Goal: Task Accomplishment & Management: Manage account settings

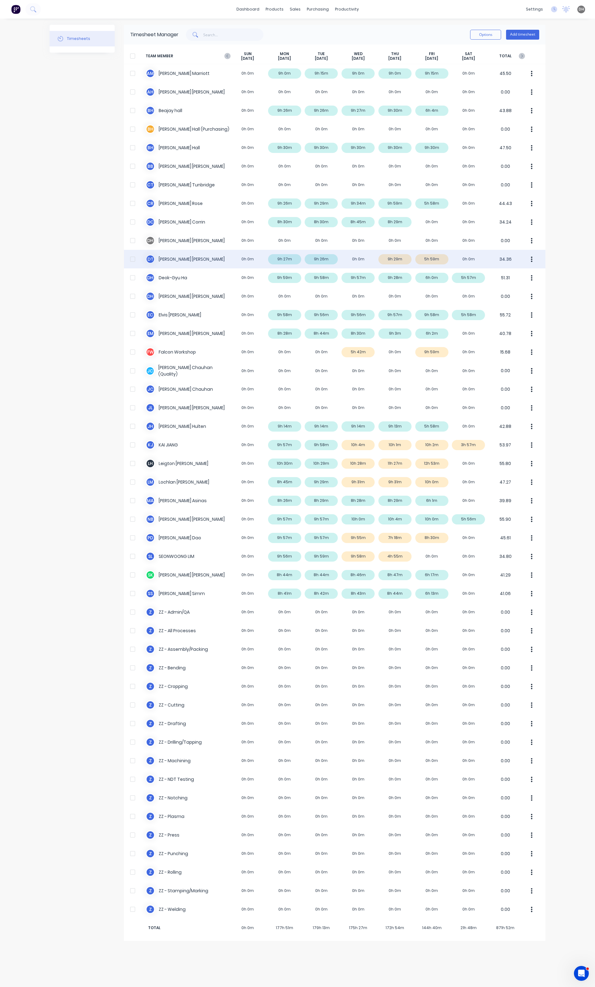
click at [530, 260] on button "button" at bounding box center [531, 259] width 13 height 12
click at [337, 256] on div "D T David Torres 0h 0m 9h 27m 9h 26m 0h 0m 9h 29m 5h 59m 0h 0m 34.36" at bounding box center [334, 259] width 421 height 19
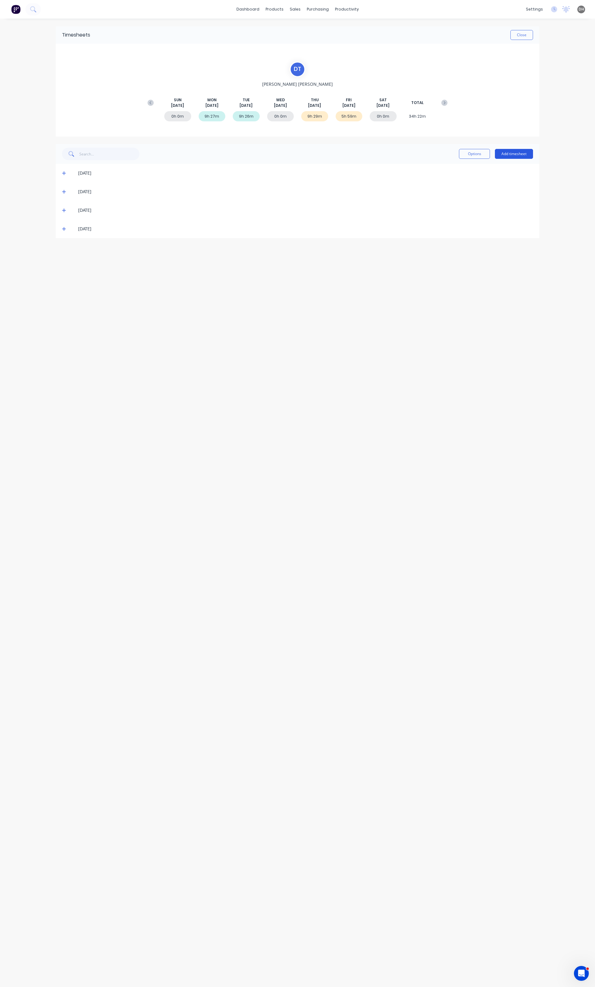
click at [519, 151] on button "Add timesheet" at bounding box center [514, 154] width 38 height 10
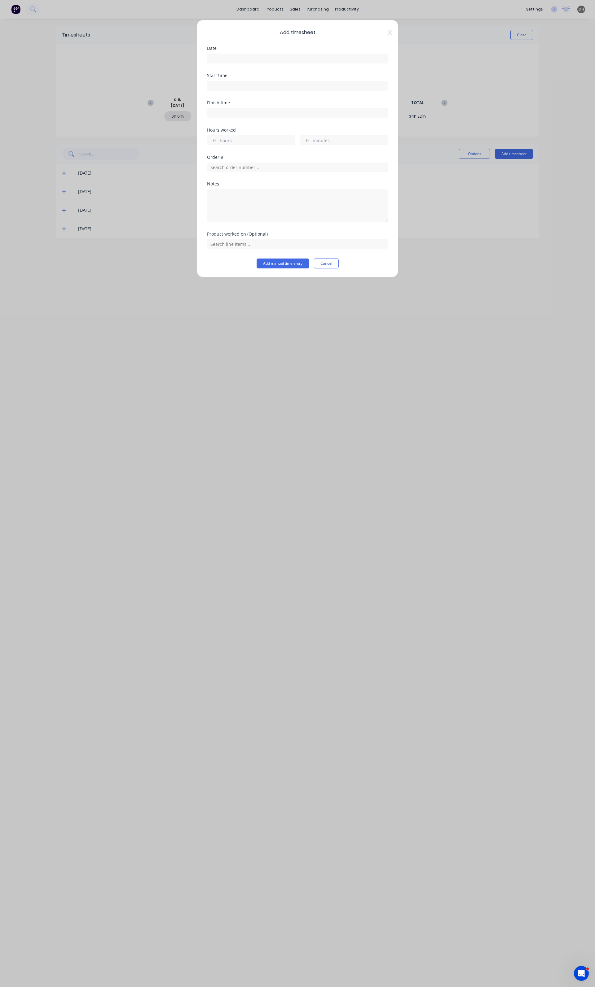
click at [227, 57] on input at bounding box center [297, 58] width 180 height 9
click at [250, 128] on div "20" at bounding box center [252, 125] width 9 height 9
type input "20/08/2025"
click at [227, 87] on input at bounding box center [297, 85] width 180 height 9
click at [222, 108] on div "06" at bounding box center [219, 108] width 15 height 11
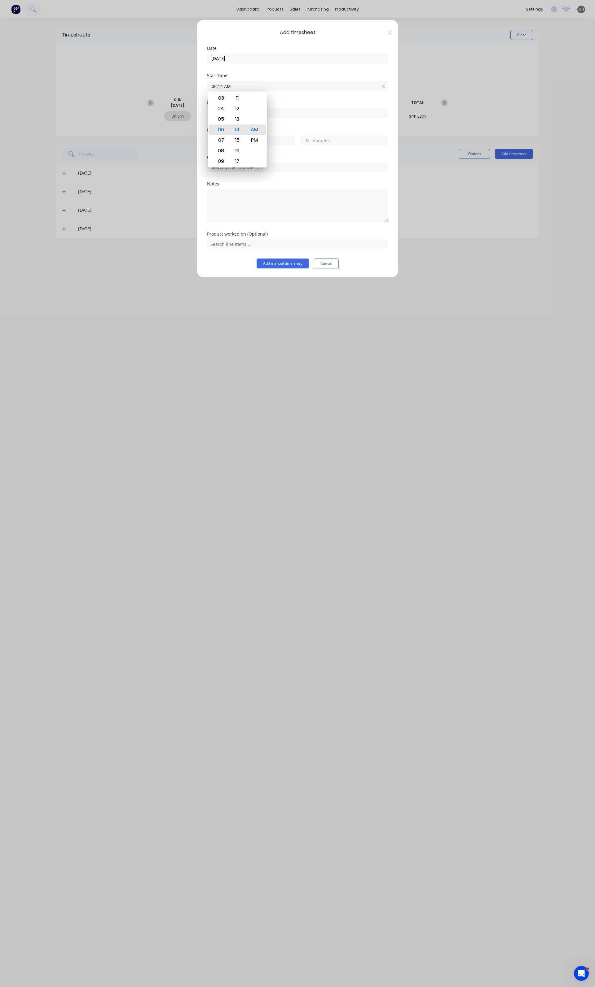
click at [223, 85] on input "06:14 AM" at bounding box center [297, 85] width 180 height 9
type input "06:00 AM"
click at [276, 120] on div "Finish time" at bounding box center [297, 114] width 181 height 27
click at [277, 118] on label at bounding box center [297, 113] width 181 height 10
click at [277, 118] on input at bounding box center [297, 112] width 180 height 9
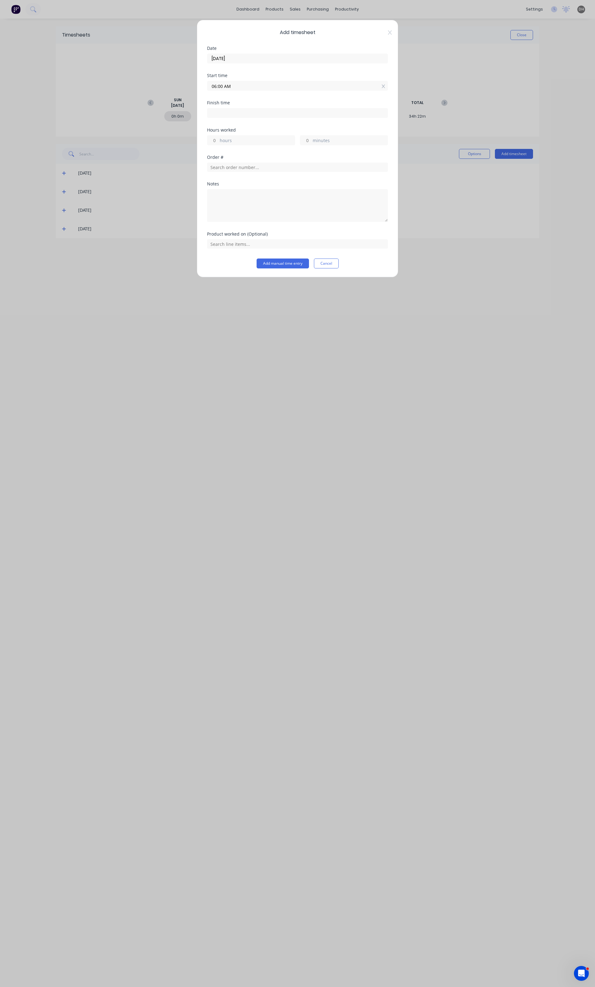
type input "08:15 AM"
type input "2"
type input "15"
click at [217, 113] on input "08:15 AM" at bounding box center [297, 112] width 180 height 9
type input "02:30 AM"
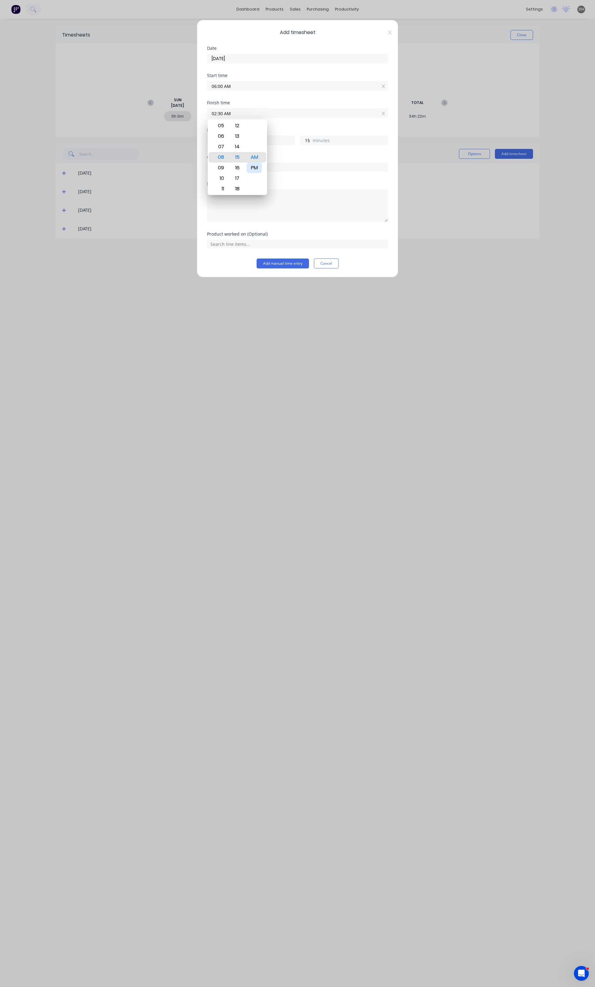
type input "20"
type input "30"
click at [255, 168] on div "PM" at bounding box center [253, 168] width 15 height 11
type input "02:30 PM"
type input "8"
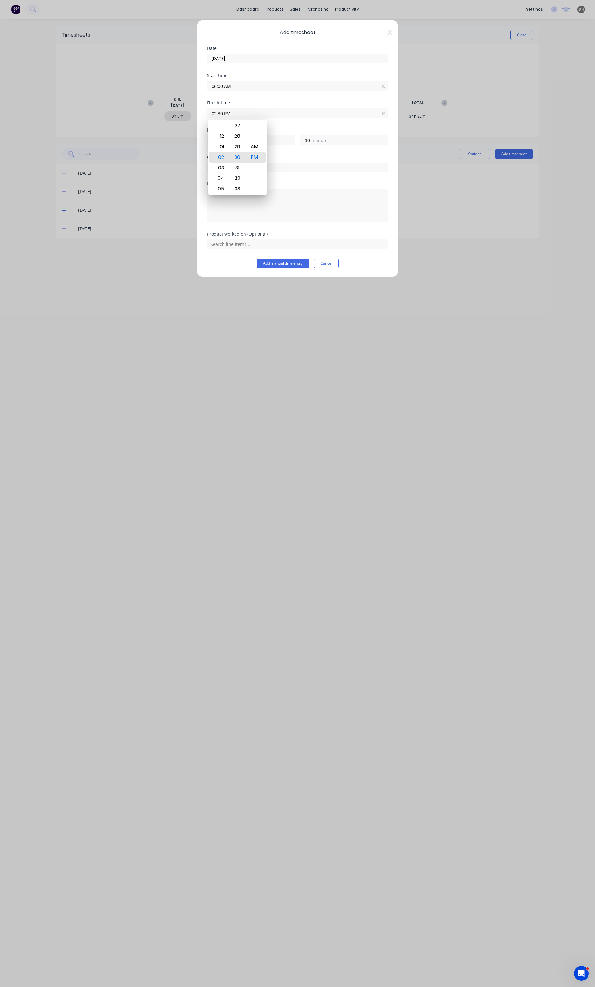
click at [313, 121] on div "Finish time 02:30 PM" at bounding box center [297, 114] width 181 height 27
click at [261, 199] on textarea at bounding box center [297, 205] width 181 height 33
type textarea "TAFE"
click at [289, 264] on button "Add manual time entry" at bounding box center [282, 264] width 52 height 10
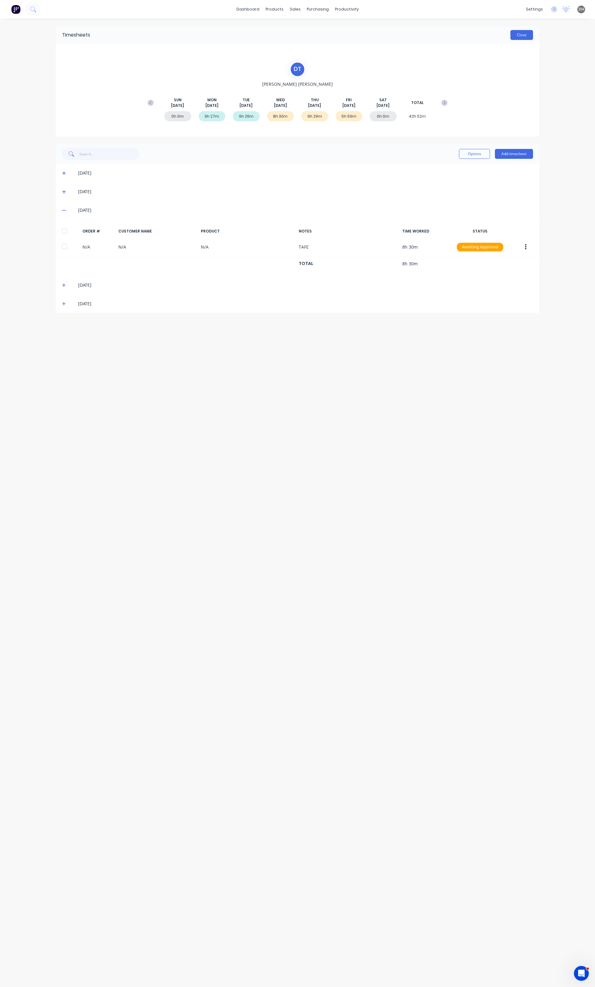
click at [527, 38] on button "Close" at bounding box center [521, 35] width 23 height 10
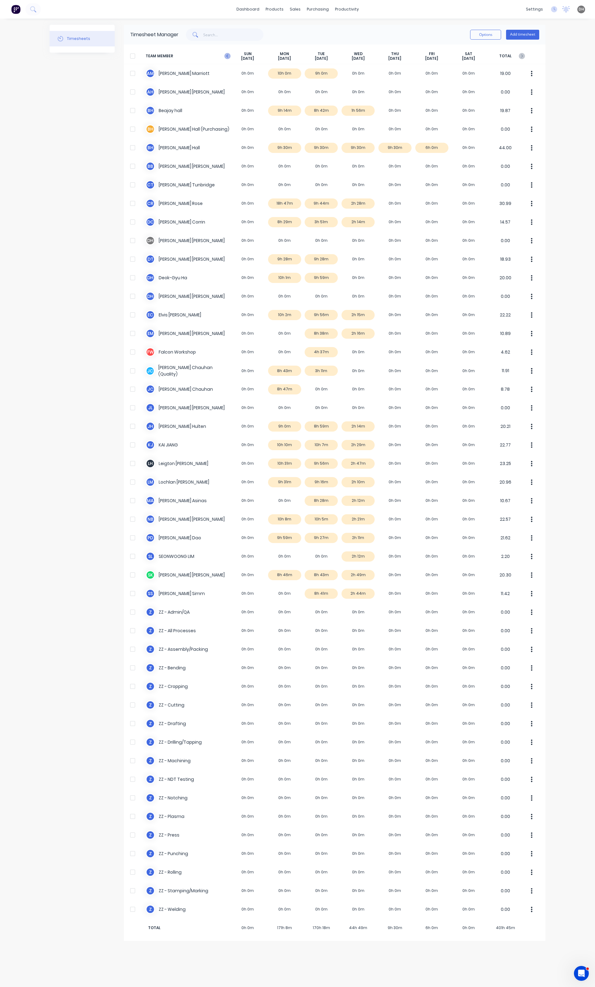
click at [227, 57] on icon at bounding box center [227, 55] width 2 height 3
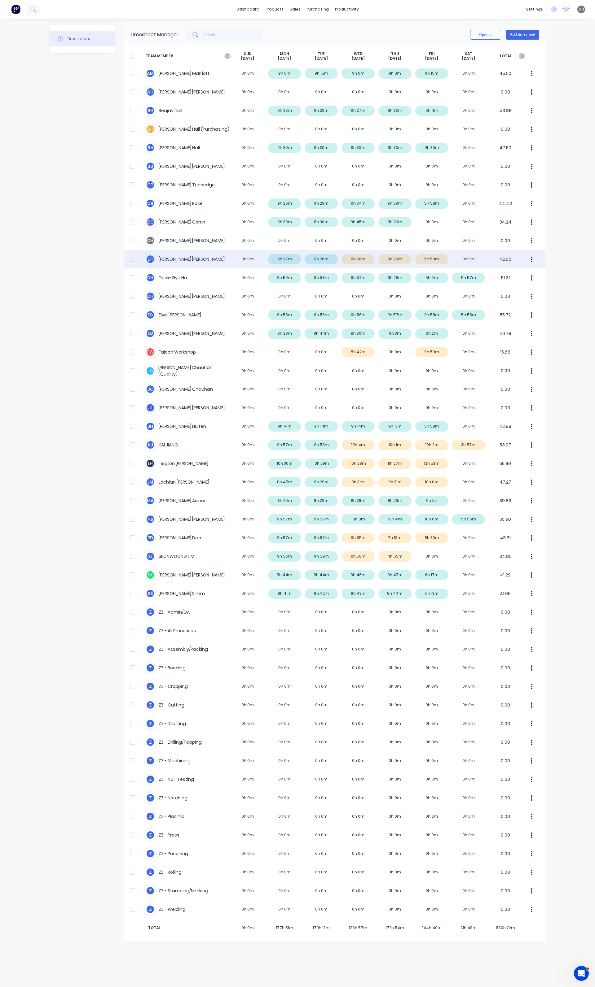
click at [529, 259] on button "button" at bounding box center [531, 259] width 13 height 12
click at [502, 280] on div "Approve" at bounding box center [508, 276] width 48 height 9
click at [565, 437] on div "× Timesheets marked as approved dashboard products sales purchasing productivit…" at bounding box center [297, 493] width 595 height 987
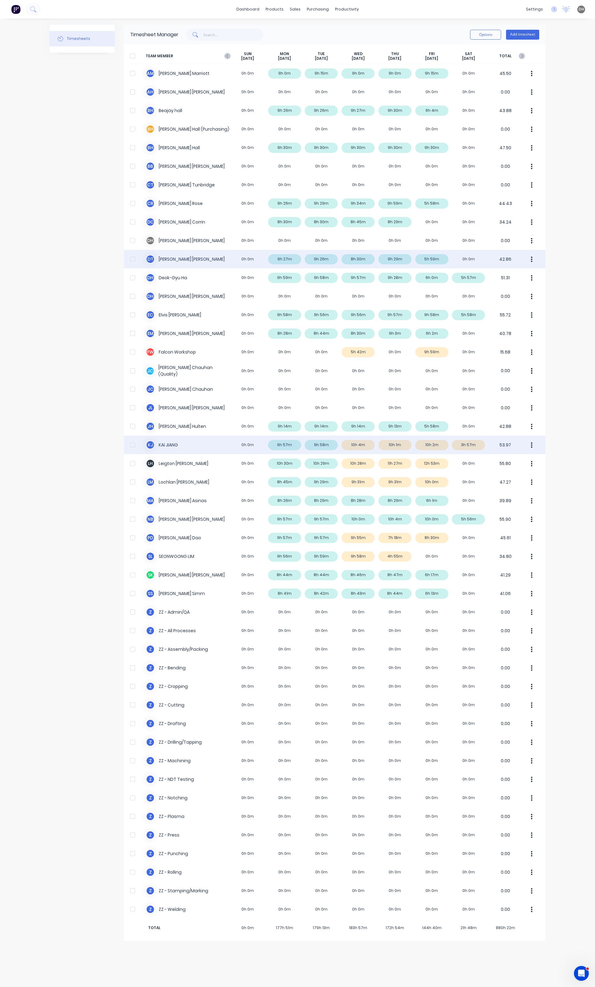
click at [444, 446] on div "K J KAI JIANG 0h 0m 9h 57m 9h 58m 10h 4m 10h 1m 10h 2m 3h 57m 53.97" at bounding box center [334, 445] width 421 height 19
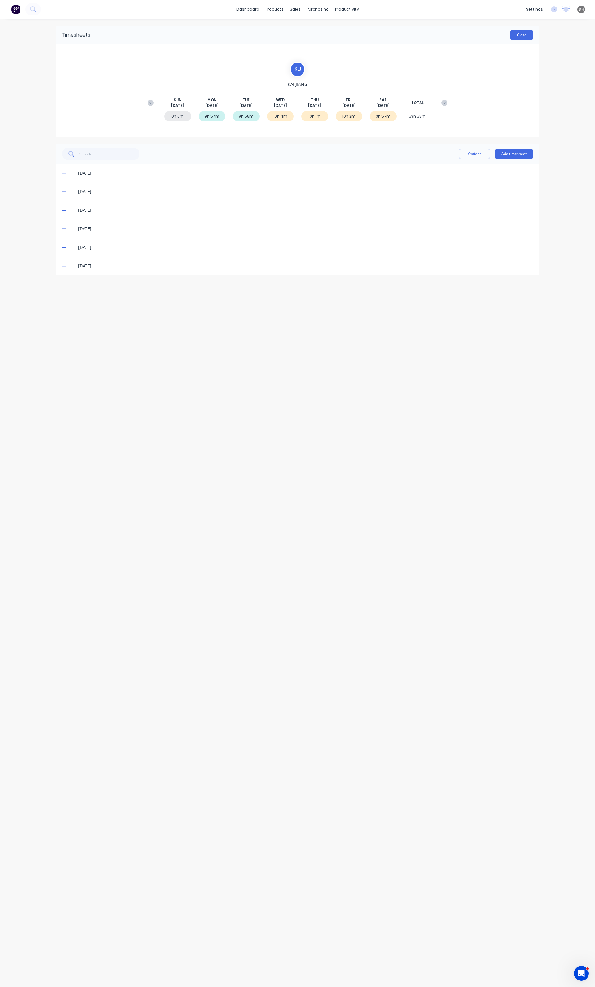
click at [523, 30] on button "Close" at bounding box center [521, 35] width 23 height 10
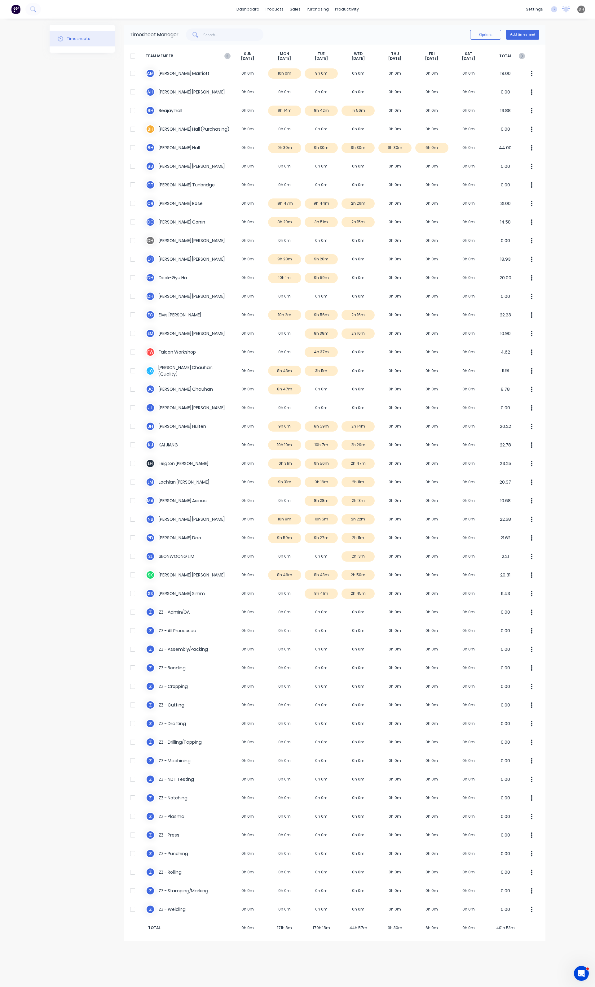
click at [224, 58] on div "TEAM MEMBER SUN Aug 24th MON Aug 25th TUE Aug 26th WED Aug 27th THU Aug 28th FR…" at bounding box center [334, 56] width 421 height 16
click at [225, 57] on icon at bounding box center [227, 56] width 6 height 6
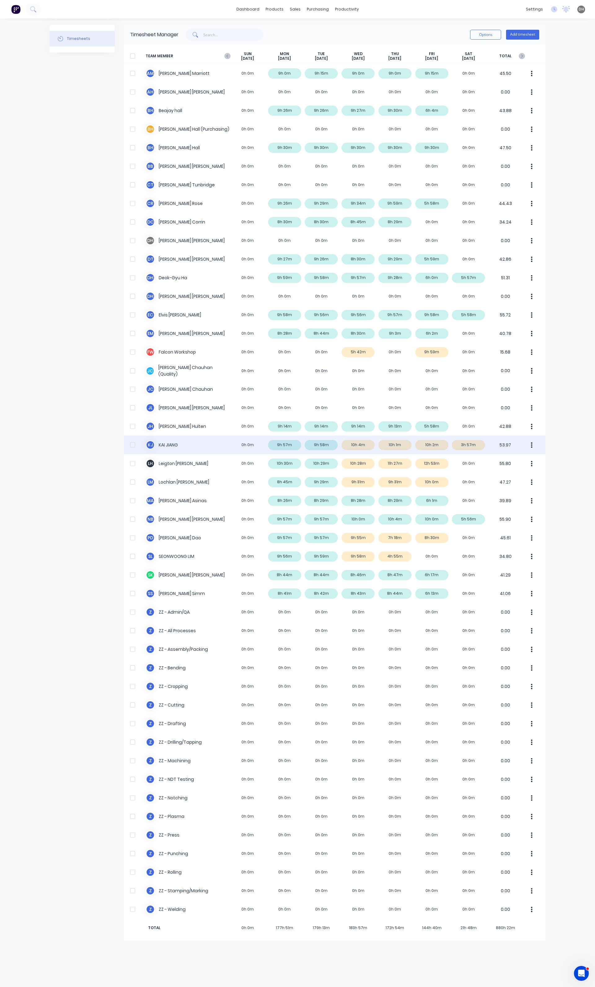
click at [532, 446] on icon "button" at bounding box center [531, 445] width 2 height 7
click at [525, 461] on div "Approve" at bounding box center [508, 462] width 48 height 9
click at [567, 486] on div "× Timesheets marked as approved dashboard products sales purchasing productivit…" at bounding box center [297, 493] width 595 height 987
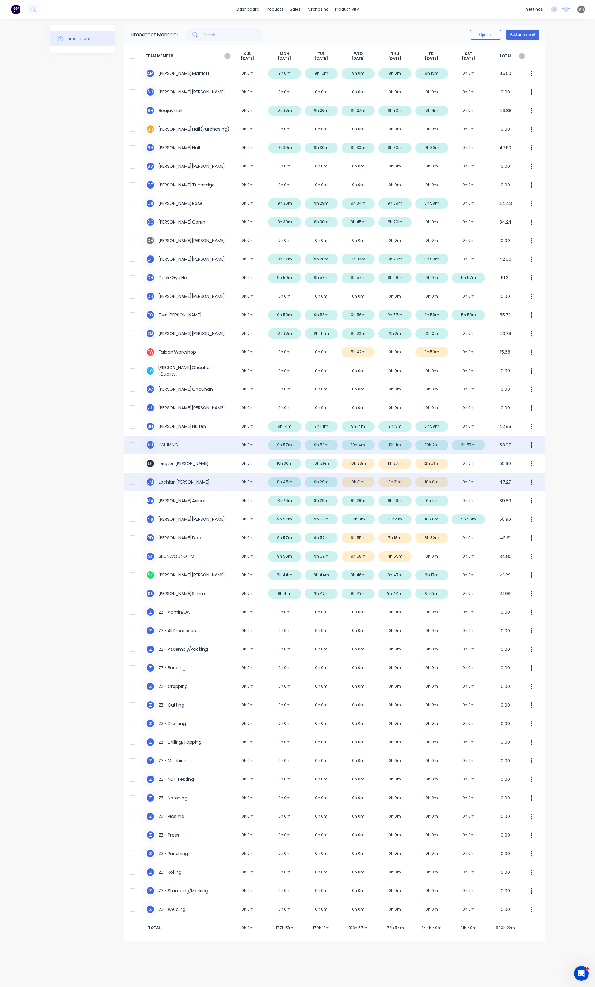
click at [530, 483] on button "button" at bounding box center [531, 482] width 13 height 12
click at [515, 499] on div "Approve" at bounding box center [508, 499] width 48 height 9
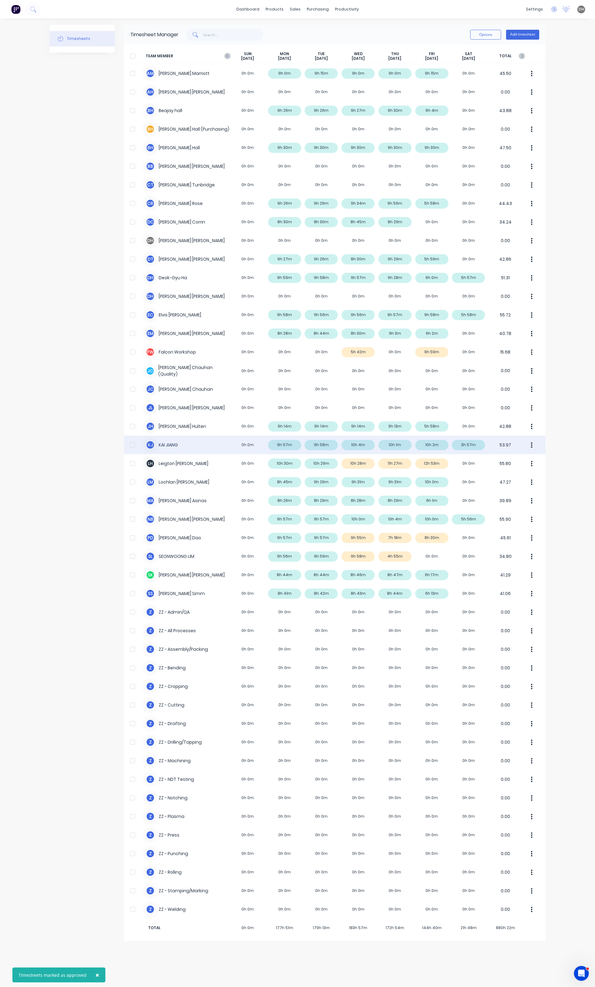
click at [574, 557] on div "× Timesheets marked as approved dashboard products sales purchasing productivit…" at bounding box center [297, 493] width 595 height 987
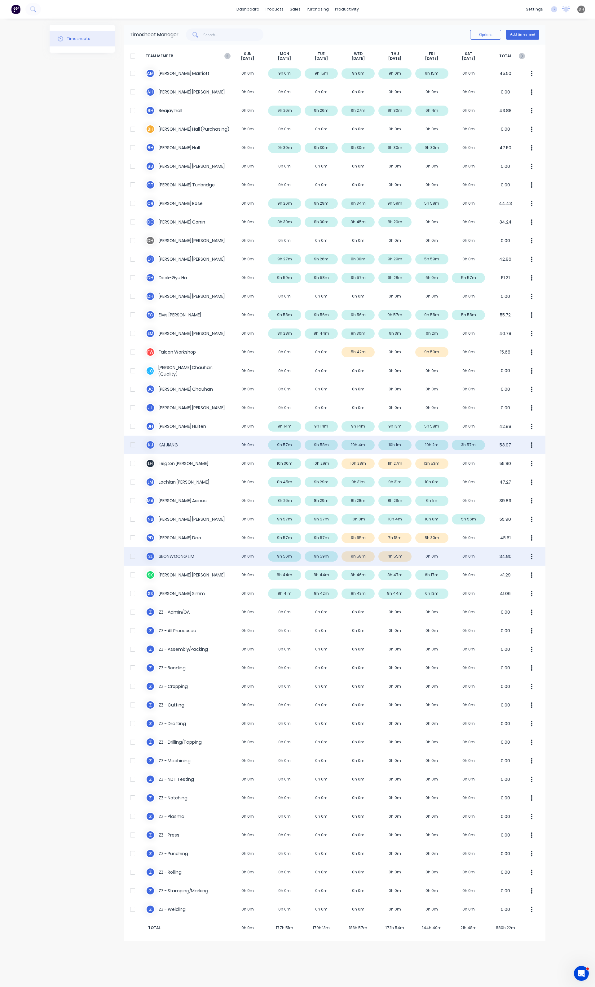
click at [397, 558] on div "S L SEONWOONG LIM 0h 0m 9h 56m 9h 59m 9h 58m 4h 55m 0h 0m 0h 0m 34.80" at bounding box center [334, 556] width 421 height 19
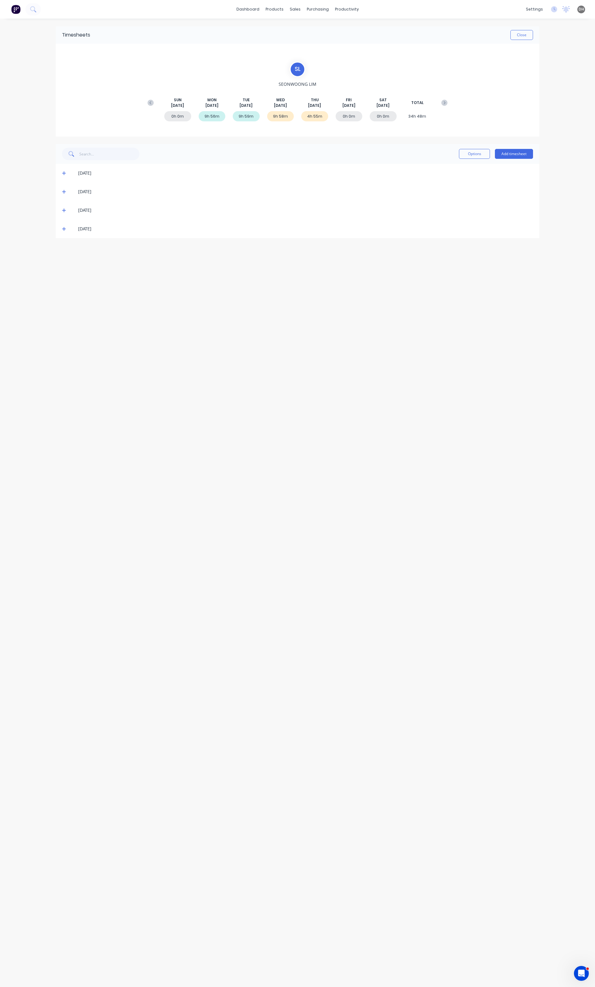
click at [63, 228] on icon at bounding box center [64, 229] width 4 height 4
click at [525, 284] on icon "button" at bounding box center [526, 284] width 2 height 7
click at [500, 325] on div "Edit" at bounding box center [503, 325] width 48 height 9
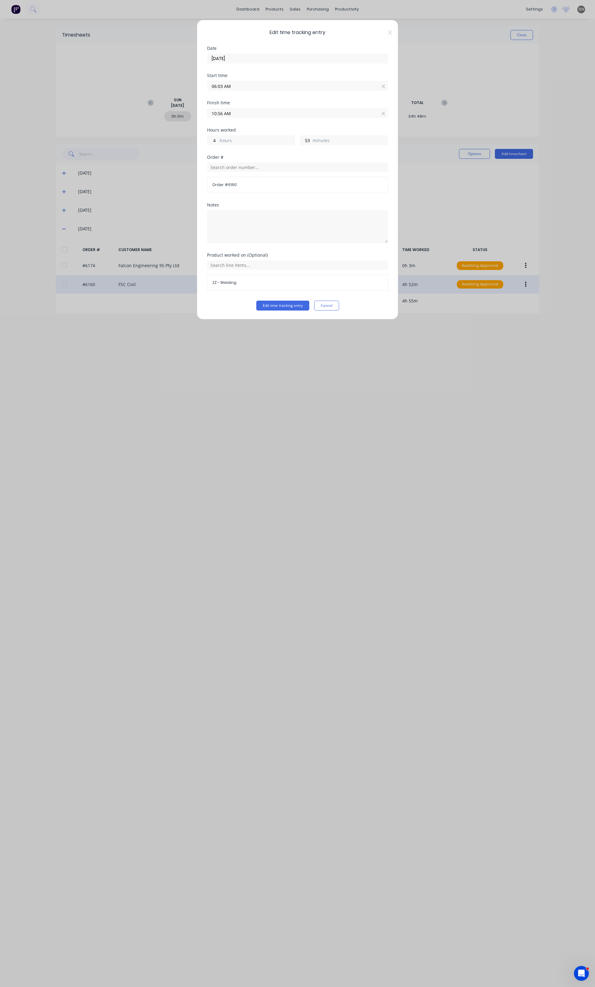
click at [232, 115] on input "10:56 AM" at bounding box center [297, 112] width 180 height 9
click at [236, 191] on div "59" at bounding box center [236, 189] width 15 height 11
type input "10:59 AM"
type input "56"
click at [283, 304] on button "Edit time tracking entry" at bounding box center [282, 306] width 53 height 10
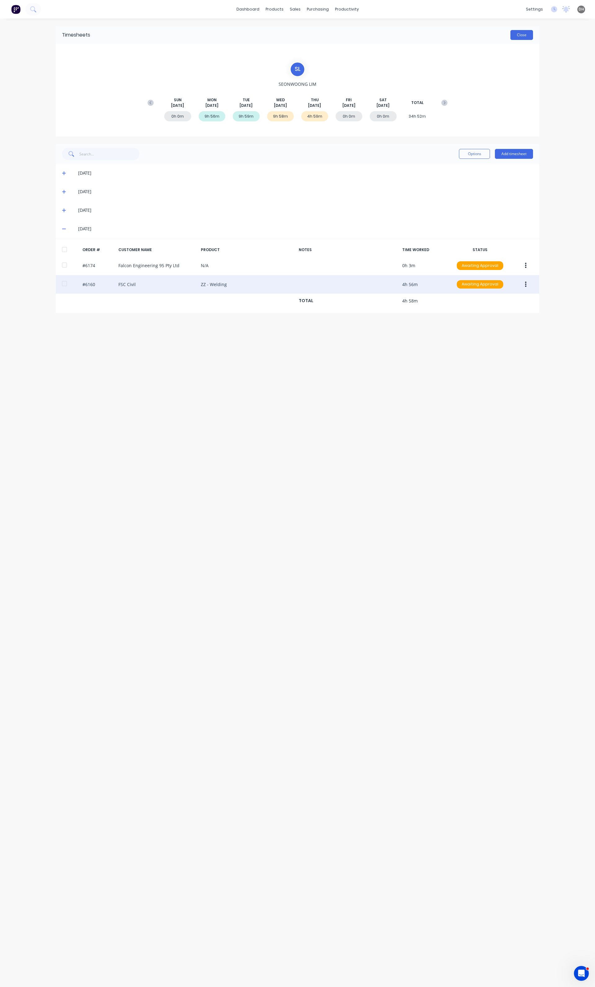
click at [516, 36] on button "Close" at bounding box center [521, 35] width 23 height 10
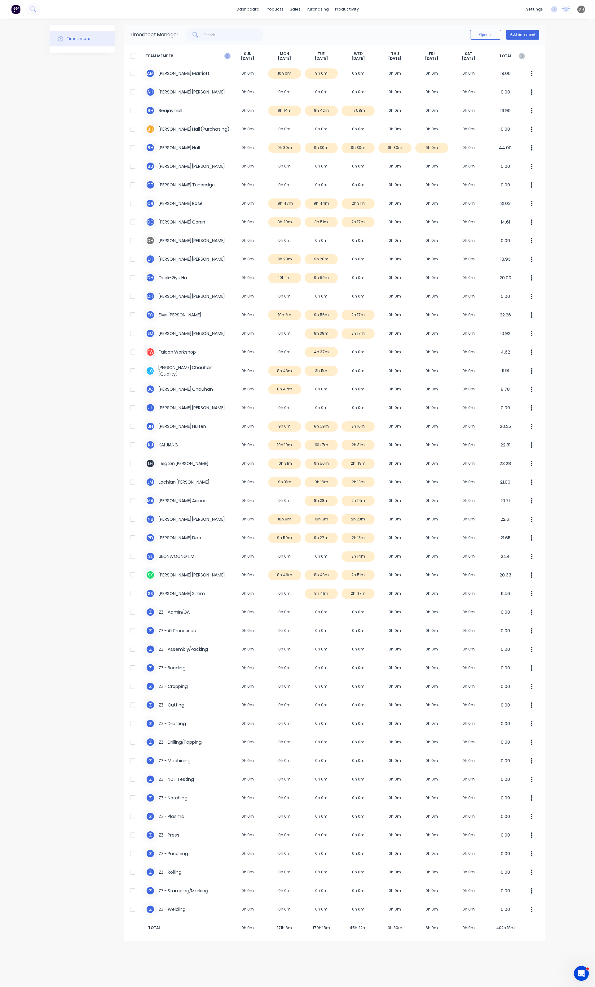
click at [227, 58] on icon at bounding box center [227, 56] width 6 height 6
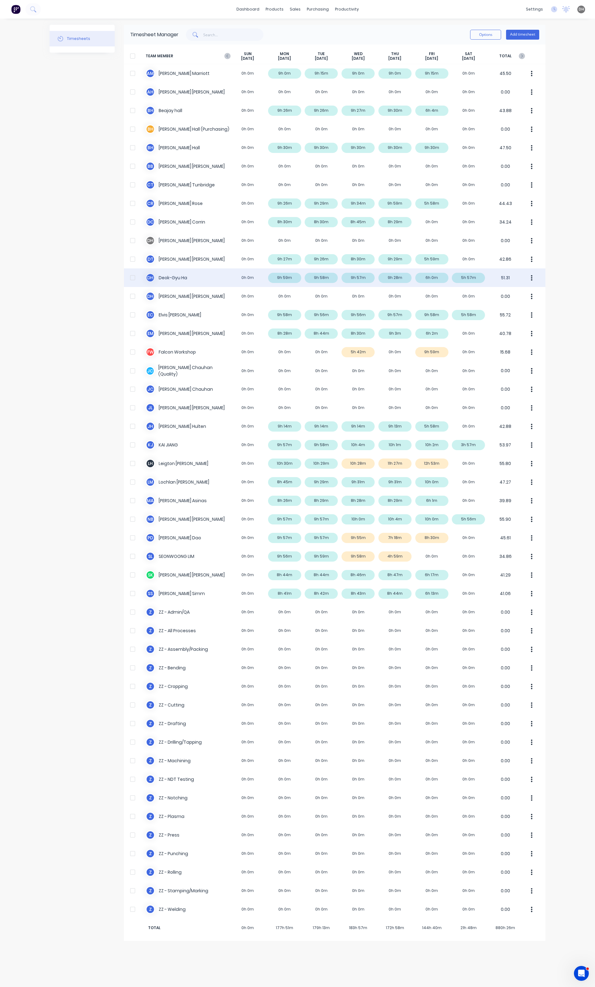
click at [367, 277] on div "D H Deok-Gyu Ha 0h 0m 9h 59m 9h 58m 9h 57m 9h 28m 6h 0m 5h 57m 51.31" at bounding box center [334, 277] width 421 height 19
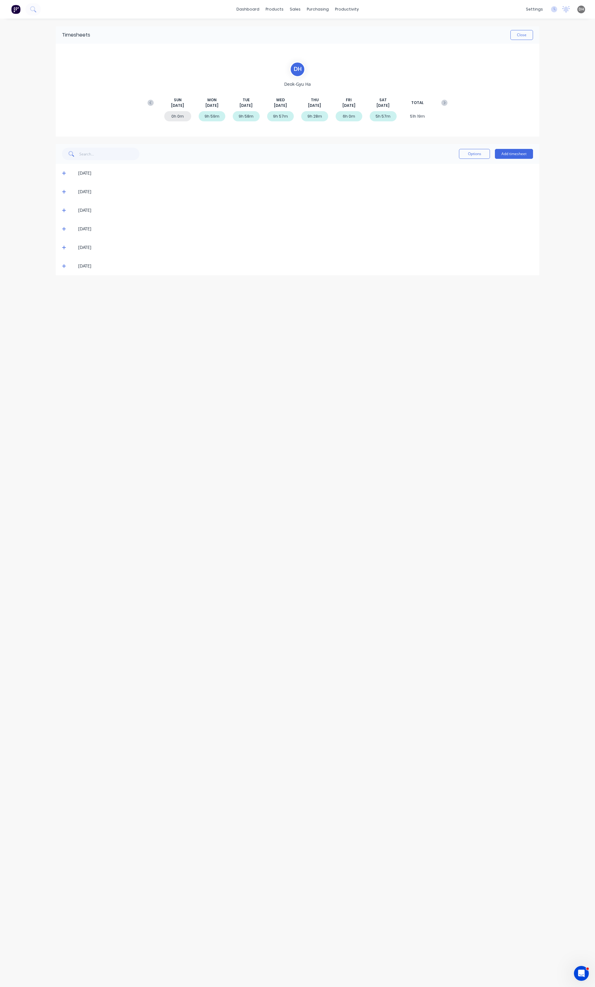
click at [65, 230] on icon at bounding box center [64, 229] width 4 height 4
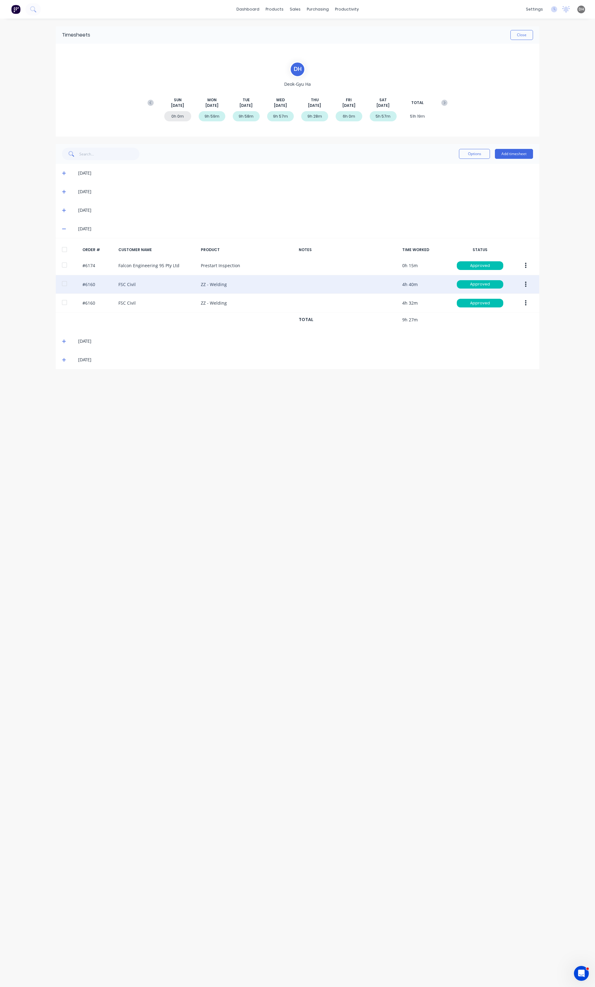
click at [518, 284] on button "button" at bounding box center [525, 284] width 15 height 11
click at [503, 329] on div "Edit" at bounding box center [503, 325] width 48 height 9
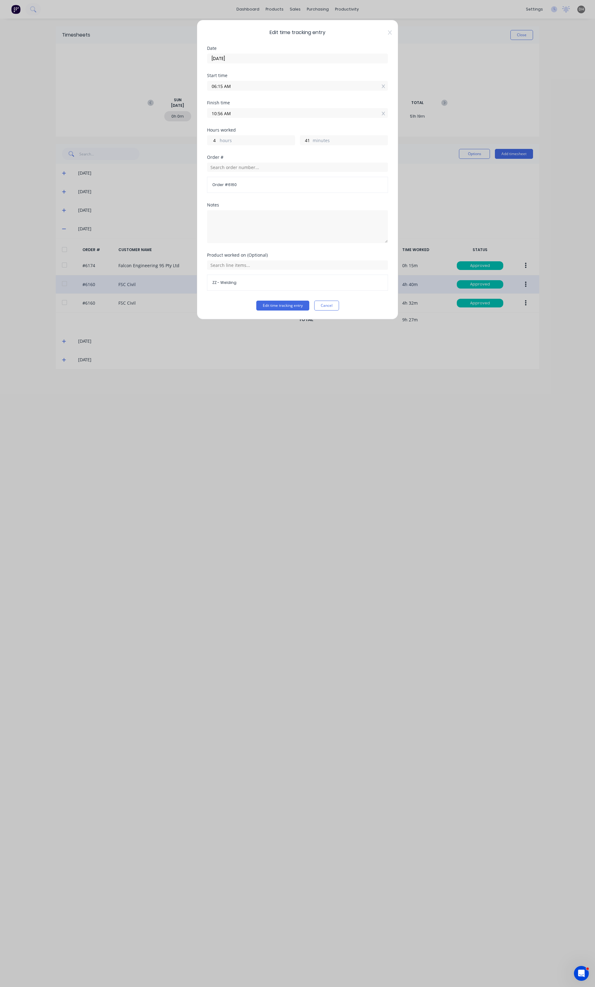
click at [392, 28] on div "Edit time tracking entry Date 21/08/2025 Start time 06:15 AM Finish time 10:56 …" at bounding box center [297, 170] width 201 height 300
click at [389, 31] on icon at bounding box center [390, 32] width 4 height 5
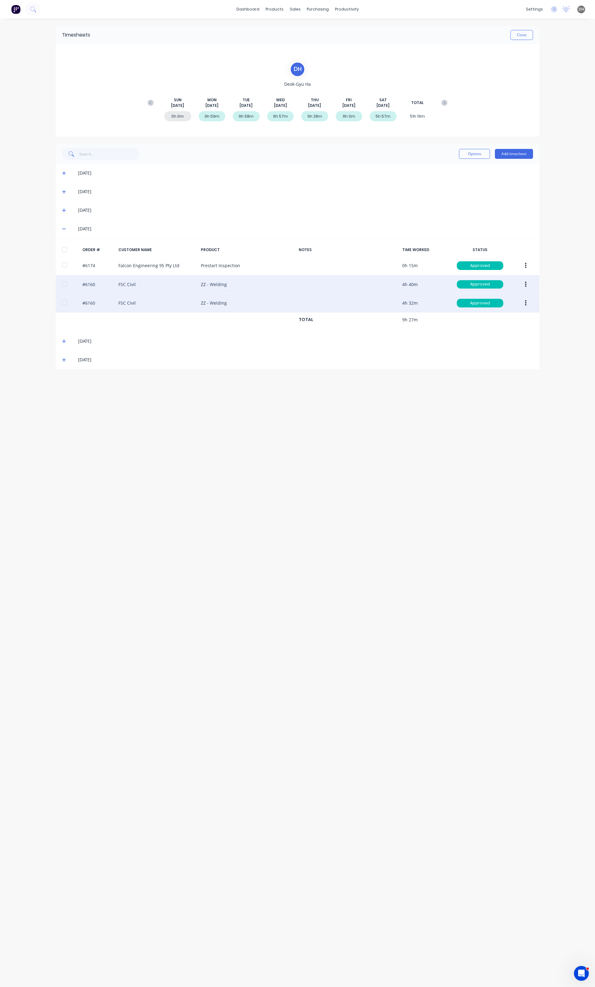
click at [528, 304] on button "button" at bounding box center [525, 303] width 15 height 11
click at [504, 347] on div "Edit" at bounding box center [503, 344] width 48 height 9
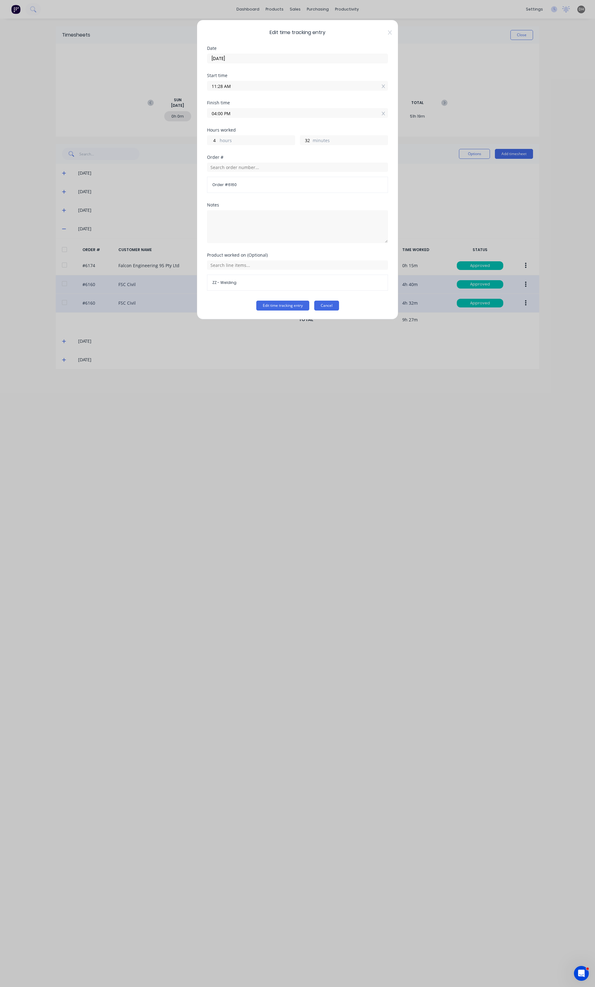
click at [331, 302] on button "Cancel" at bounding box center [326, 306] width 25 height 10
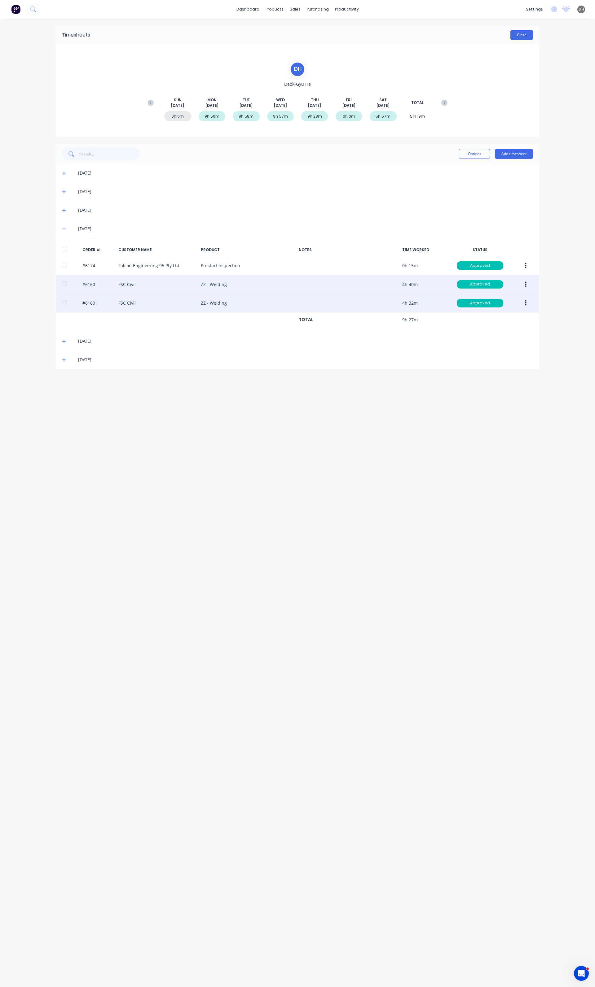
click at [521, 37] on button "Close" at bounding box center [521, 35] width 23 height 10
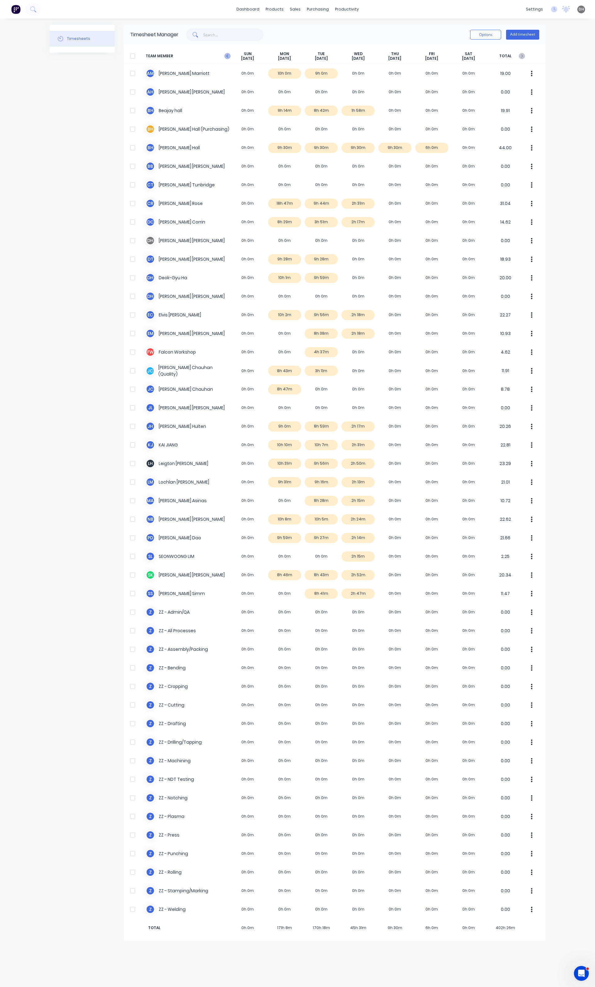
click at [227, 56] on icon at bounding box center [227, 55] width 2 height 3
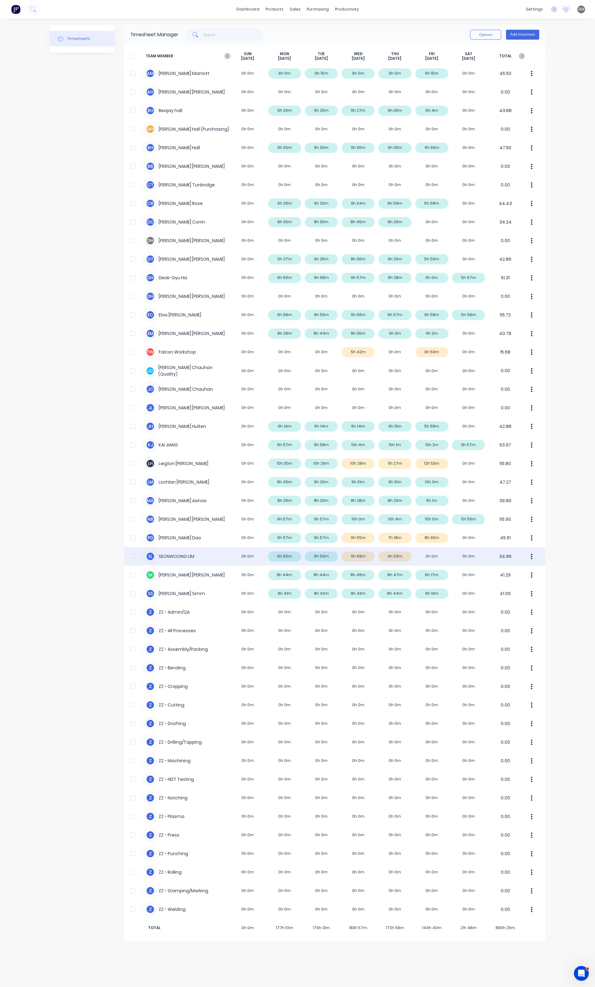
click at [533, 554] on button "button" at bounding box center [531, 556] width 13 height 12
click at [521, 573] on div "Approve" at bounding box center [508, 573] width 48 height 9
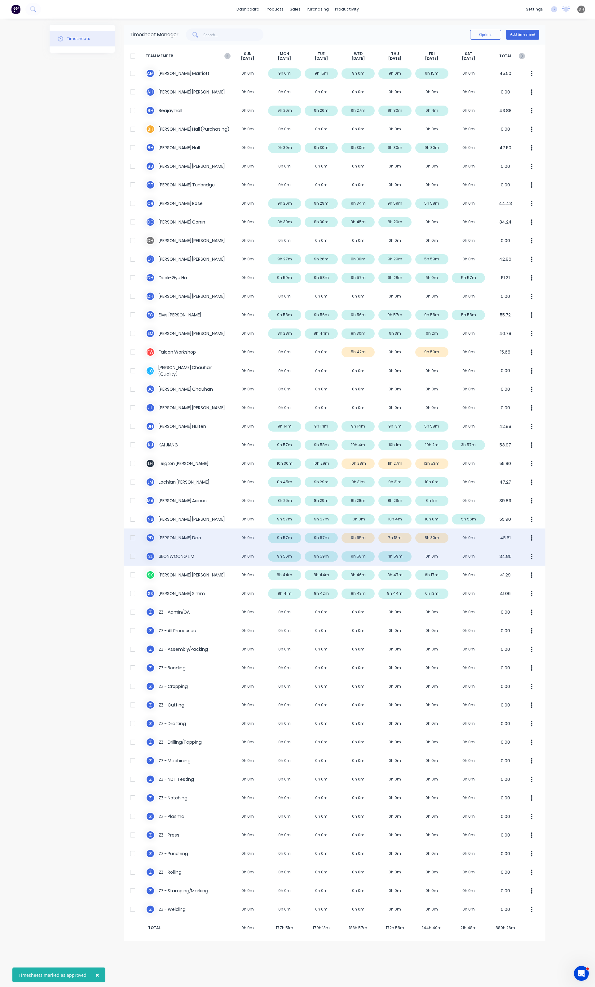
click at [417, 538] on div "P D Phuong Dao 0h 0m 9h 57m 9h 57m 9h 55m 7h 18m 8h 30m 0h 0m 45.61" at bounding box center [334, 538] width 421 height 19
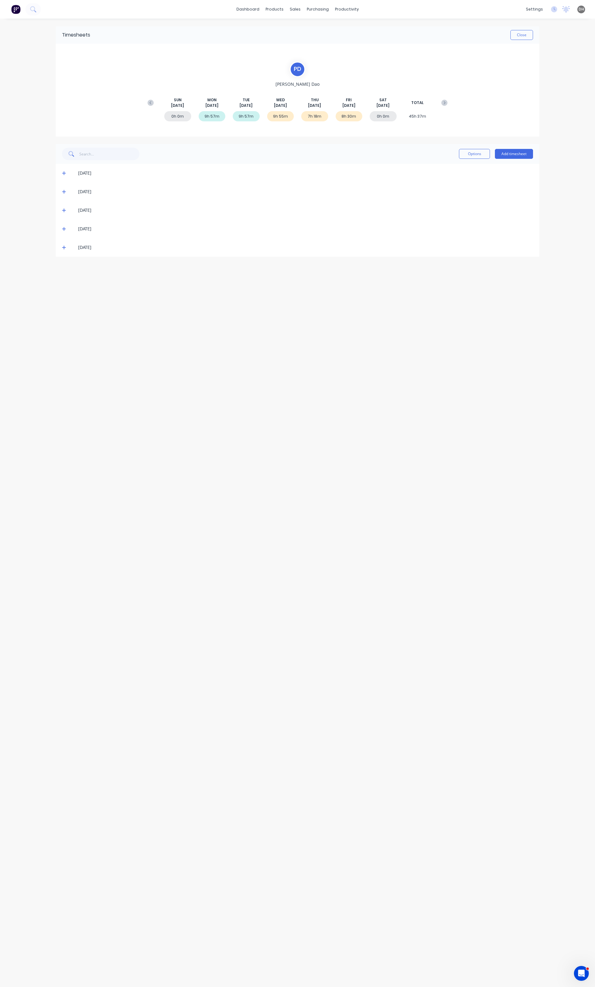
click at [64, 211] on icon at bounding box center [64, 210] width 4 height 4
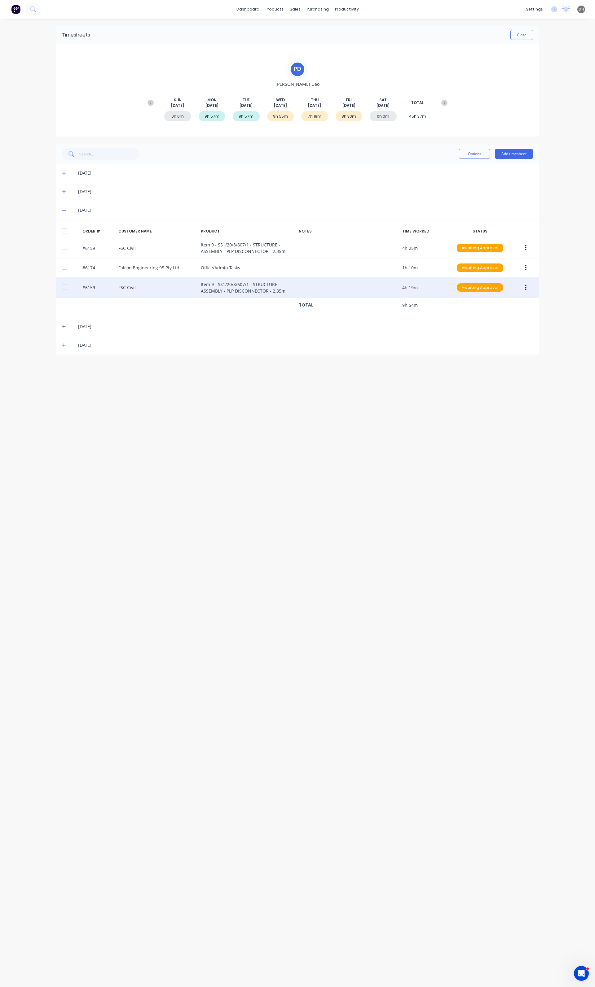
click at [529, 288] on button "button" at bounding box center [525, 287] width 15 height 11
click at [495, 330] on div "Edit" at bounding box center [503, 328] width 48 height 9
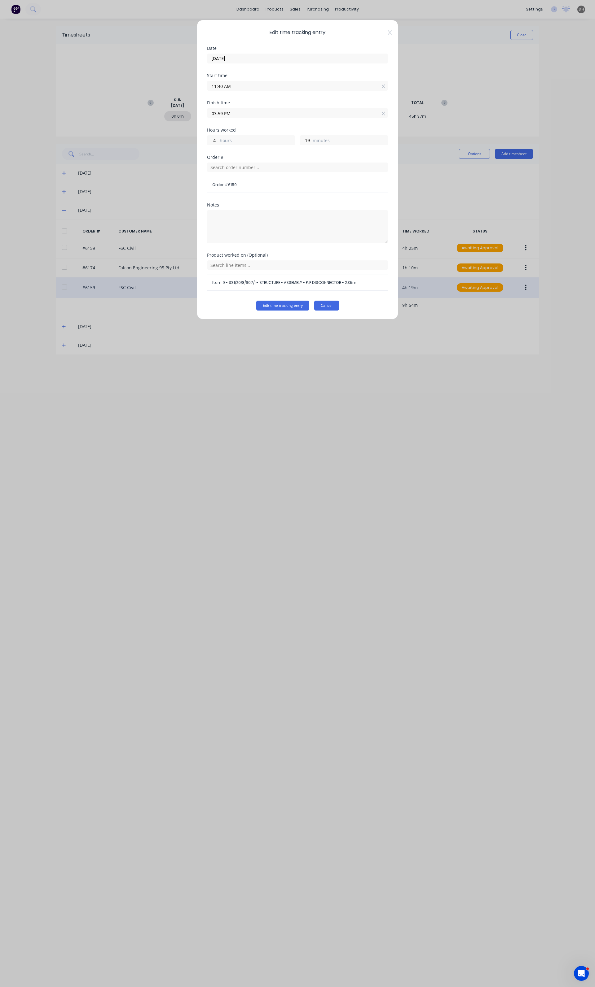
click at [323, 307] on button "Cancel" at bounding box center [326, 306] width 25 height 10
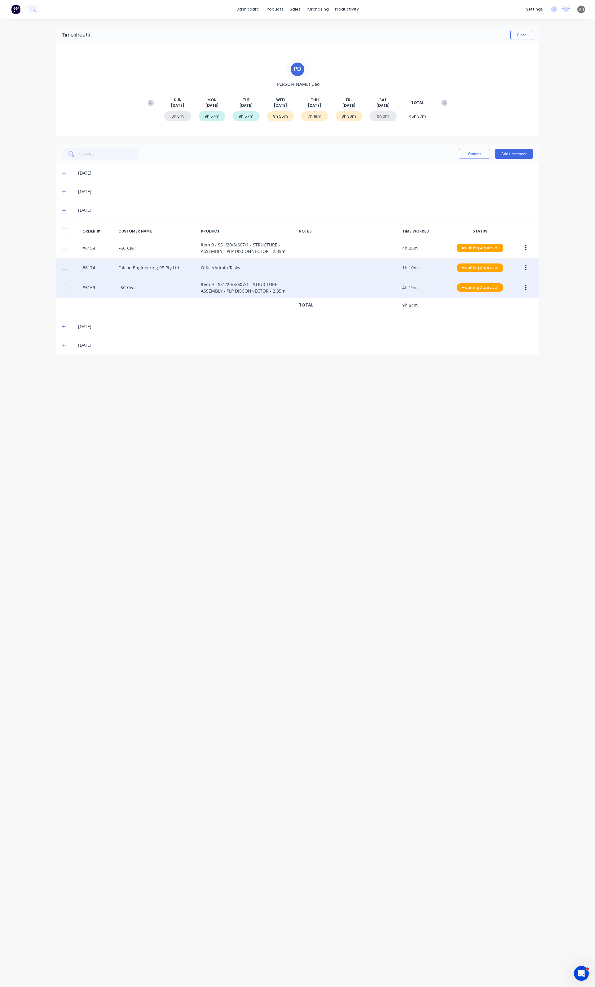
click at [529, 263] on button "button" at bounding box center [525, 267] width 15 height 11
click at [505, 311] on div "Edit" at bounding box center [503, 308] width 48 height 9
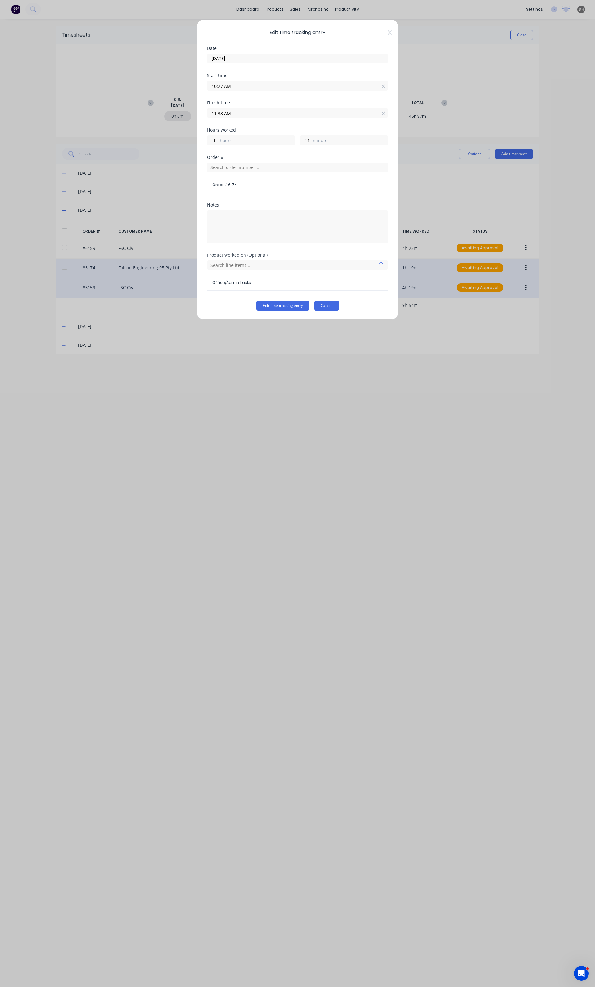
click at [336, 307] on button "Cancel" at bounding box center [326, 306] width 25 height 10
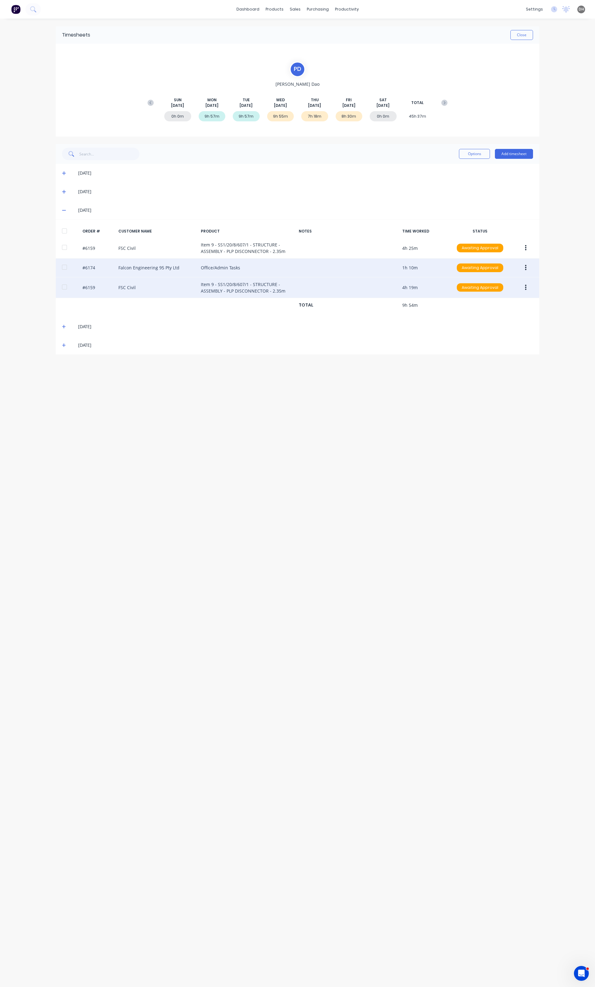
click at [522, 284] on button "button" at bounding box center [525, 287] width 15 height 11
click at [501, 324] on button "Edit" at bounding box center [503, 328] width 59 height 12
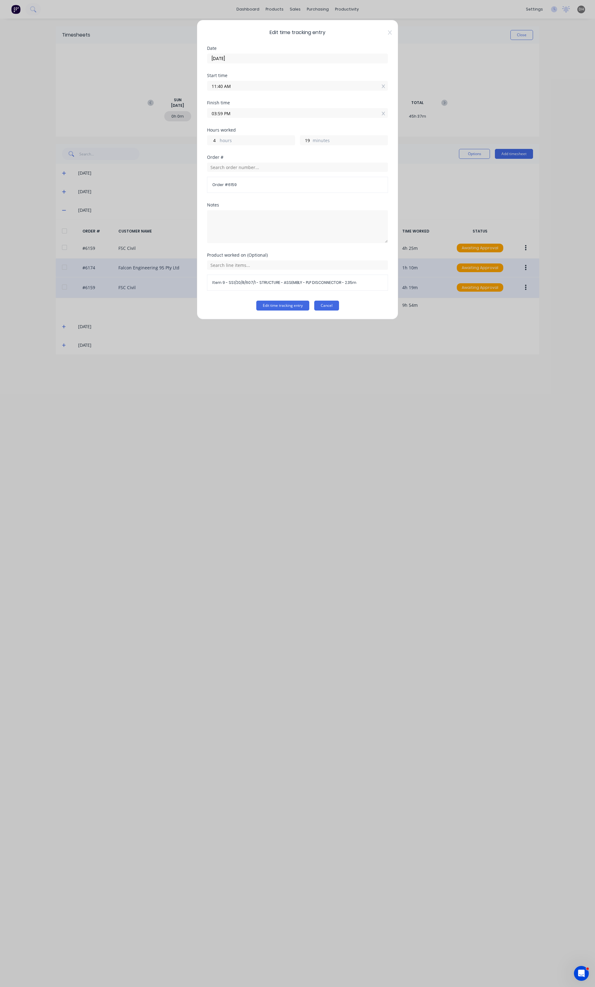
click at [329, 302] on button "Cancel" at bounding box center [326, 306] width 25 height 10
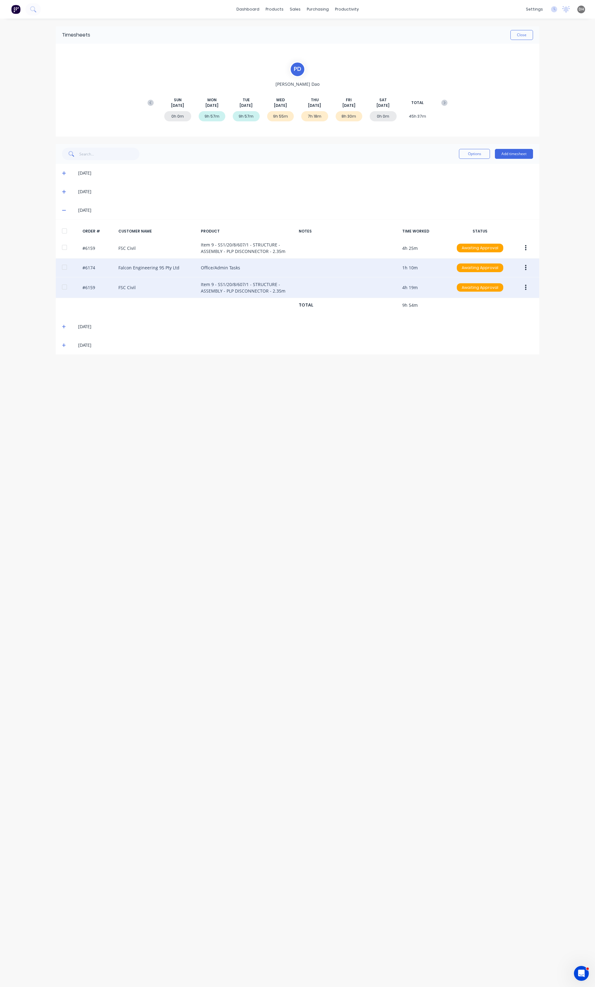
click at [524, 263] on button "button" at bounding box center [525, 267] width 15 height 11
click at [497, 305] on div "Edit" at bounding box center [503, 308] width 48 height 9
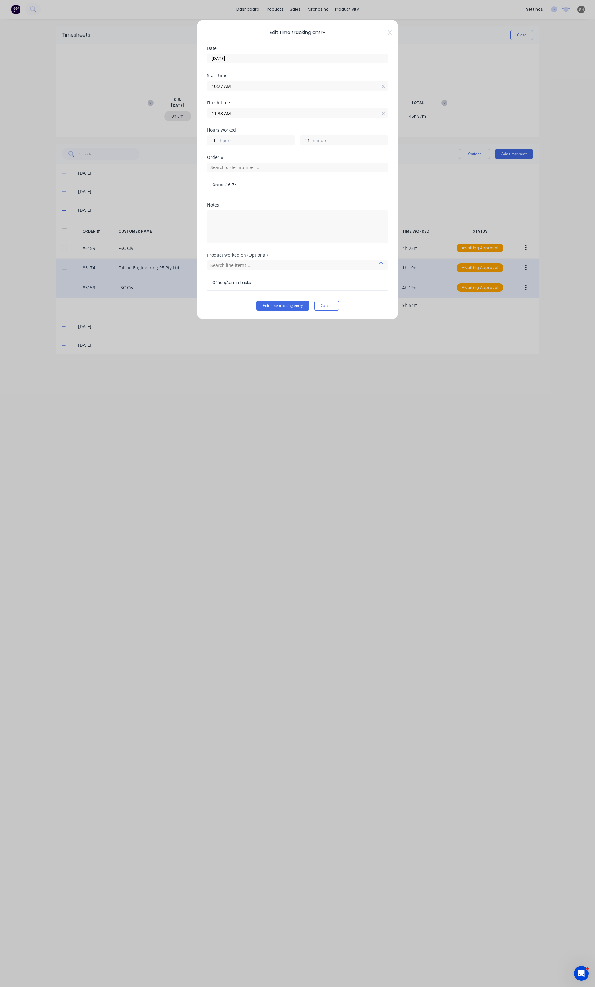
click at [283, 113] on input "11:38 AM" at bounding box center [297, 112] width 180 height 9
click at [241, 177] on div "40" at bounding box center [236, 178] width 15 height 11
type input "11:40 AM"
type input "13"
click at [278, 301] on div "Product worked on (Optional) Office/Admin Tasks" at bounding box center [297, 277] width 181 height 48
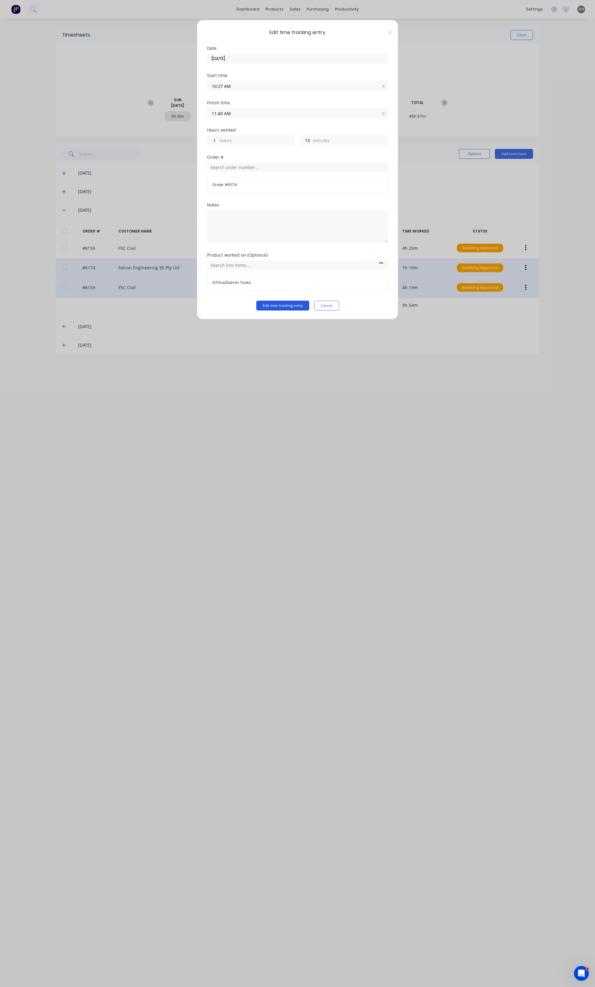
click at [278, 304] on button "Edit time tracking entry" at bounding box center [282, 306] width 53 height 10
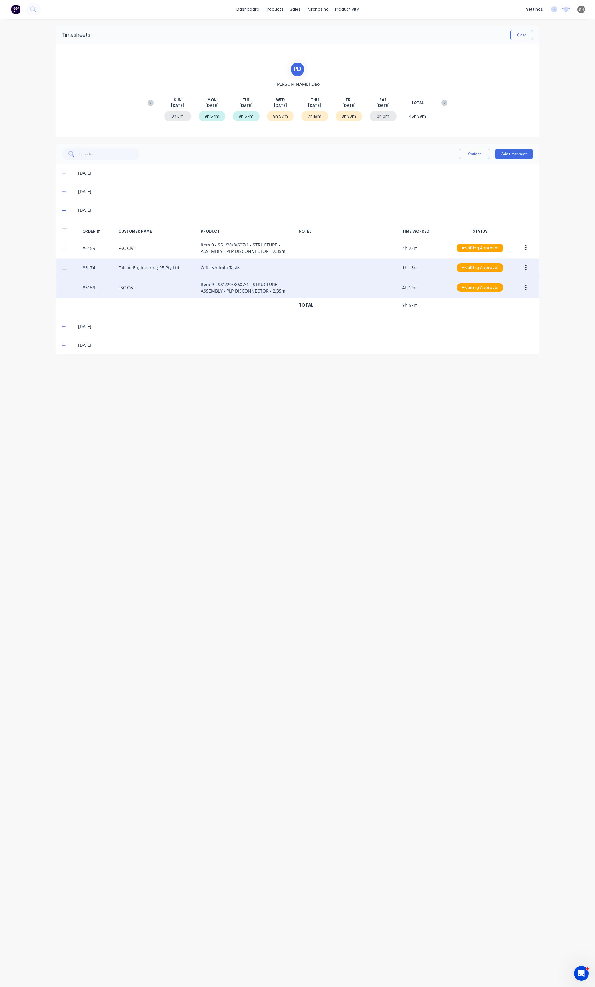
click at [65, 211] on icon at bounding box center [64, 210] width 4 height 4
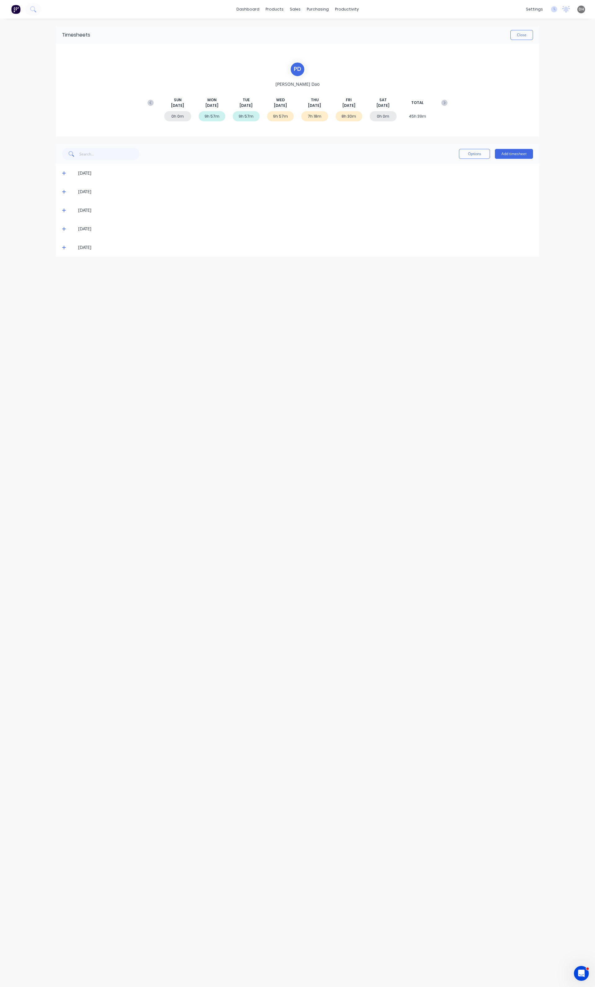
click at [65, 229] on icon at bounding box center [64, 229] width 4 height 4
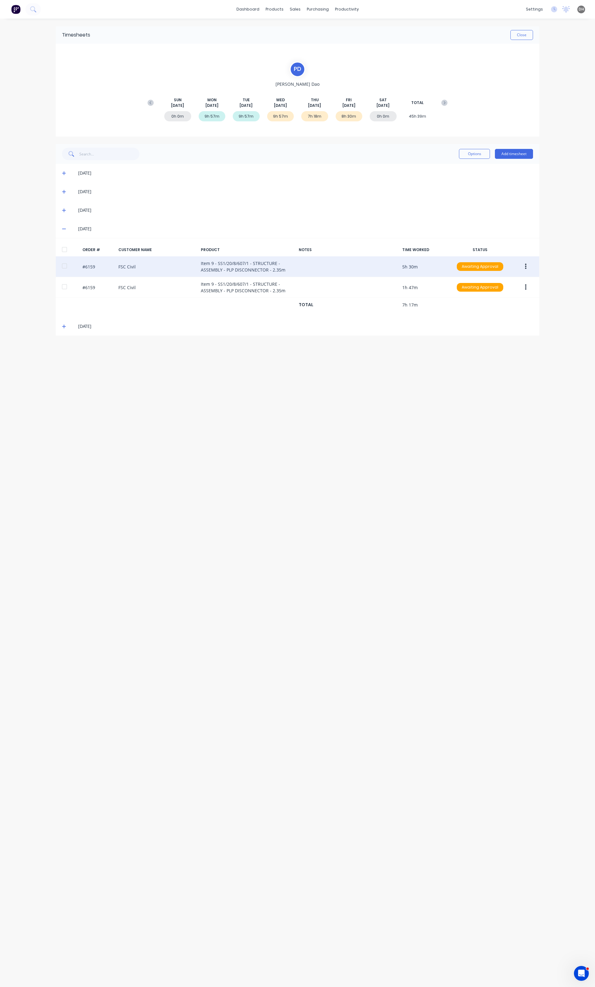
click at [524, 271] on button "button" at bounding box center [525, 266] width 15 height 11
click at [500, 306] on div "Edit" at bounding box center [503, 307] width 48 height 9
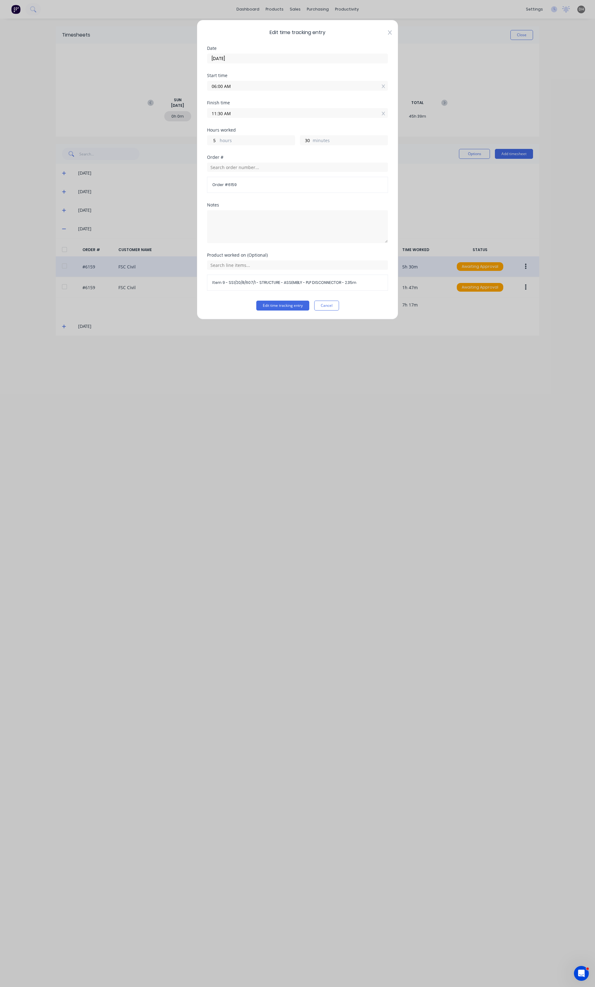
click at [391, 31] on icon at bounding box center [390, 32] width 4 height 4
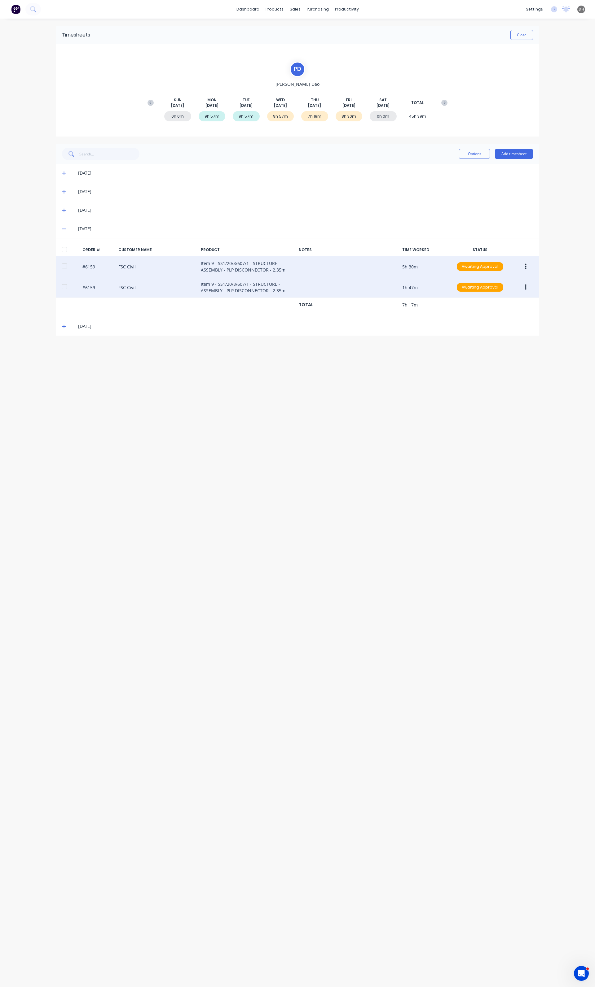
click at [530, 288] on button "button" at bounding box center [525, 287] width 15 height 11
click at [502, 326] on div "Edit" at bounding box center [503, 328] width 48 height 9
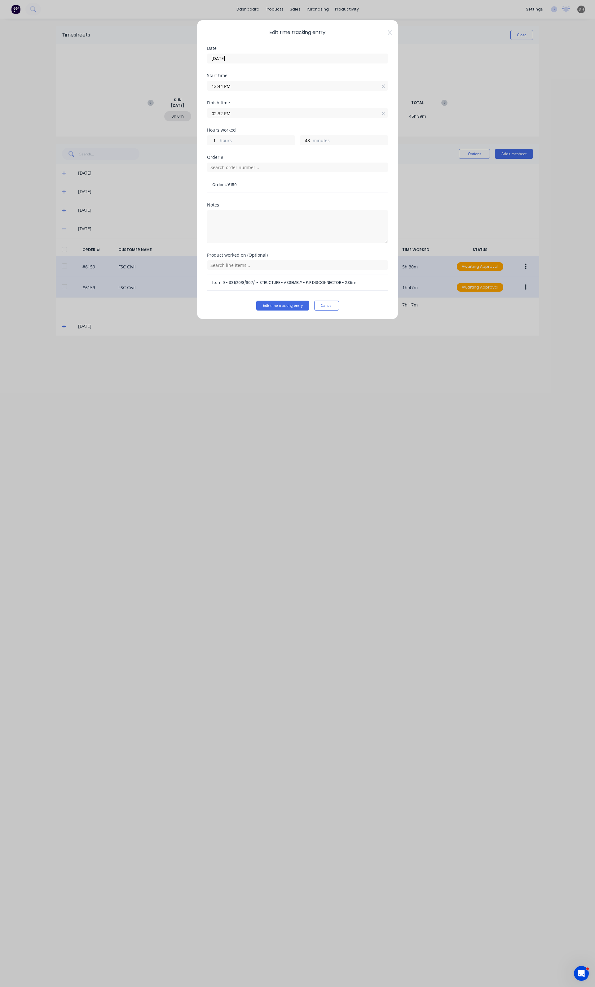
click at [232, 86] on input "12:44 PM" at bounding box center [297, 85] width 180 height 9
type input "01:44 PM"
type input "0"
type input "02:44 PM"
type input "23"
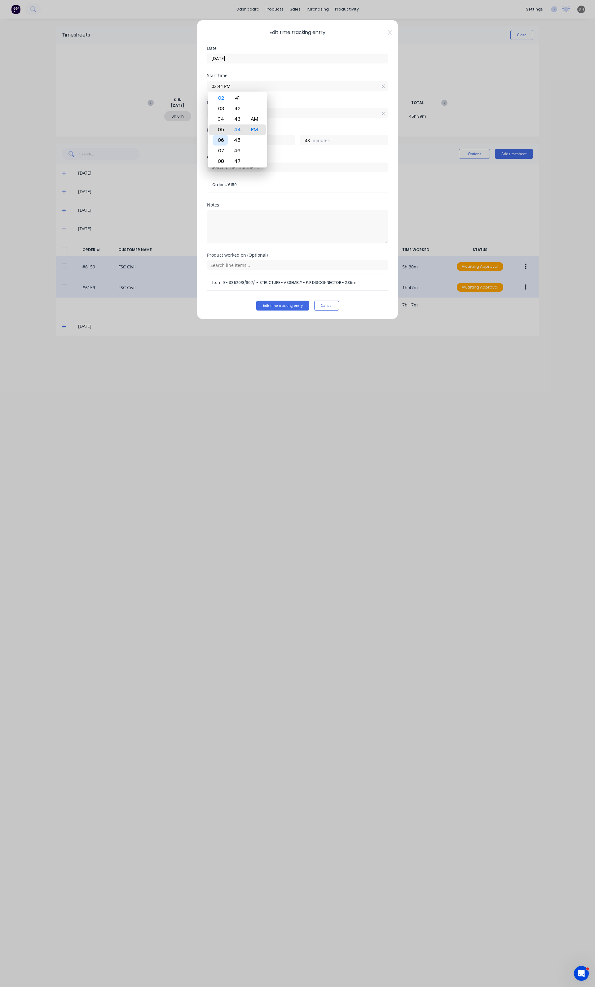
type input "05:44 PM"
type input "20"
type input "09:44 PM"
type input "16"
click at [224, 146] on div "11" at bounding box center [219, 151] width 15 height 11
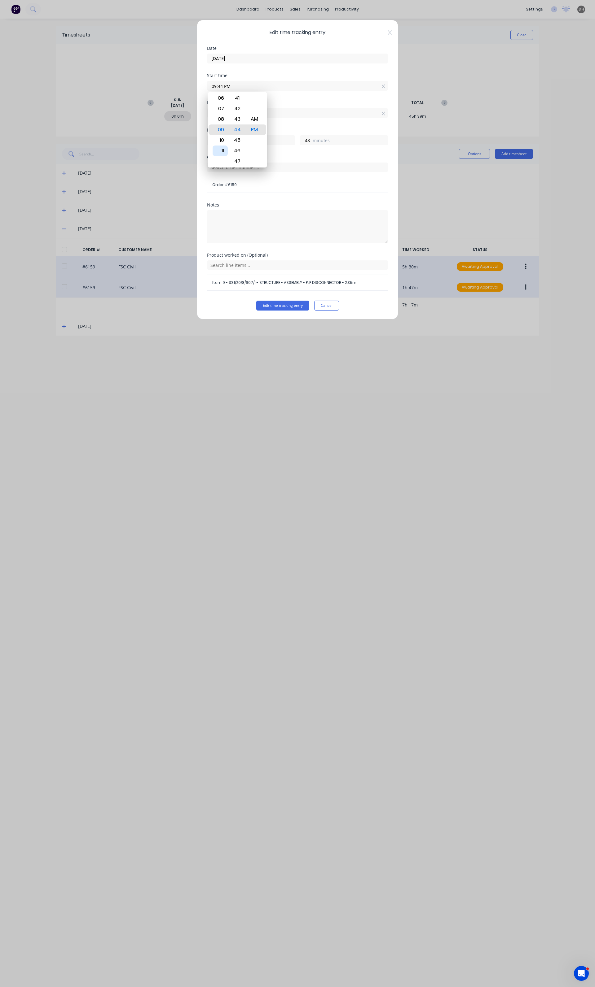
type input "11:44 PM"
type input "14"
type input "11:40 PM"
type input "52"
type input "11:37 PM"
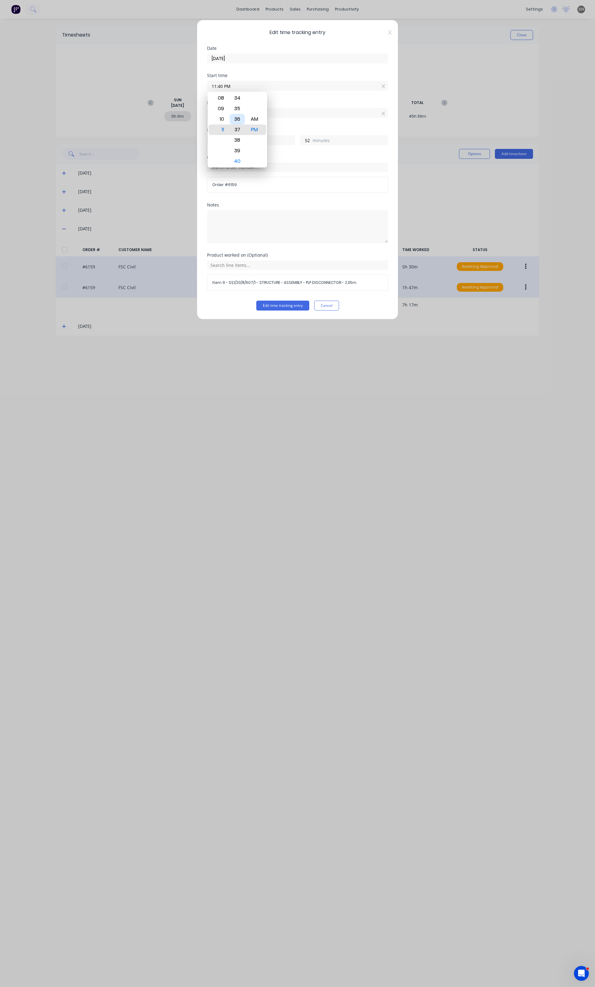
type input "55"
type input "11:34 PM"
type input "58"
click at [241, 100] on div "31" at bounding box center [236, 98] width 15 height 11
type input "11:31 PM"
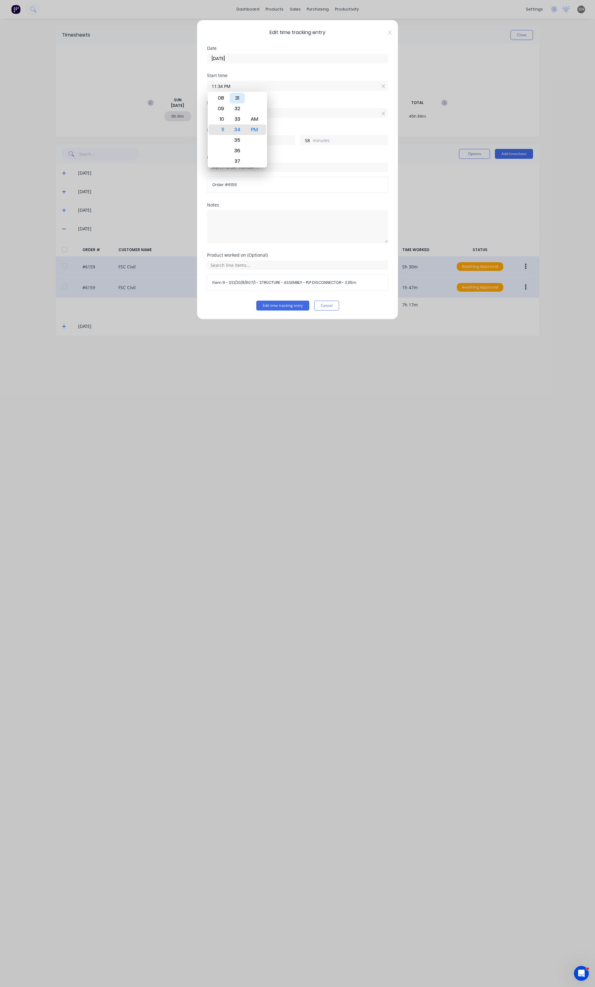
type input "15"
type input "1"
click at [258, 120] on div "AM" at bounding box center [253, 119] width 15 height 11
type input "11:31 AM"
type input "3"
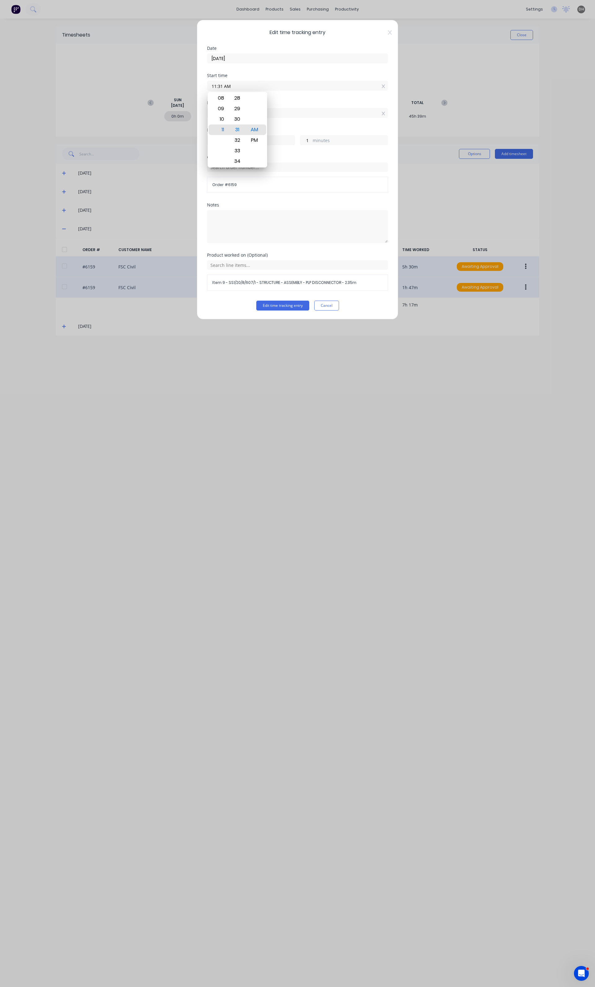
click at [285, 101] on div "Finish time" at bounding box center [297, 103] width 181 height 4
click at [295, 305] on button "Edit time tracking entry" at bounding box center [282, 306] width 53 height 10
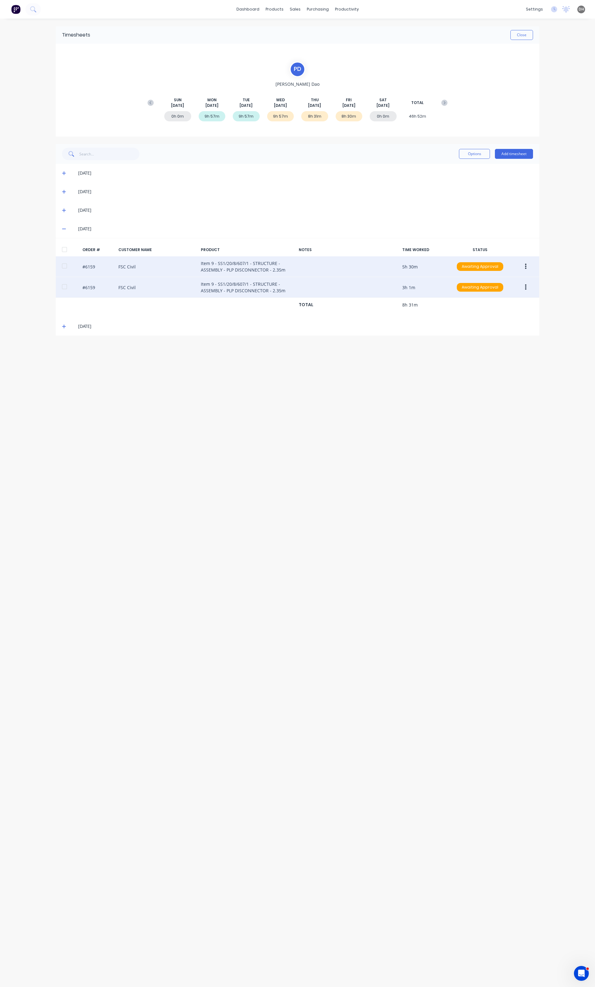
click at [66, 229] on icon at bounding box center [64, 229] width 4 height 4
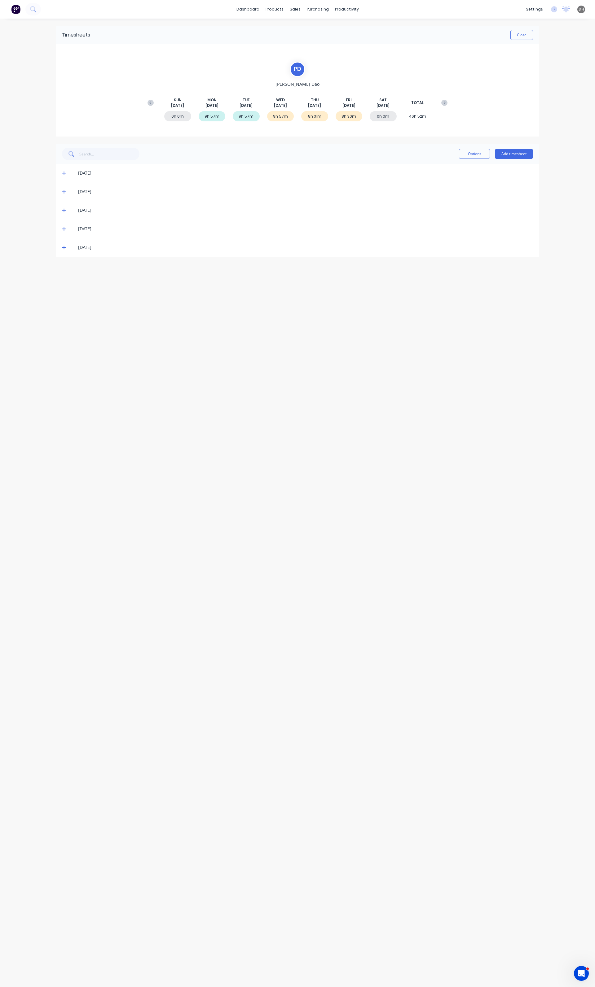
click at [64, 248] on icon at bounding box center [64, 248] width 4 height 4
click at [521, 285] on button "button" at bounding box center [525, 285] width 15 height 11
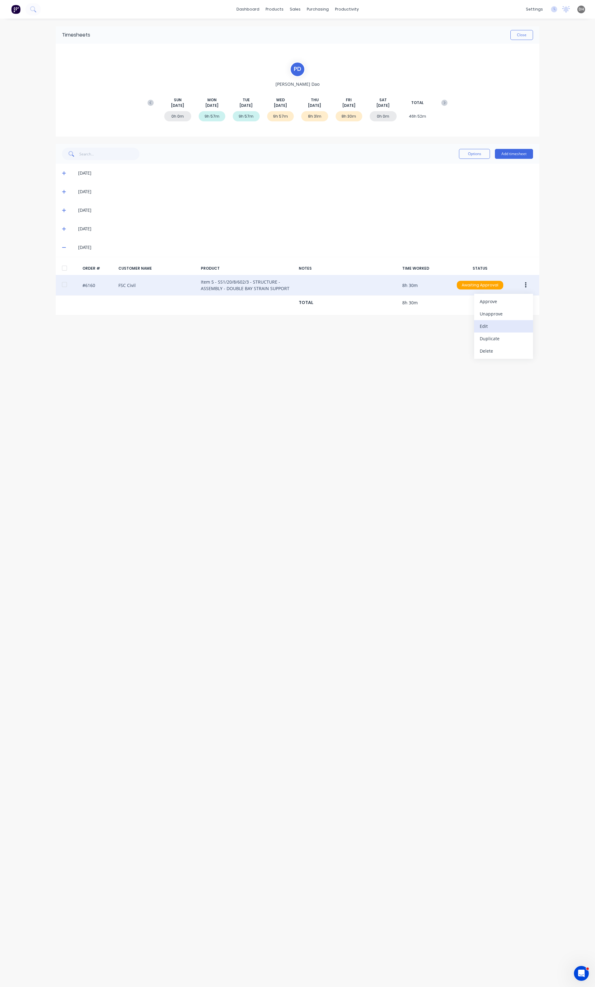
click at [496, 329] on div "Edit" at bounding box center [503, 326] width 48 height 9
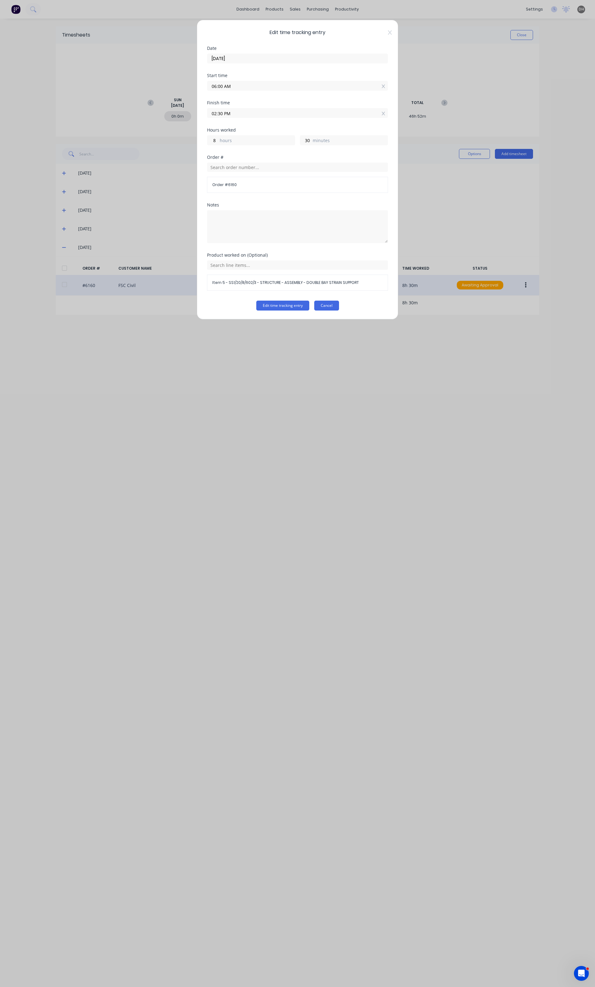
click at [330, 305] on button "Cancel" at bounding box center [326, 306] width 25 height 10
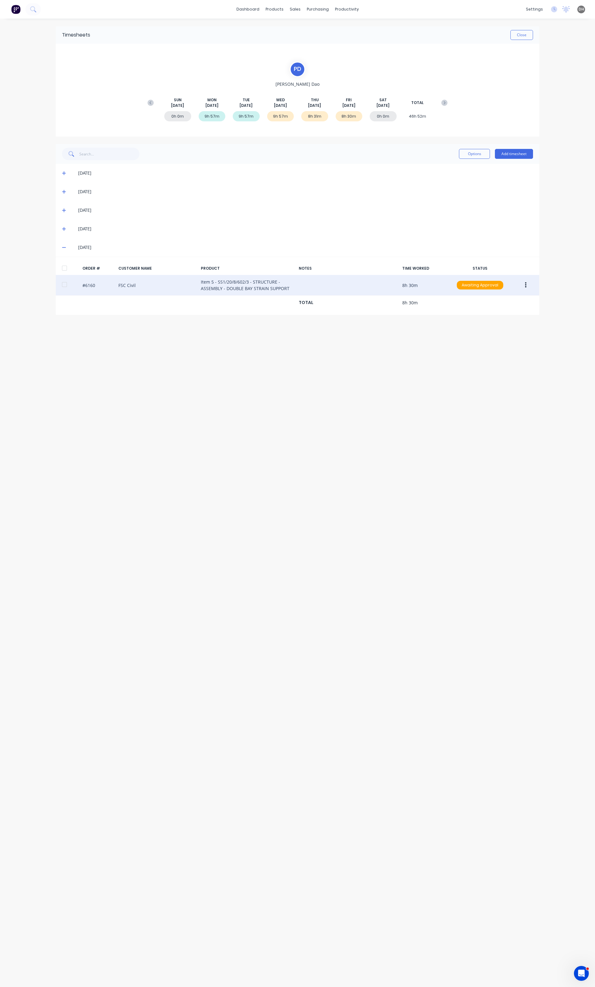
click at [64, 247] on icon at bounding box center [64, 247] width 4 height 1
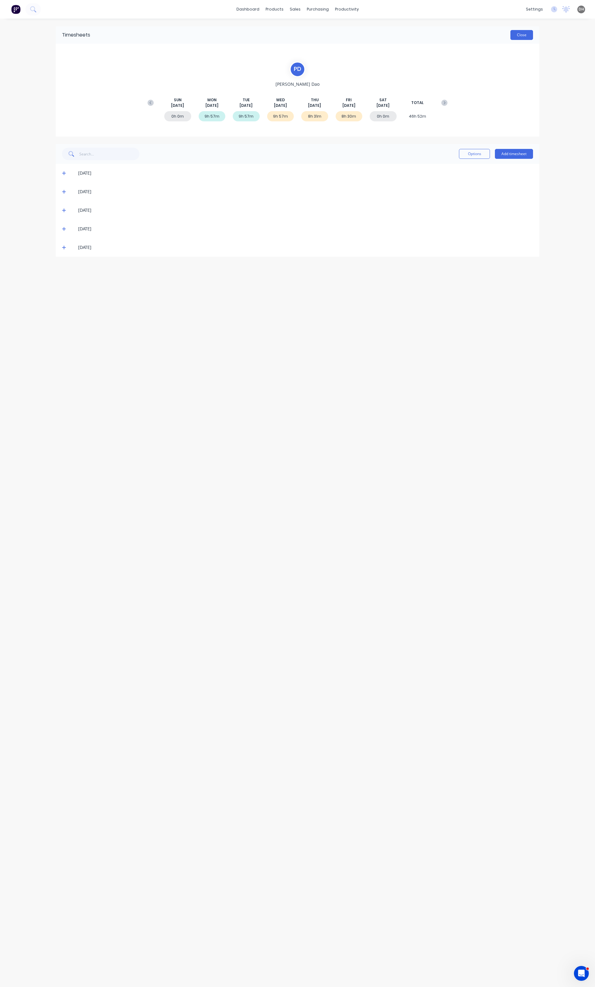
click at [521, 37] on button "Close" at bounding box center [521, 35] width 23 height 10
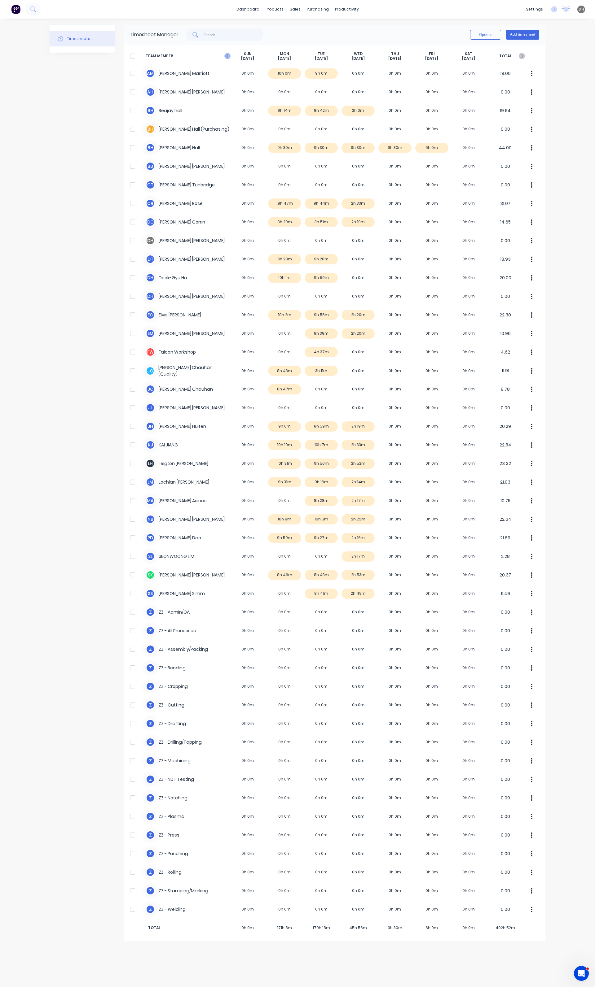
click at [227, 54] on icon at bounding box center [227, 56] width 6 height 6
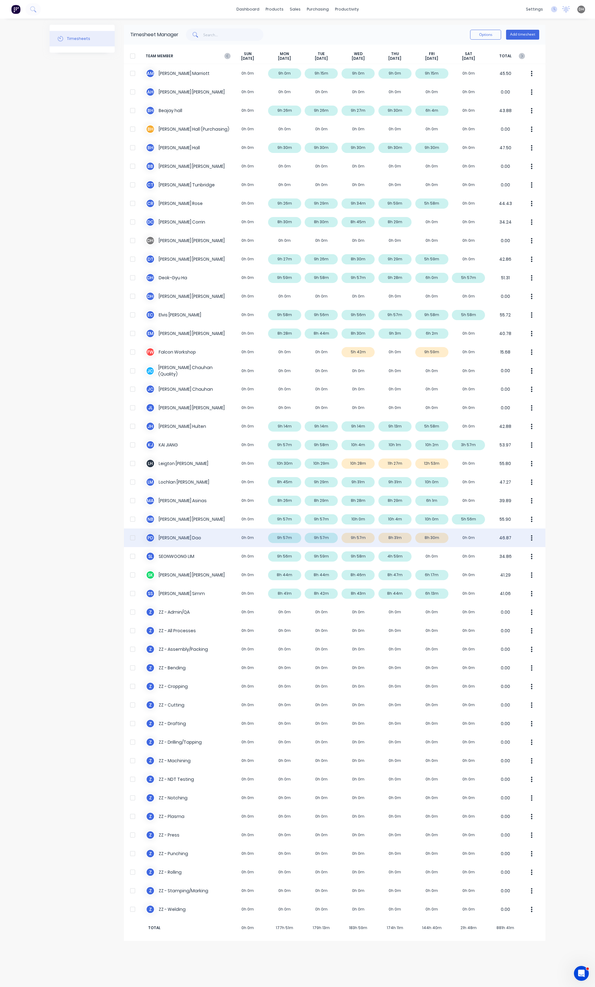
click at [530, 543] on button "button" at bounding box center [531, 538] width 13 height 12
click at [518, 558] on div "Approve" at bounding box center [508, 555] width 48 height 9
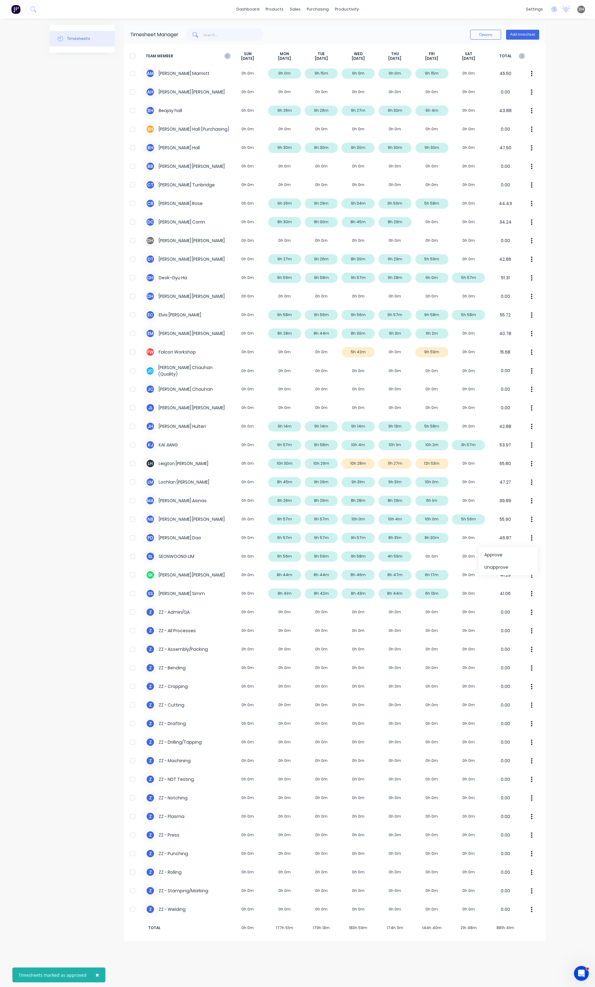
click at [562, 496] on div "× Timesheets marked as approved dashboard products sales purchasing productivit…" at bounding box center [297, 493] width 595 height 987
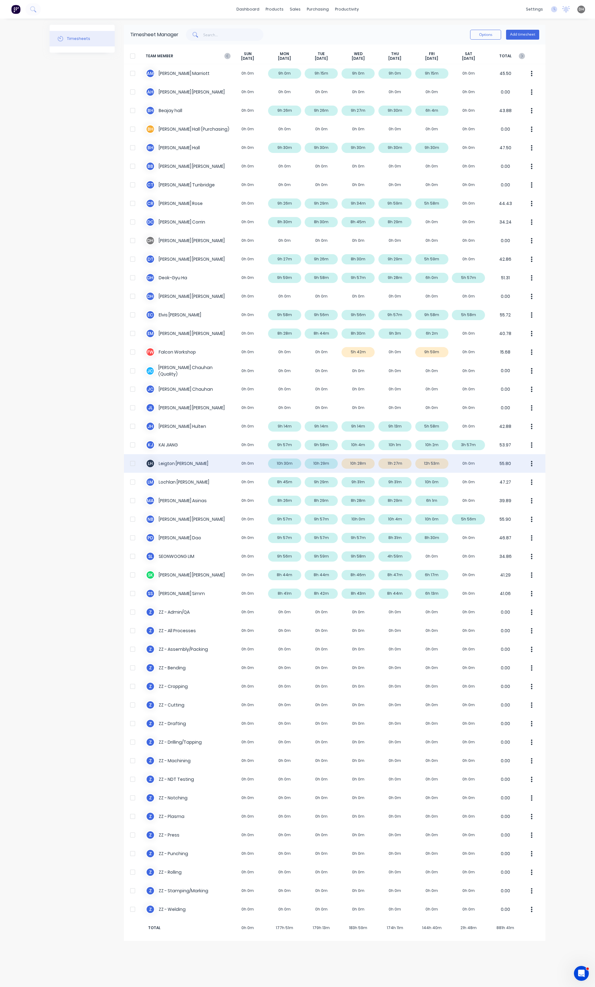
click at [486, 467] on div "L H Leigton Henderson 0h 0m 10h 30m 10h 29m 10h 28m 11h 27m 12h 53m 0h 0m 55.80" at bounding box center [334, 463] width 421 height 19
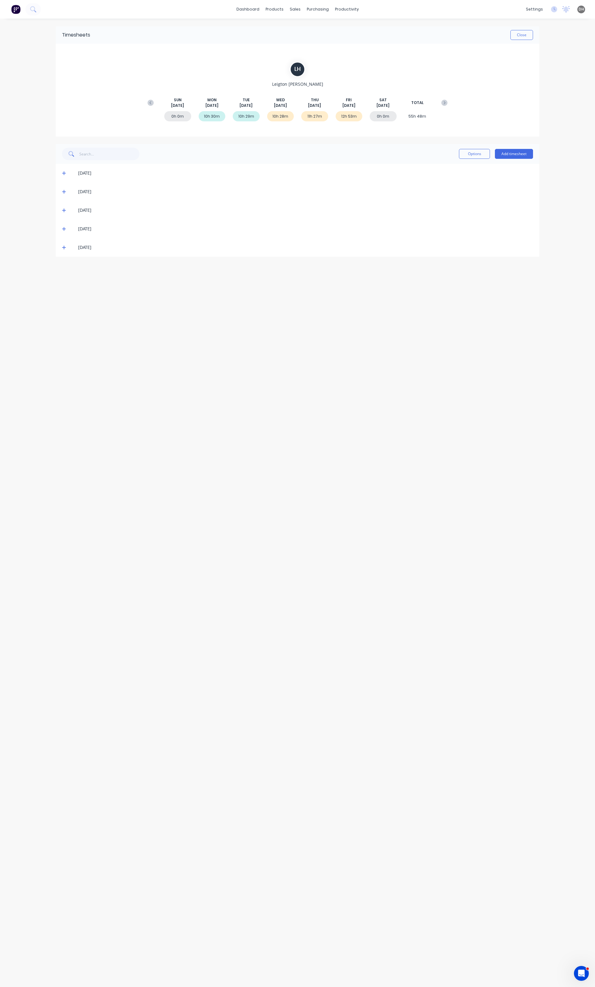
click at [65, 229] on icon at bounding box center [64, 229] width 4 height 4
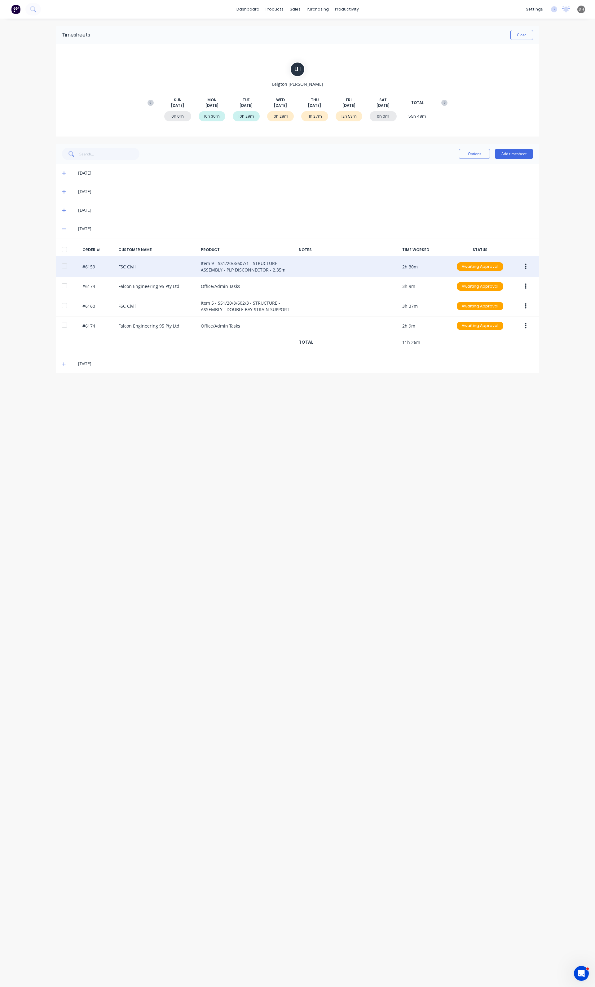
click at [523, 269] on button "button" at bounding box center [525, 266] width 15 height 11
click at [496, 311] on div "Edit" at bounding box center [503, 307] width 48 height 9
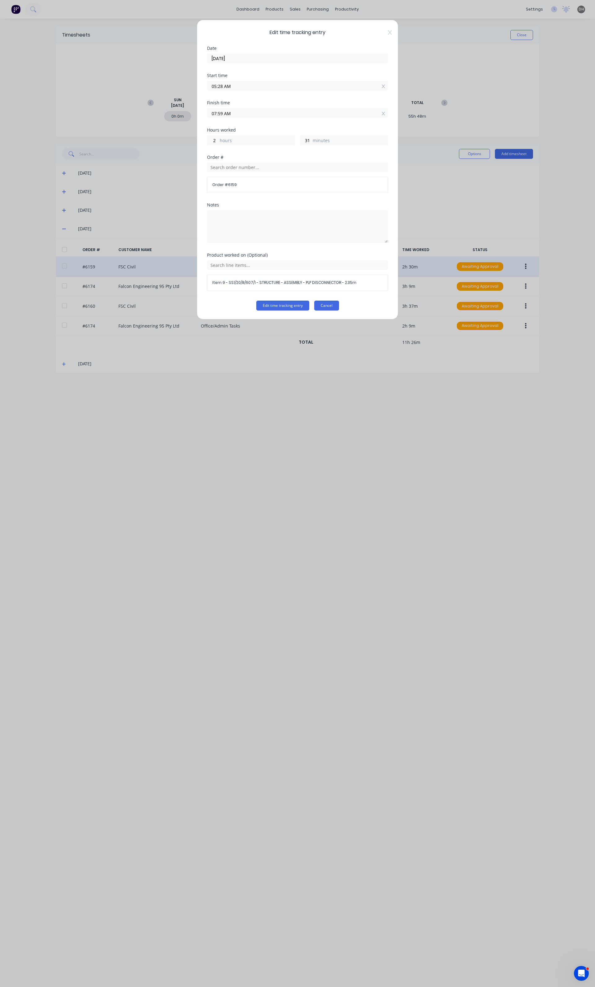
click at [335, 309] on button "Cancel" at bounding box center [326, 306] width 25 height 10
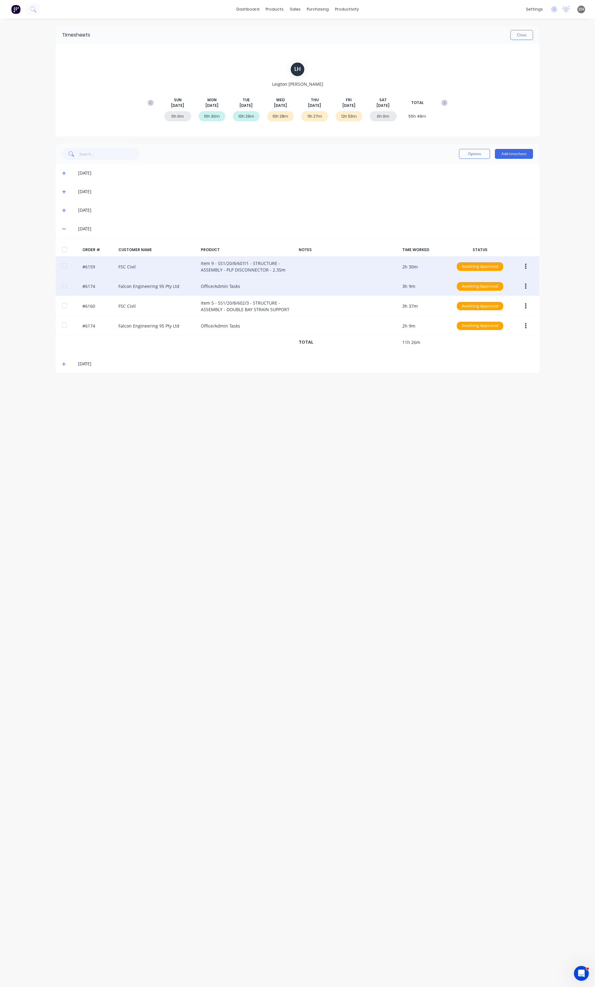
click at [528, 284] on button "button" at bounding box center [525, 286] width 15 height 11
click at [491, 329] on div "Edit" at bounding box center [503, 327] width 48 height 9
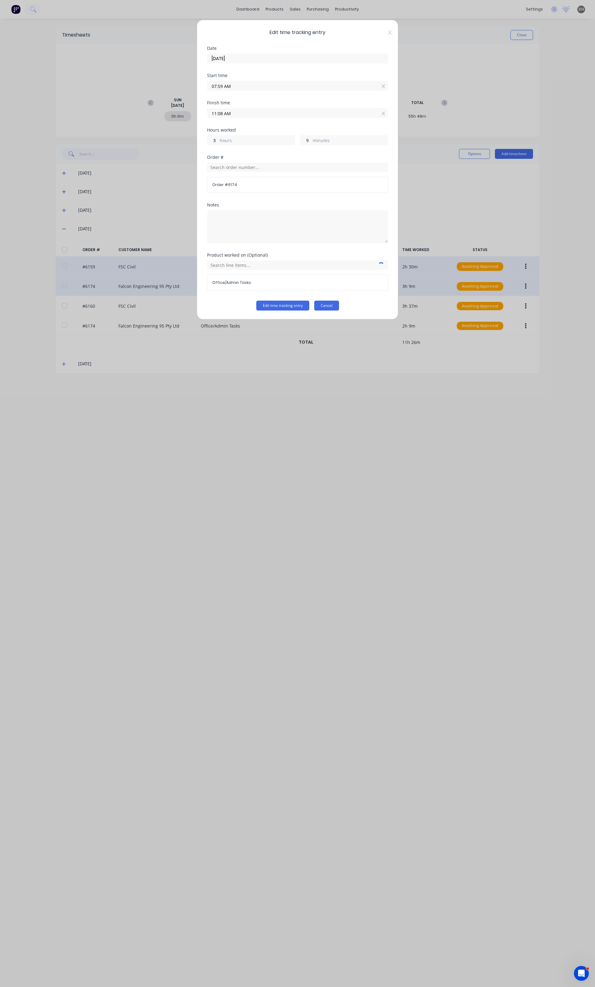
click at [320, 305] on button "Cancel" at bounding box center [326, 306] width 25 height 10
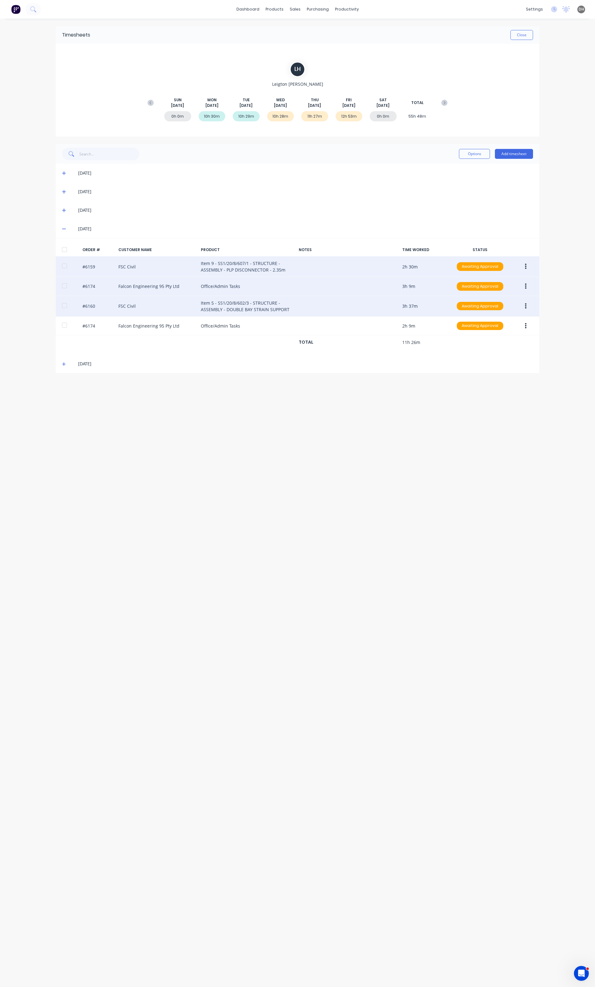
click at [523, 307] on button "button" at bounding box center [525, 306] width 15 height 11
click at [497, 351] on div "Edit" at bounding box center [503, 347] width 48 height 9
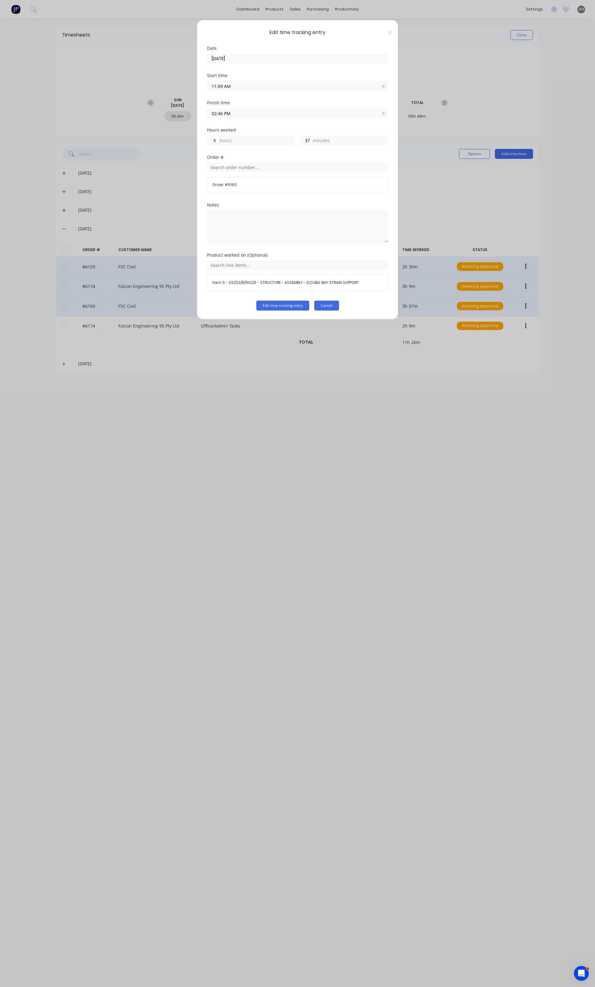
click at [331, 307] on button "Cancel" at bounding box center [326, 306] width 25 height 10
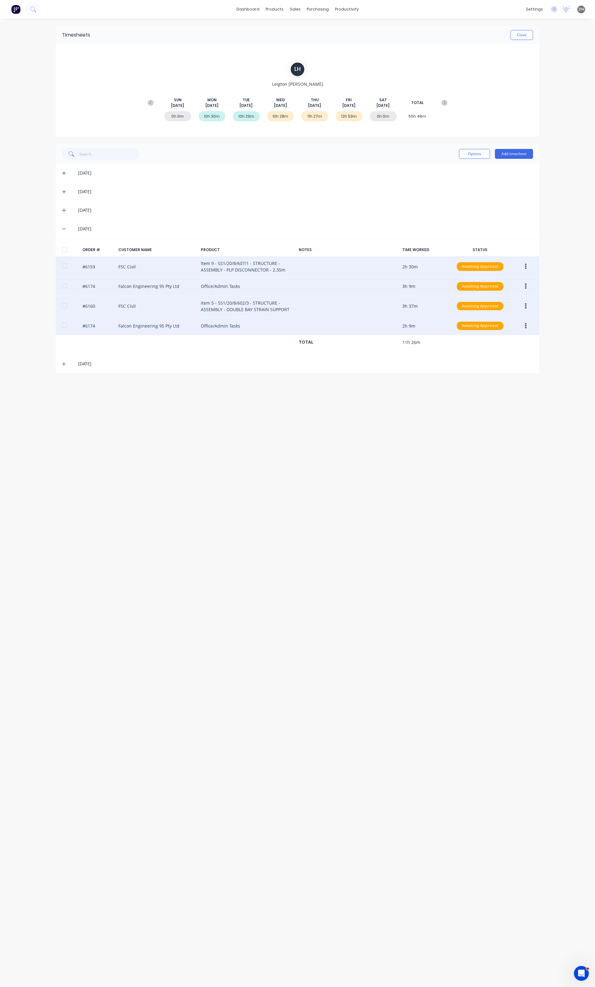
click at [530, 323] on button "button" at bounding box center [525, 325] width 15 height 11
click at [501, 366] on div "Edit" at bounding box center [503, 367] width 48 height 9
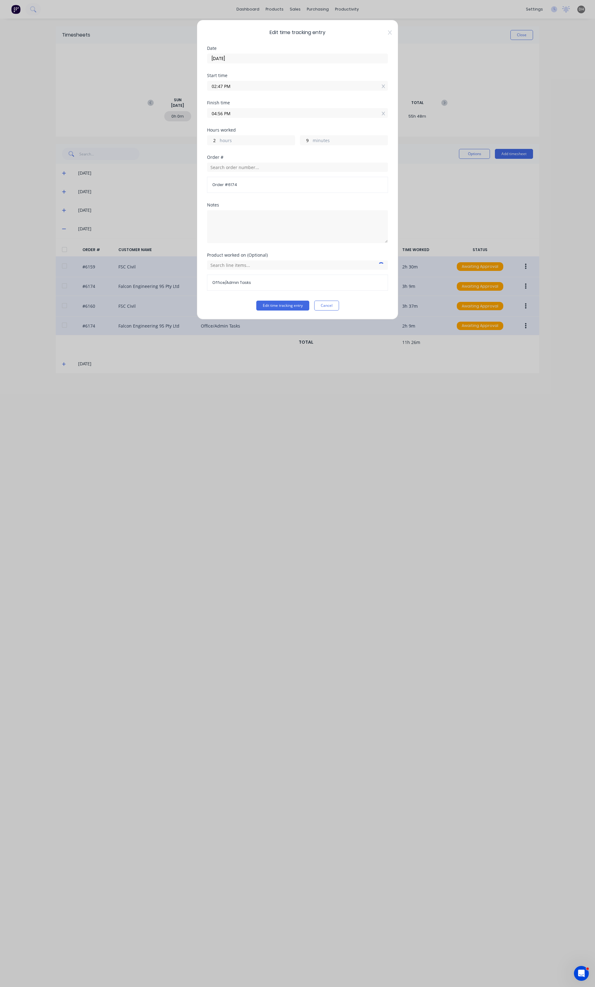
click at [239, 114] on input "04:56 PM" at bounding box center [297, 112] width 180 height 9
type input "04:53 PM"
type input "6"
type input "04:50 PM"
type input "3"
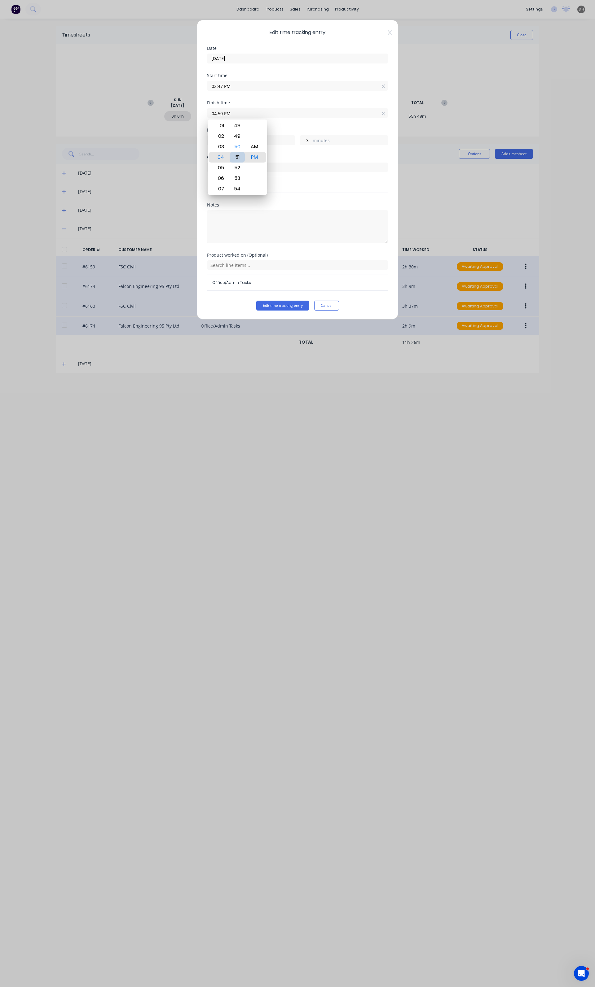
type input "04:51 PM"
type input "4"
type input "04:45 PM"
type input "1"
type input "58"
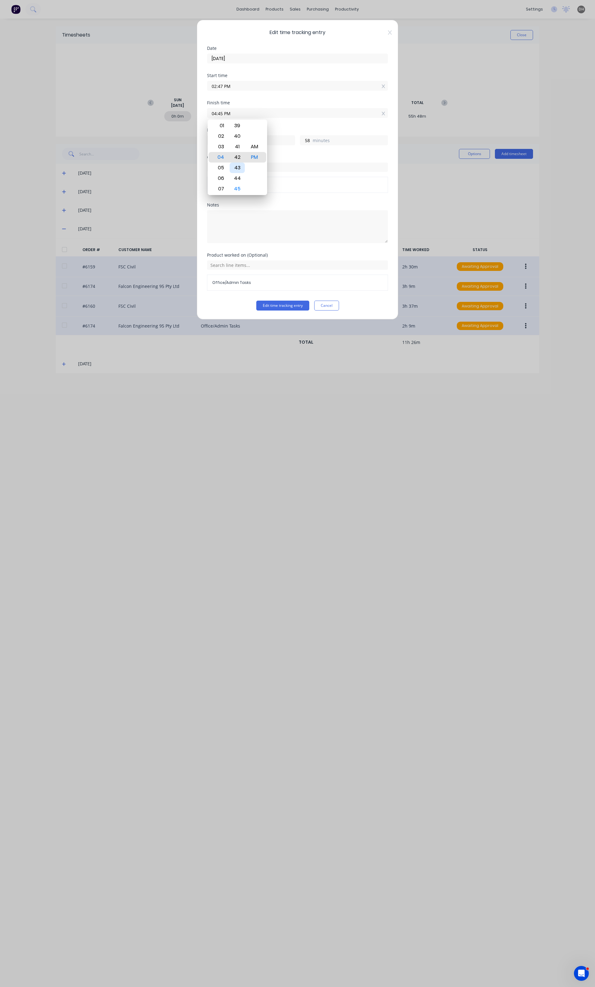
type input "04:43 PM"
type input "56"
type input "04:39 PM"
type input "52"
type input "04:40 PM"
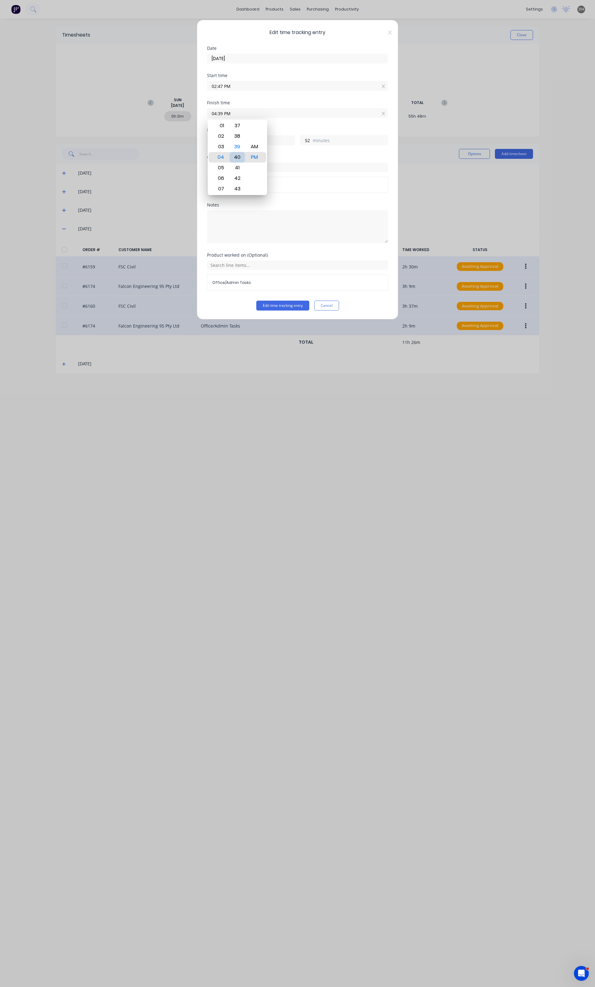
type input "53"
type input "04:37 PM"
type input "50"
type input "04:31 PM"
type input "44"
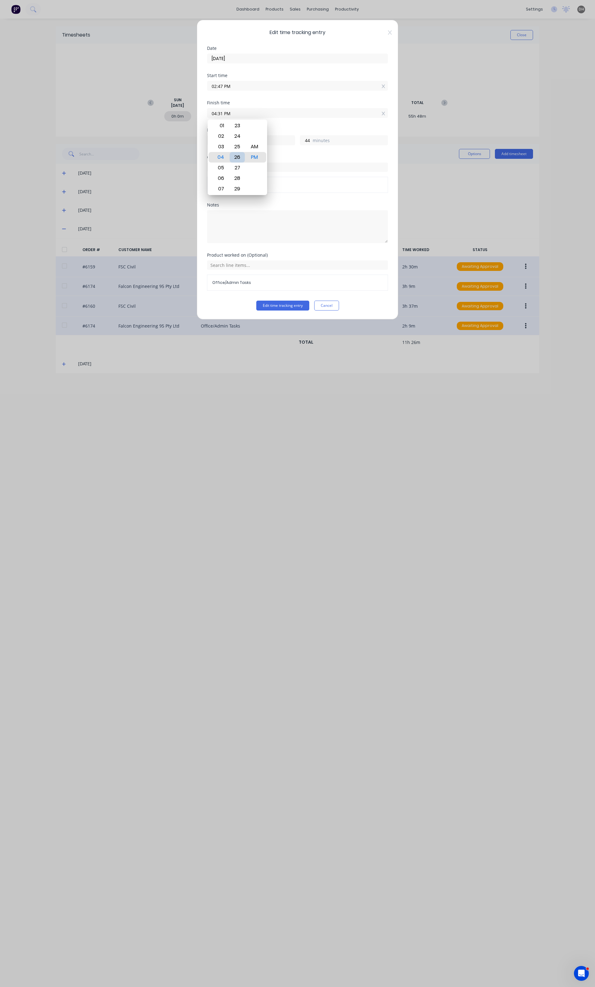
type input "04:26 PM"
type input "39"
type input "04:18 PM"
type input "31"
type input "04:16 PM"
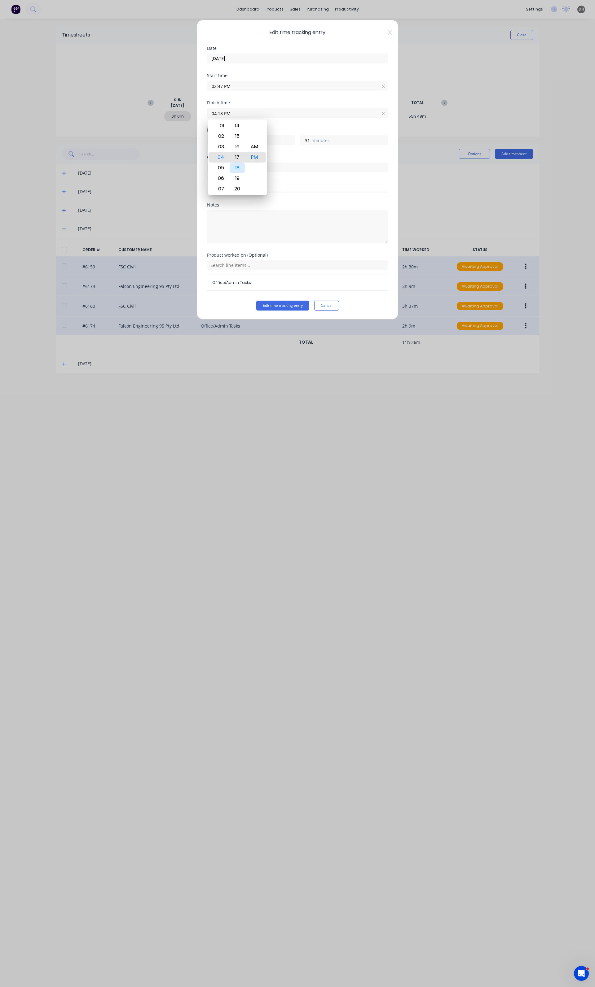
type input "29"
type input "04:09 PM"
type input "22"
type input "04:05 PM"
type input "18"
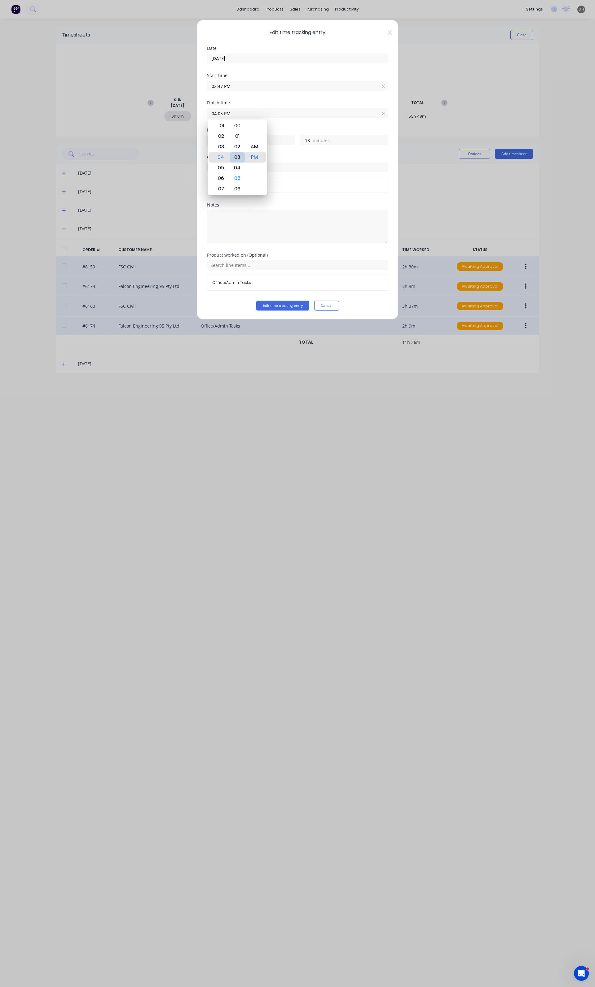
type input "04:03 PM"
type input "16"
click at [242, 126] on div "00" at bounding box center [236, 125] width 15 height 11
type input "04:00 PM"
type input "13"
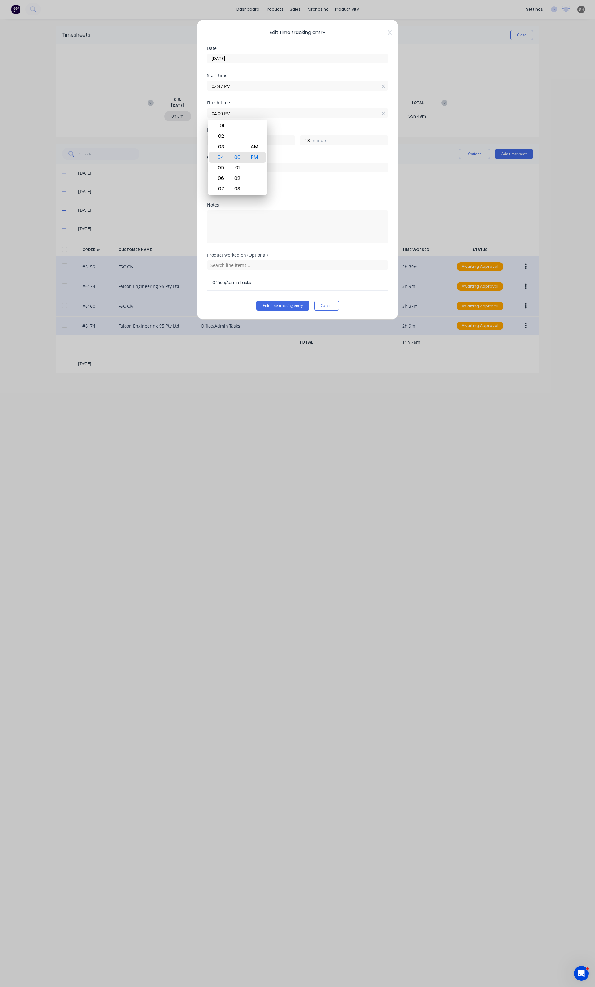
click at [296, 128] on div "Finish time 04:00 PM" at bounding box center [297, 114] width 181 height 27
click at [288, 319] on div "Edit time tracking entry Date 21/08/2025 Start time 02:47 PM Finish time 04:00 …" at bounding box center [297, 170] width 201 height 300
click at [290, 312] on div "Edit time tracking entry Date 21/08/2025 Start time 02:47 PM Finish time 04:00 …" at bounding box center [297, 170] width 201 height 300
click at [291, 311] on button "Edit time tracking entry" at bounding box center [282, 306] width 53 height 10
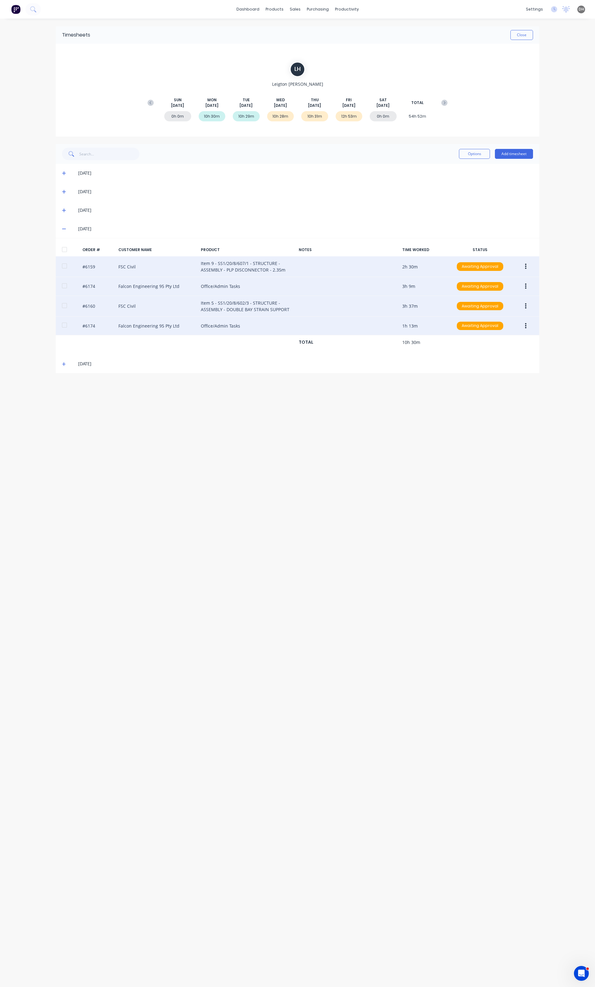
click at [66, 228] on span at bounding box center [65, 229] width 6 height 6
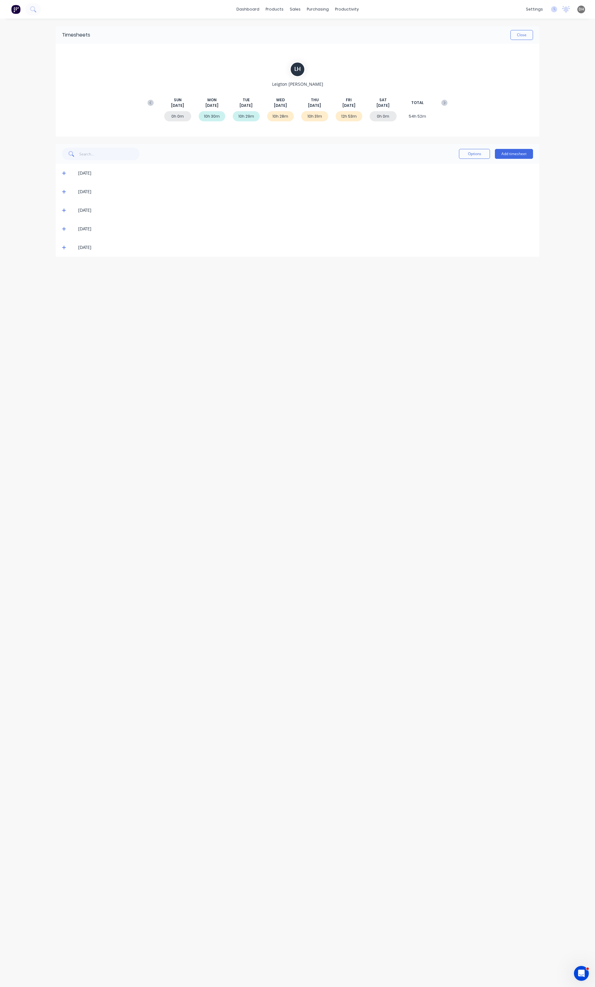
click at [65, 247] on icon at bounding box center [64, 248] width 4 height 4
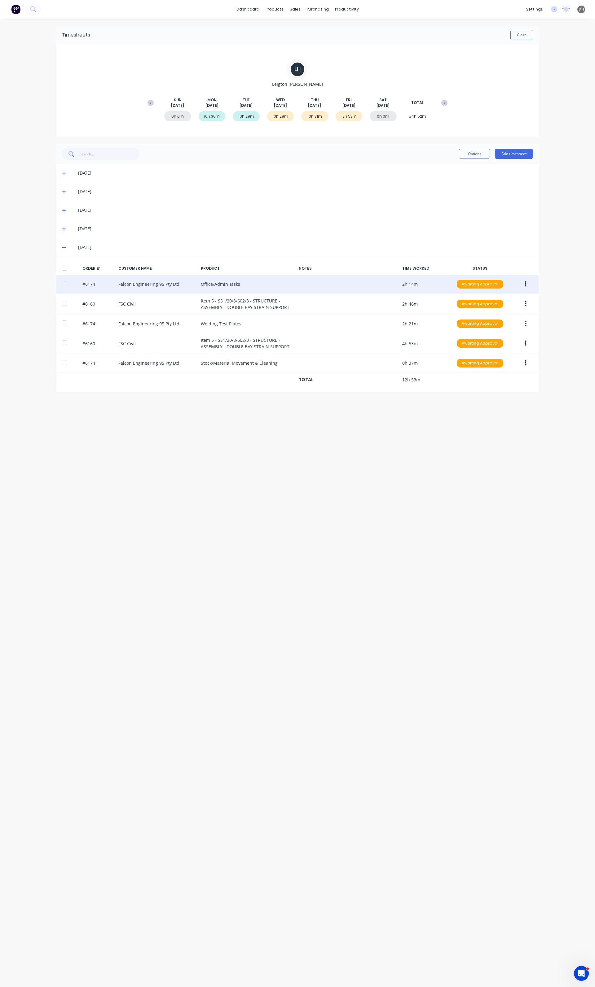
click at [525, 284] on icon "button" at bounding box center [526, 284] width 2 height 7
click at [487, 326] on div "Edit" at bounding box center [503, 325] width 48 height 9
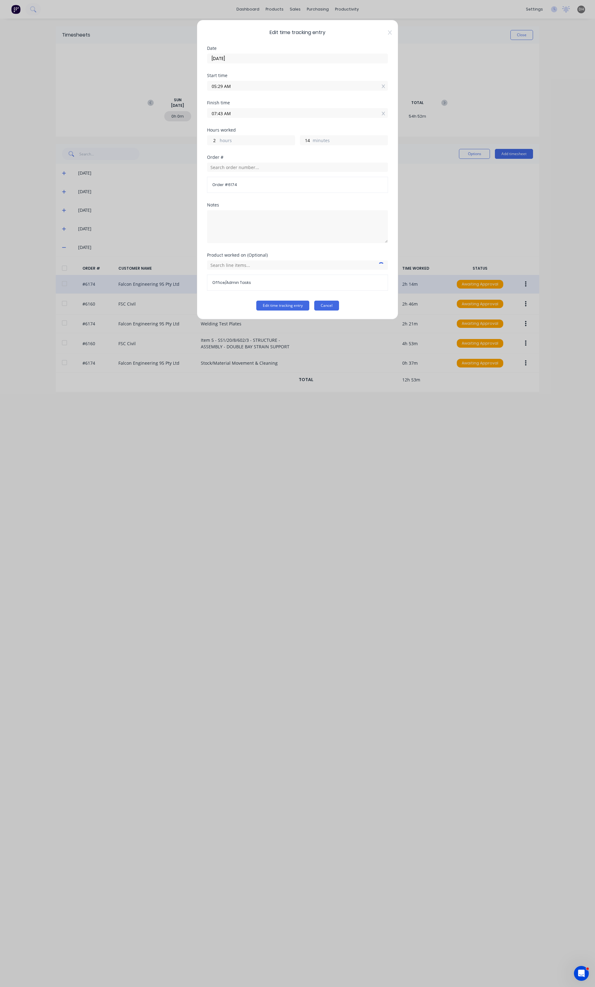
click at [329, 307] on button "Cancel" at bounding box center [326, 306] width 25 height 10
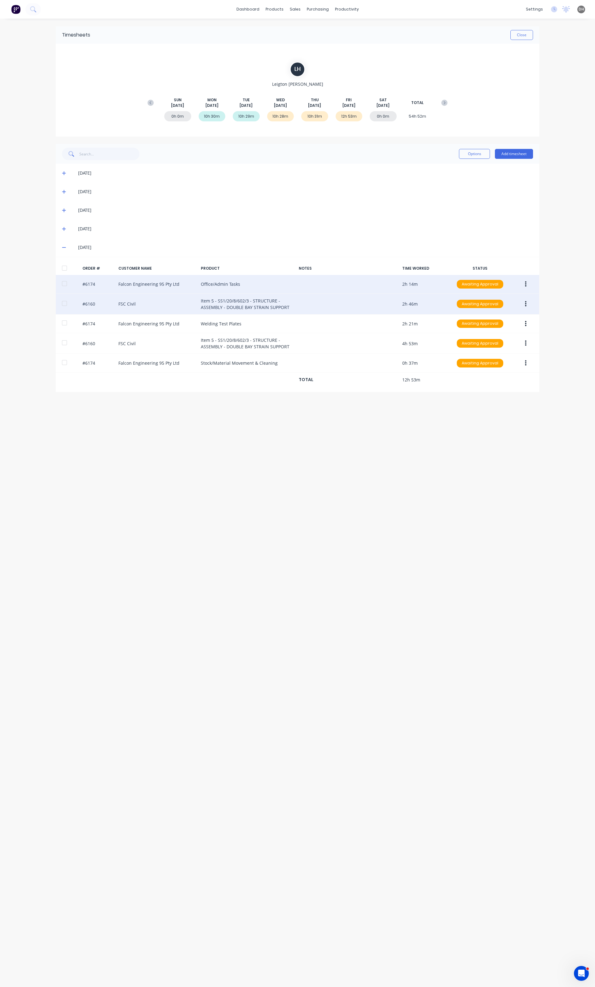
click at [527, 305] on button "button" at bounding box center [525, 304] width 15 height 11
click at [509, 344] on div "Edit" at bounding box center [503, 345] width 48 height 9
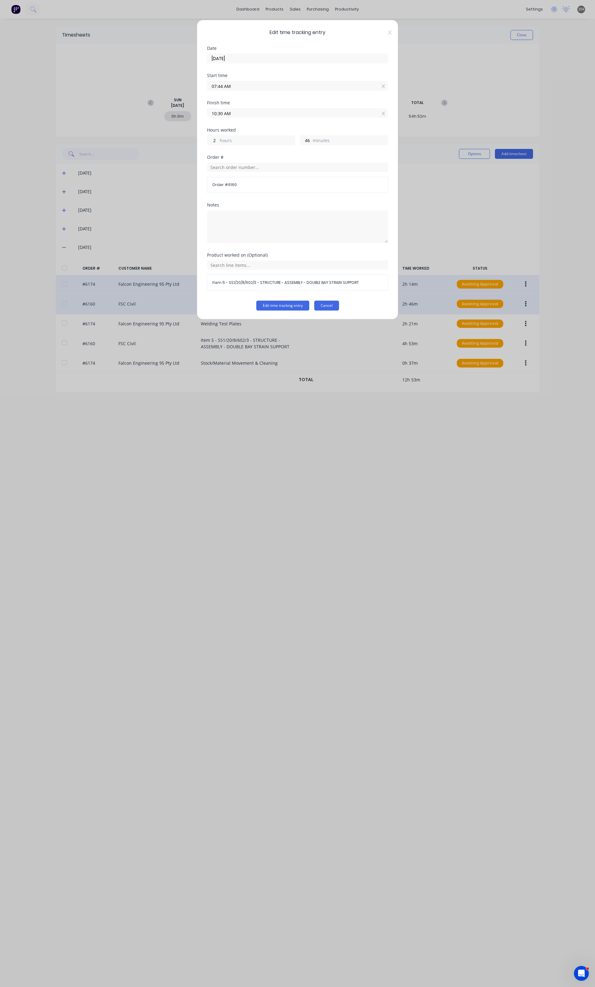
click at [331, 306] on button "Cancel" at bounding box center [326, 306] width 25 height 10
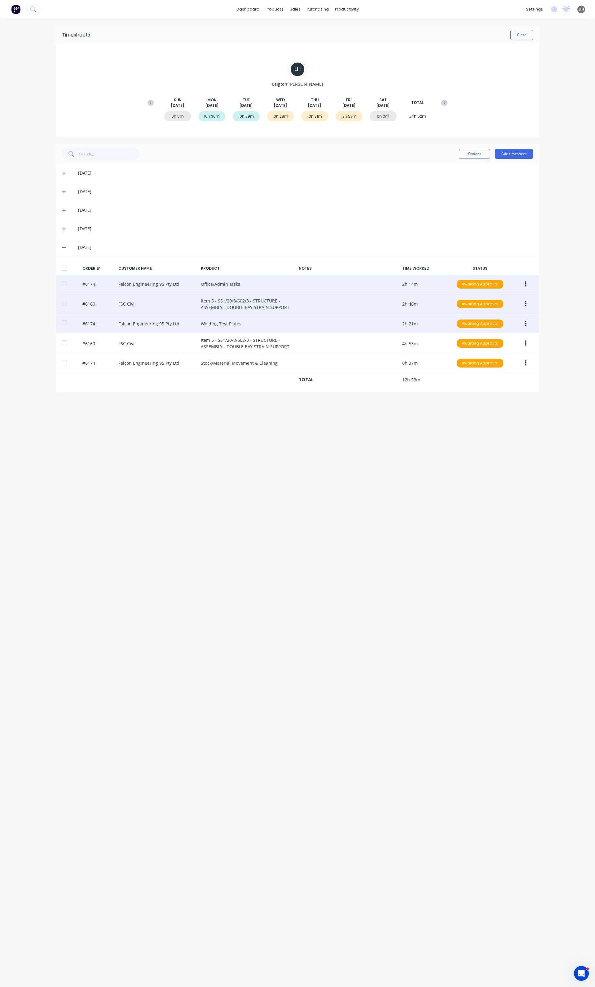
click at [523, 325] on button "button" at bounding box center [525, 323] width 15 height 11
click at [503, 367] on div "Edit" at bounding box center [503, 364] width 48 height 9
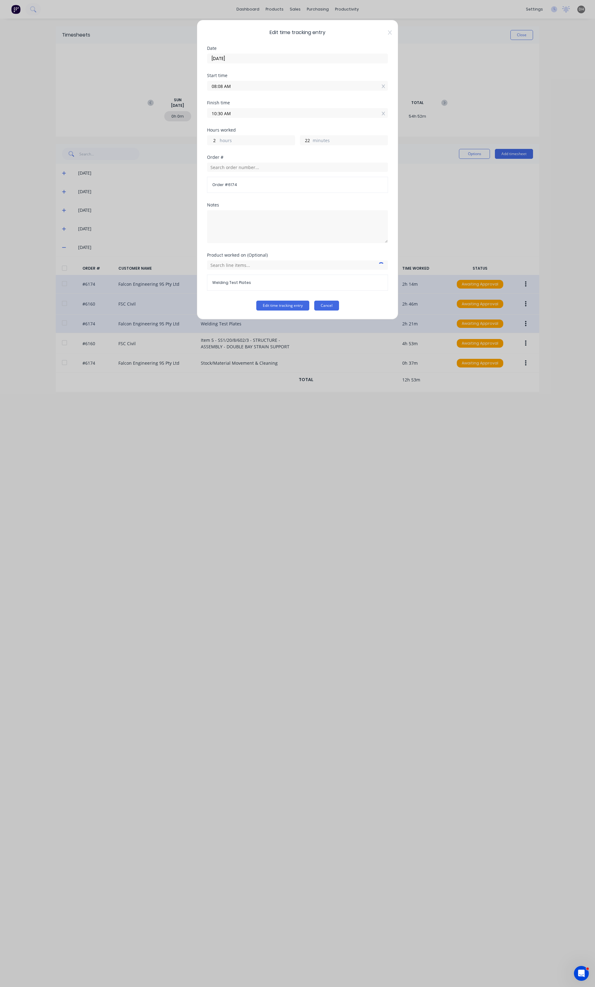
click at [327, 307] on button "Cancel" at bounding box center [326, 306] width 25 height 10
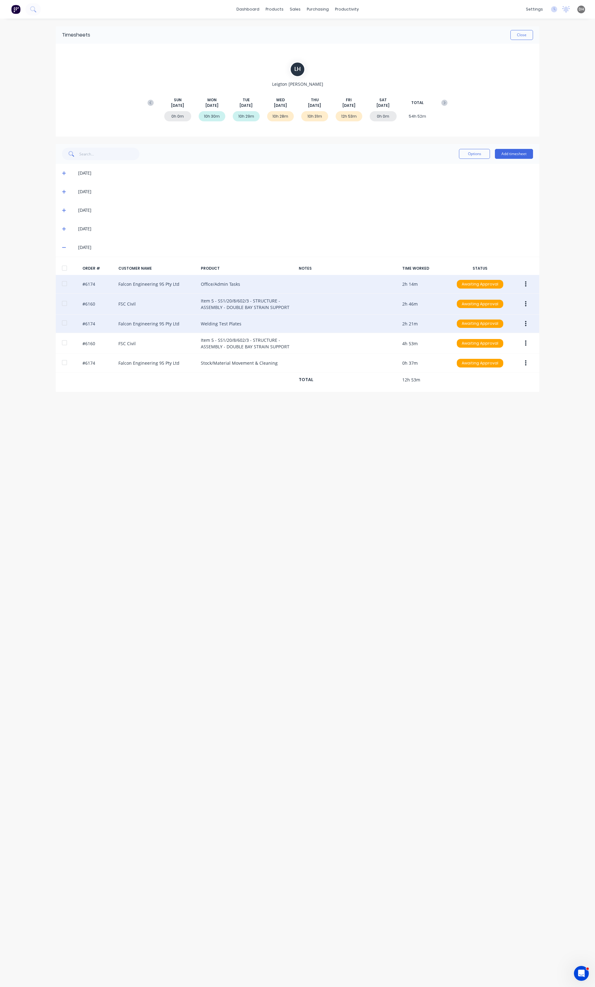
click at [525, 301] on icon "button" at bounding box center [526, 304] width 2 height 7
click at [495, 346] on div "Edit" at bounding box center [503, 345] width 48 height 9
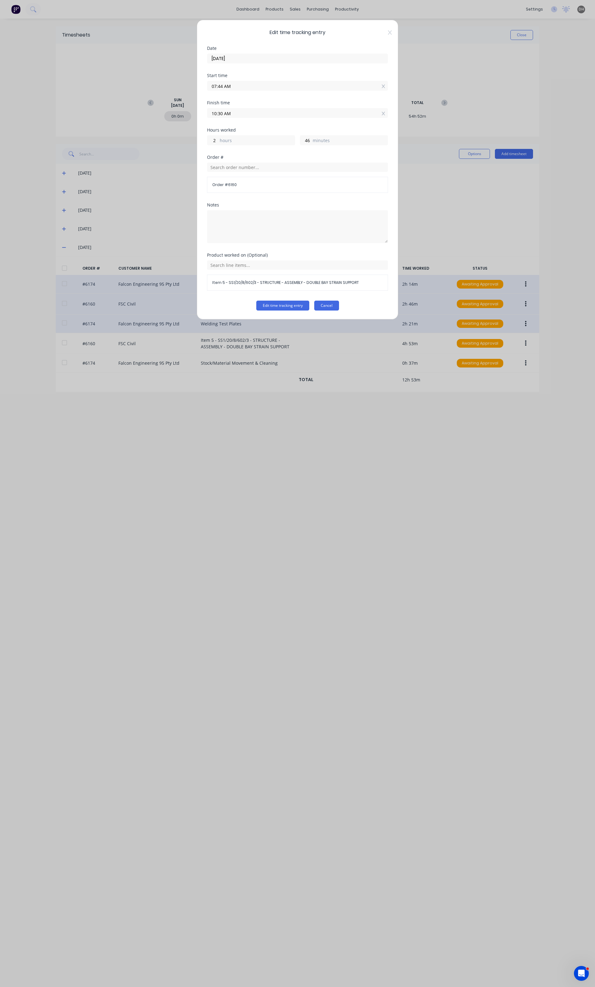
click at [336, 308] on button "Cancel" at bounding box center [326, 306] width 25 height 10
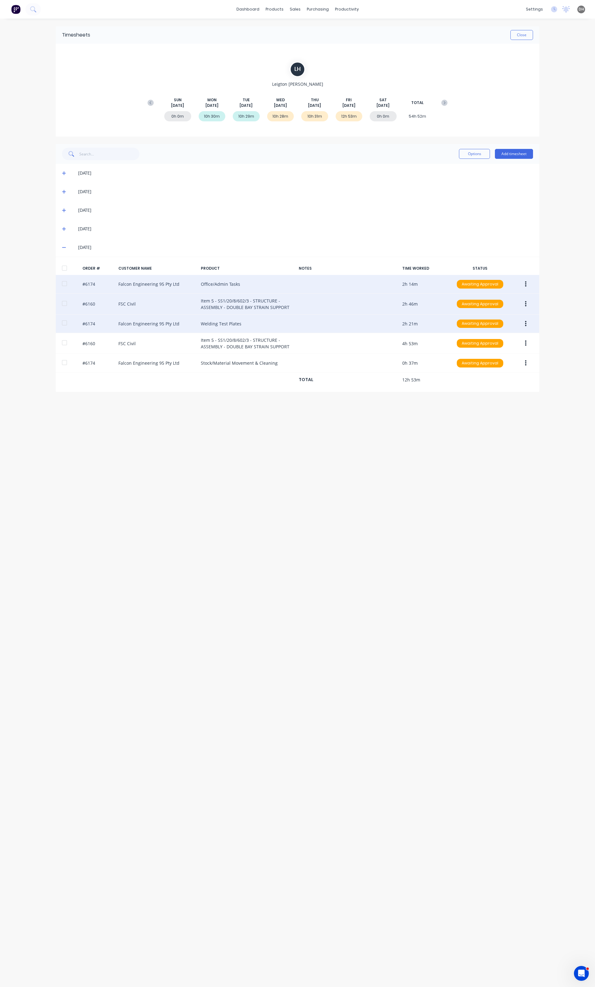
click at [528, 305] on button "button" at bounding box center [525, 304] width 15 height 11
click at [493, 346] on div "Edit" at bounding box center [503, 345] width 48 height 9
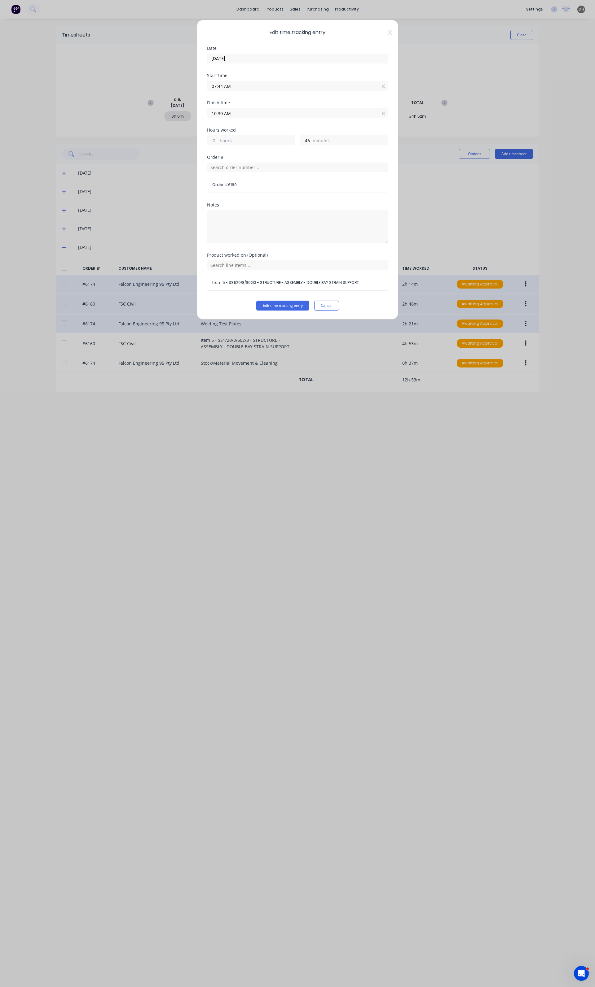
click at [225, 109] on input "10:30 AM" at bounding box center [297, 112] width 180 height 9
type input "10:29 AM"
type input "45"
type input "10:25 AM"
type input "41"
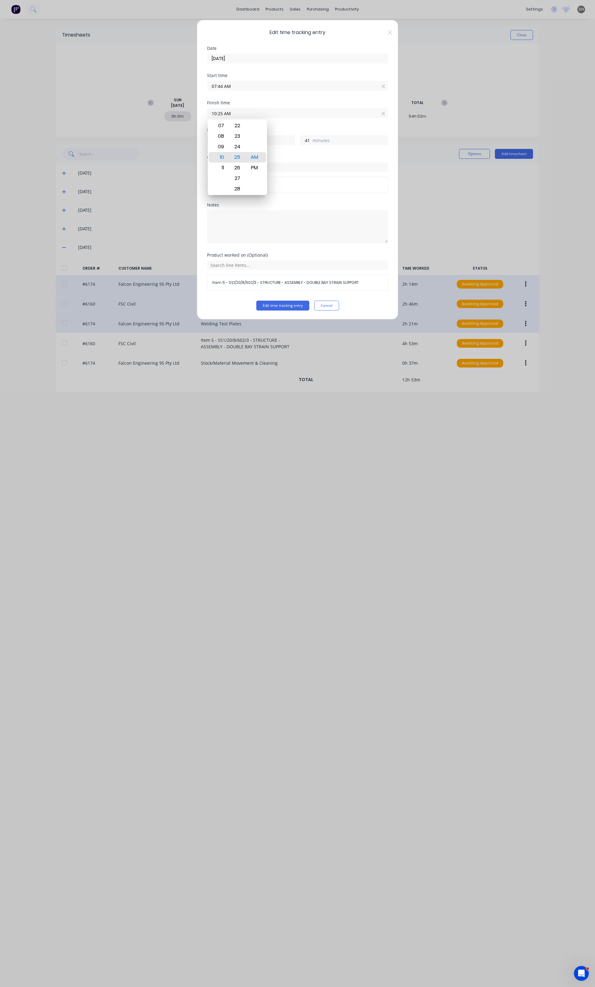
click at [222, 113] on input "10:25 AM" at bounding box center [297, 112] width 180 height 9
type input "10:00 AM"
type input "16"
click at [290, 309] on button "Edit time tracking entry" at bounding box center [282, 306] width 53 height 10
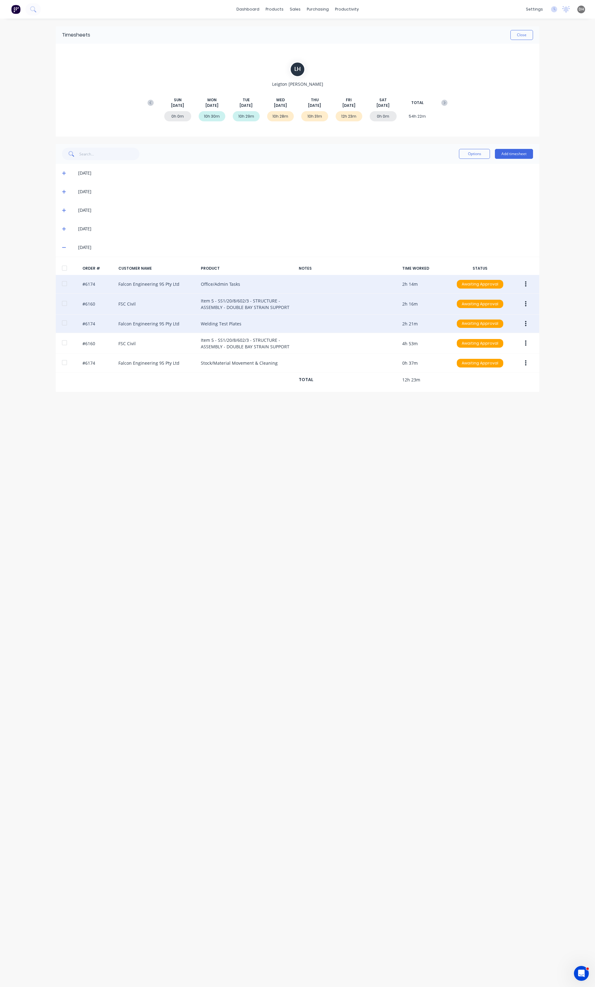
click at [527, 325] on button "button" at bounding box center [525, 323] width 15 height 11
click at [490, 364] on div "Edit" at bounding box center [503, 364] width 48 height 9
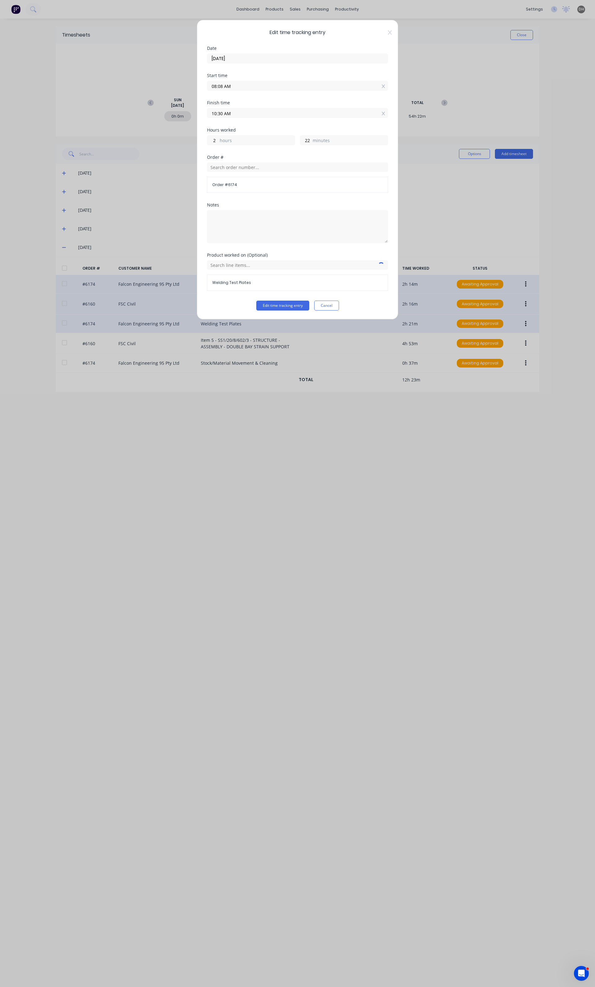
click at [226, 87] on input "08:08 AM" at bounding box center [297, 85] width 180 height 9
click at [218, 150] on div "10" at bounding box center [219, 151] width 15 height 11
type input "10:08 AM"
type input "0"
click at [222, 87] on input "10:08 AM" at bounding box center [297, 85] width 180 height 9
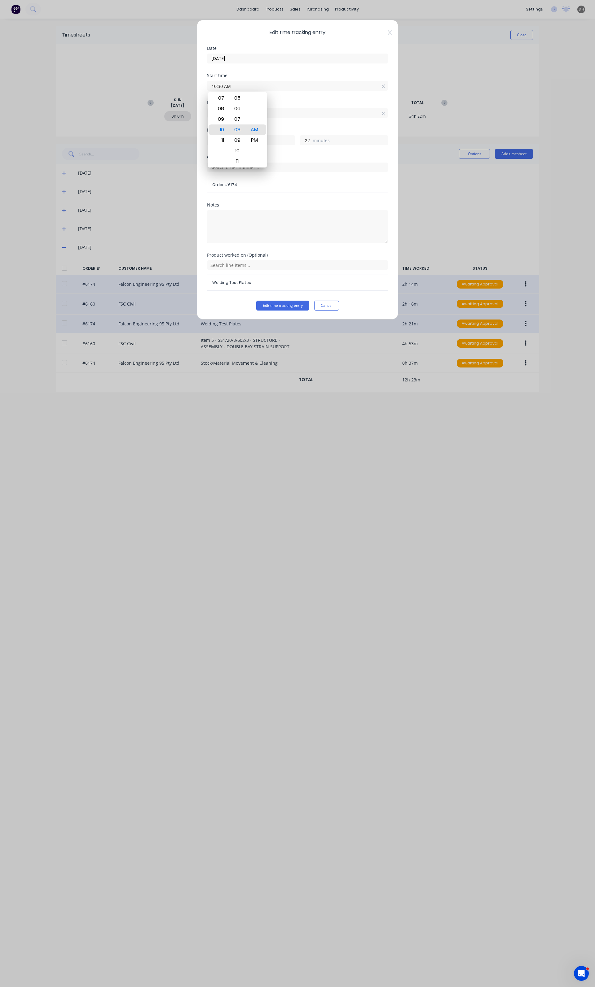
type input "10:30 AM"
type input "0"
click at [256, 297] on div "Product worked on (Optional) Welding Test Plates" at bounding box center [297, 277] width 181 height 48
click at [271, 305] on button "Edit time tracking entry" at bounding box center [282, 306] width 53 height 10
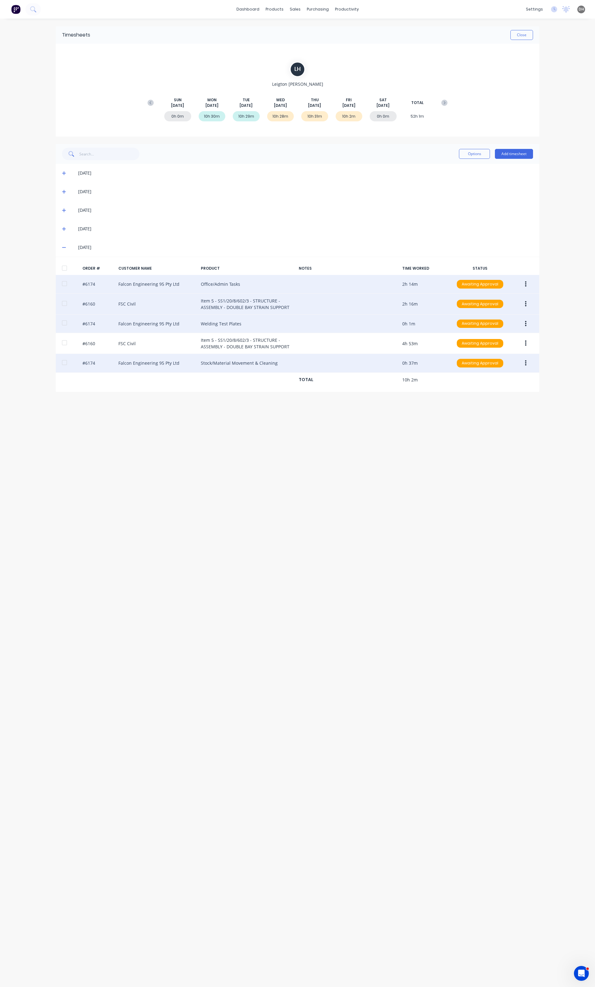
click at [527, 364] on button "button" at bounding box center [525, 363] width 15 height 11
click at [510, 403] on div "Edit" at bounding box center [503, 404] width 48 height 9
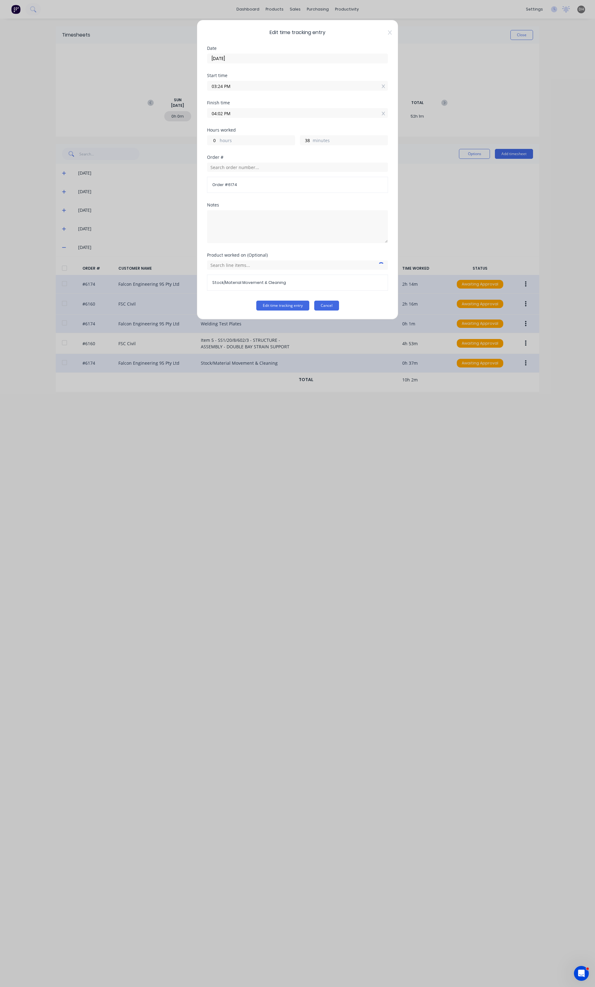
click at [331, 310] on button "Cancel" at bounding box center [326, 306] width 25 height 10
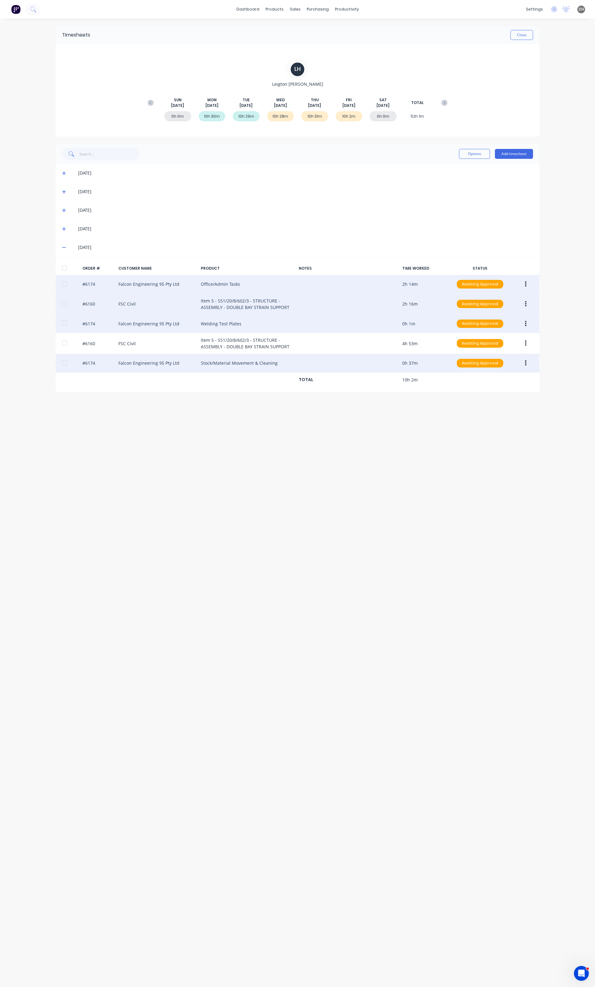
click at [527, 327] on button "button" at bounding box center [525, 323] width 15 height 11
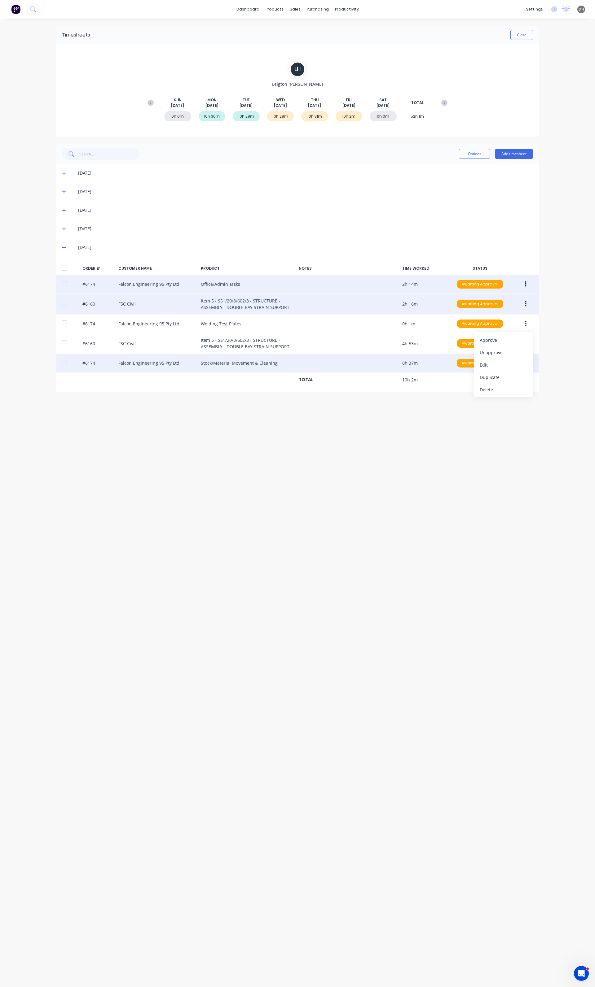
click at [487, 474] on div "Timesheets Close L H Leigton Henderson SUN Aug 17th MON Aug 18th TUE Aug 19th W…" at bounding box center [297, 497] width 495 height 956
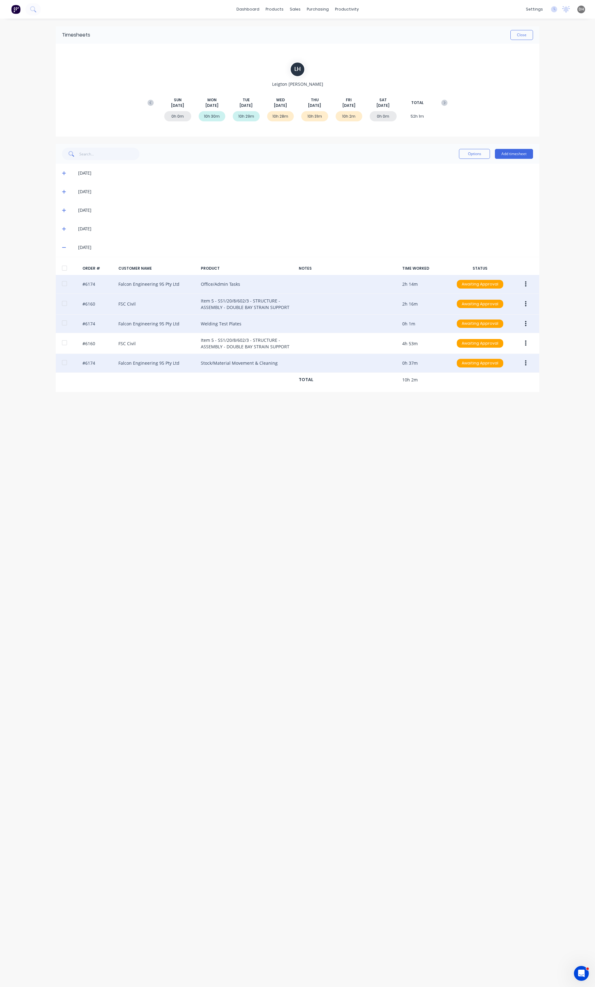
click at [527, 326] on button "button" at bounding box center [525, 323] width 15 height 11
click at [489, 368] on div "Edit" at bounding box center [503, 364] width 48 height 9
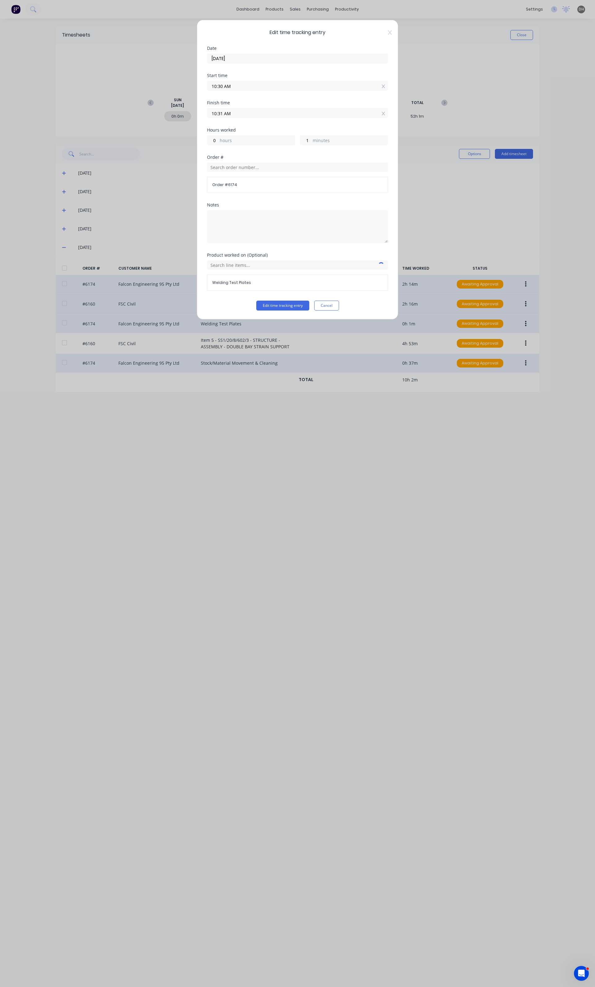
click at [242, 87] on input "10:30 AM" at bounding box center [297, 85] width 180 height 9
click at [222, 84] on input "10:30 AM" at bounding box center [297, 85] width 180 height 9
type input "10:00 AM"
type input "31"
click at [272, 310] on button "Edit time tracking entry" at bounding box center [282, 306] width 53 height 10
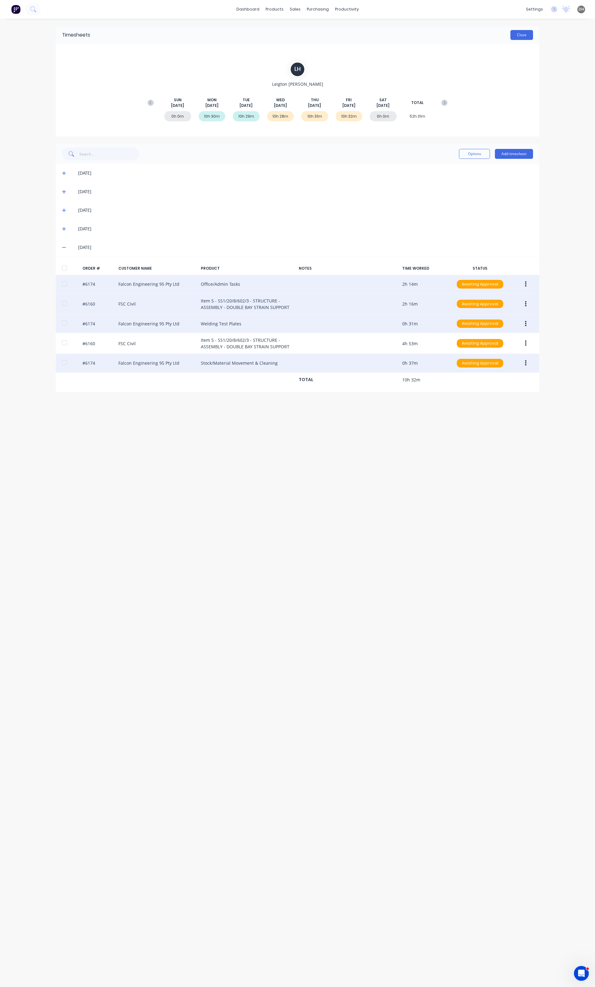
click at [523, 40] on button "Close" at bounding box center [521, 35] width 23 height 10
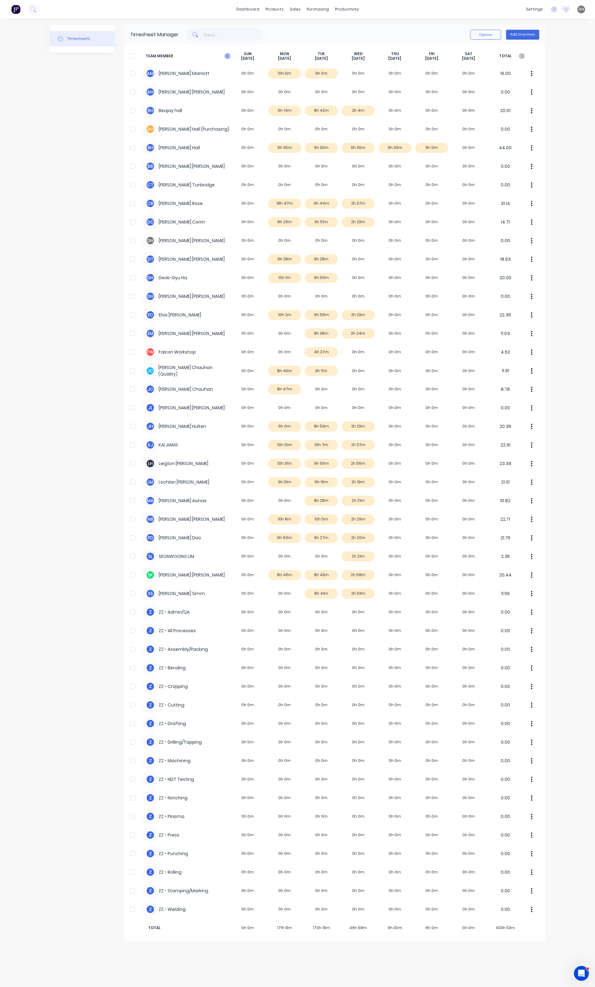
click at [227, 58] on icon at bounding box center [227, 56] width 6 height 6
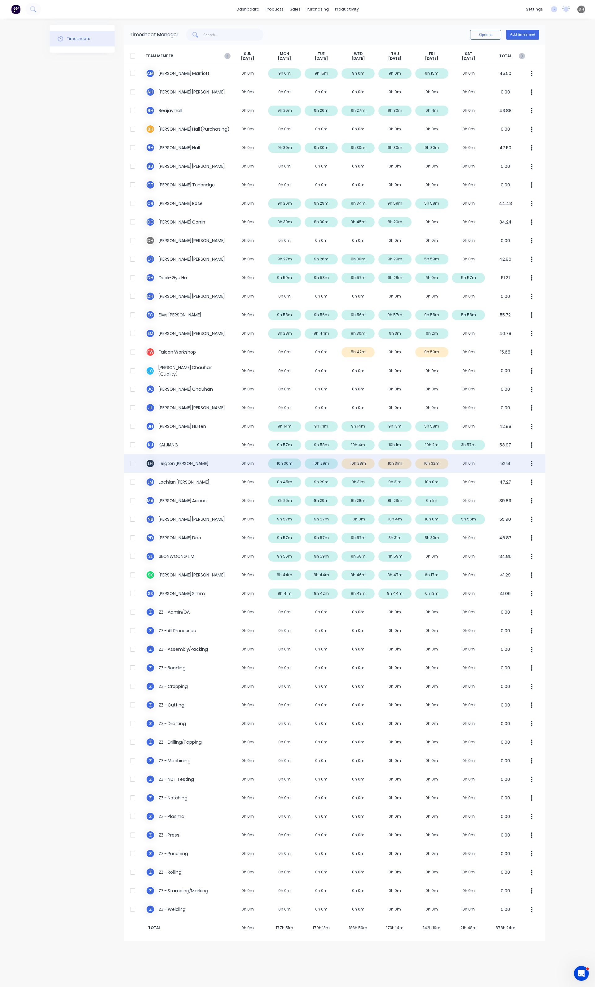
click at [535, 461] on button "button" at bounding box center [531, 463] width 13 height 12
click at [508, 481] on div "Approve" at bounding box center [508, 480] width 48 height 9
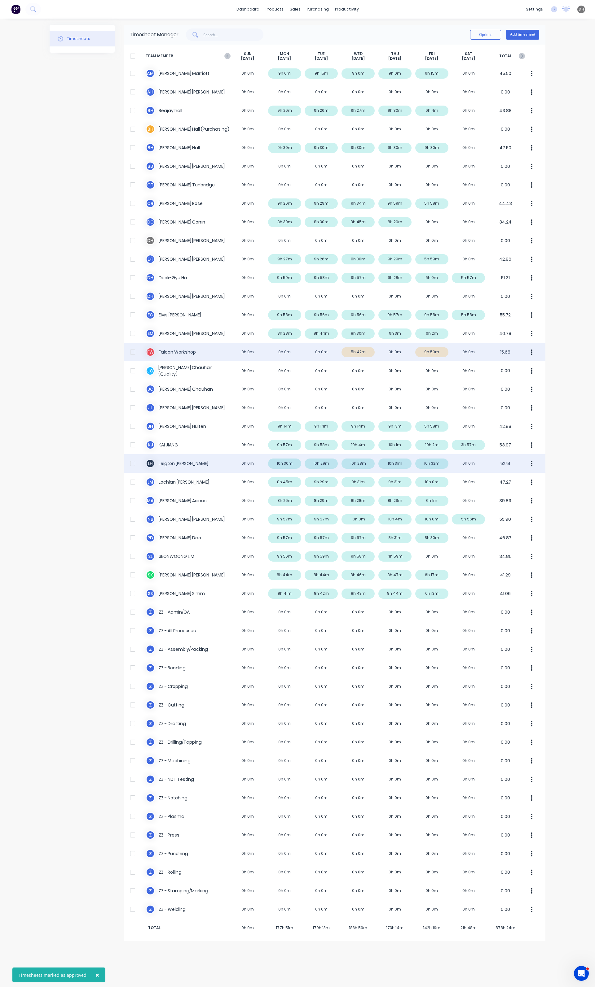
click at [442, 350] on div "F W Falcon Workshop 0h 0m 0h 0m 0h 0m 5h 42m 0h 0m 9h 59m 0h 0m 15.68" at bounding box center [334, 352] width 421 height 19
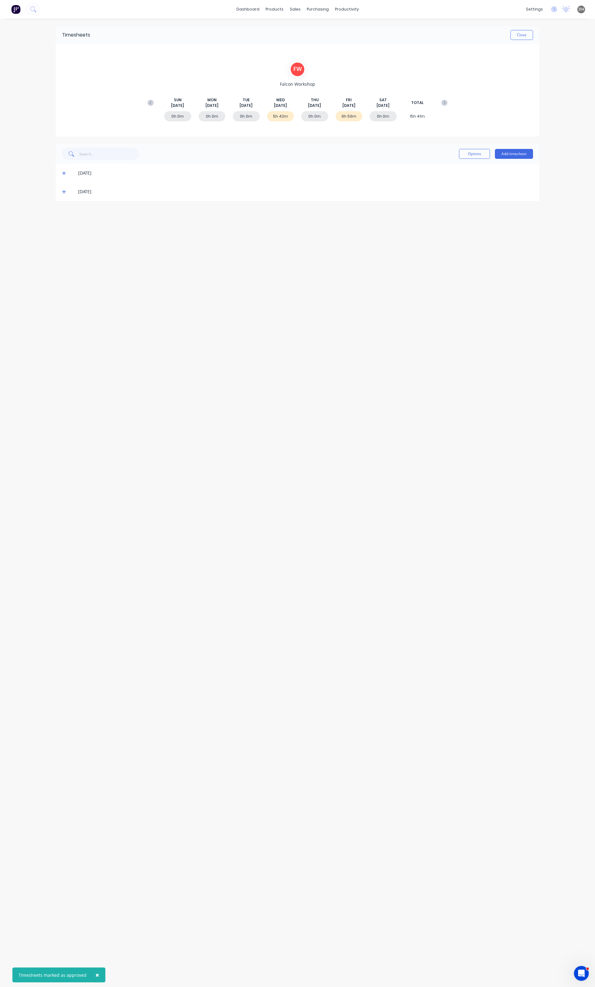
click at [67, 175] on span at bounding box center [65, 173] width 6 height 6
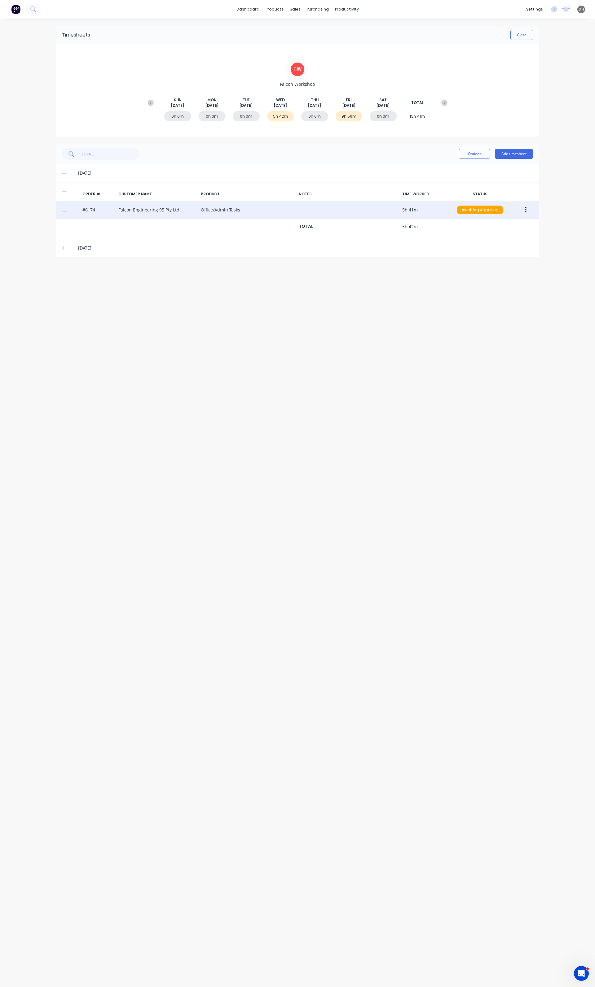
click at [526, 208] on button "button" at bounding box center [525, 209] width 15 height 11
click at [501, 277] on div "Delete" at bounding box center [503, 275] width 48 height 9
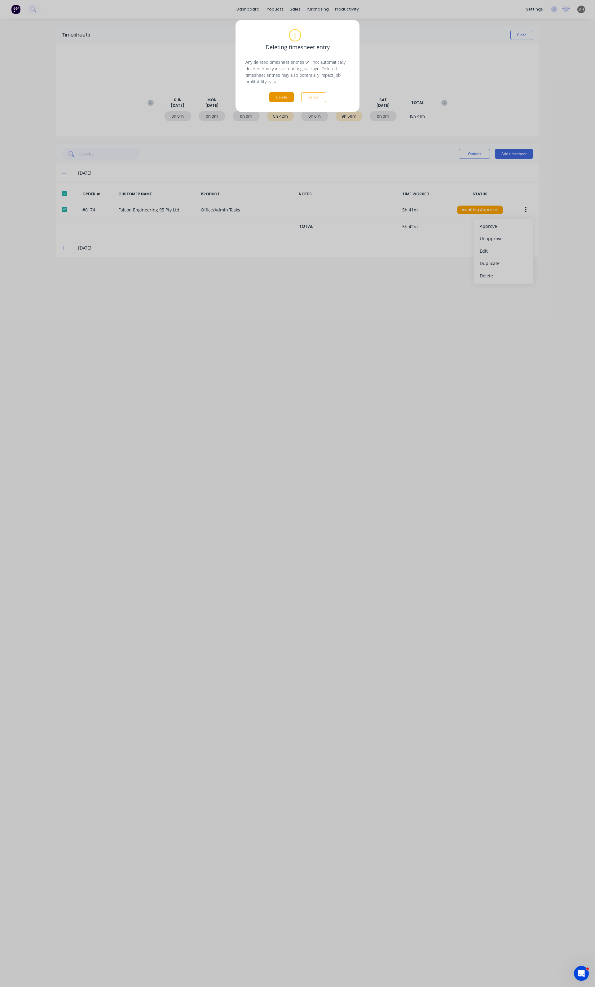
click at [281, 95] on button "Delete" at bounding box center [281, 97] width 24 height 10
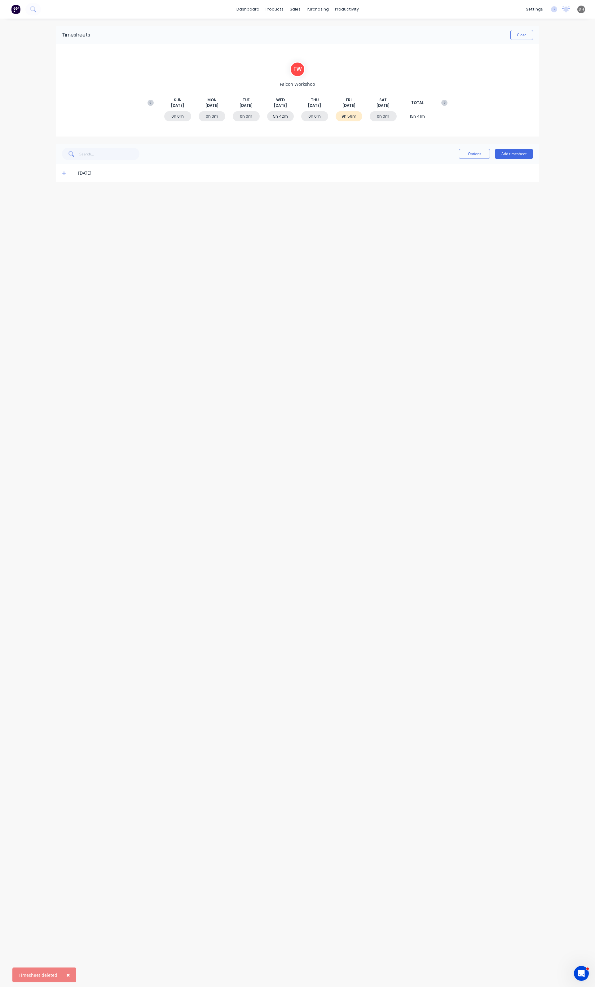
click at [65, 174] on icon at bounding box center [64, 173] width 4 height 4
click at [525, 210] on icon "button" at bounding box center [526, 210] width 2 height 6
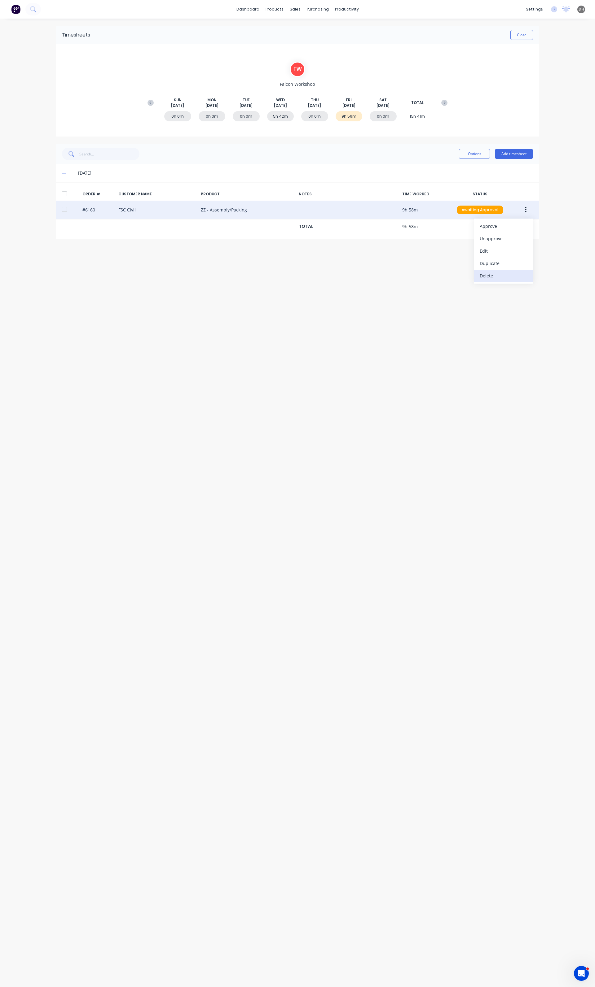
click at [488, 278] on div "Delete" at bounding box center [503, 275] width 48 height 9
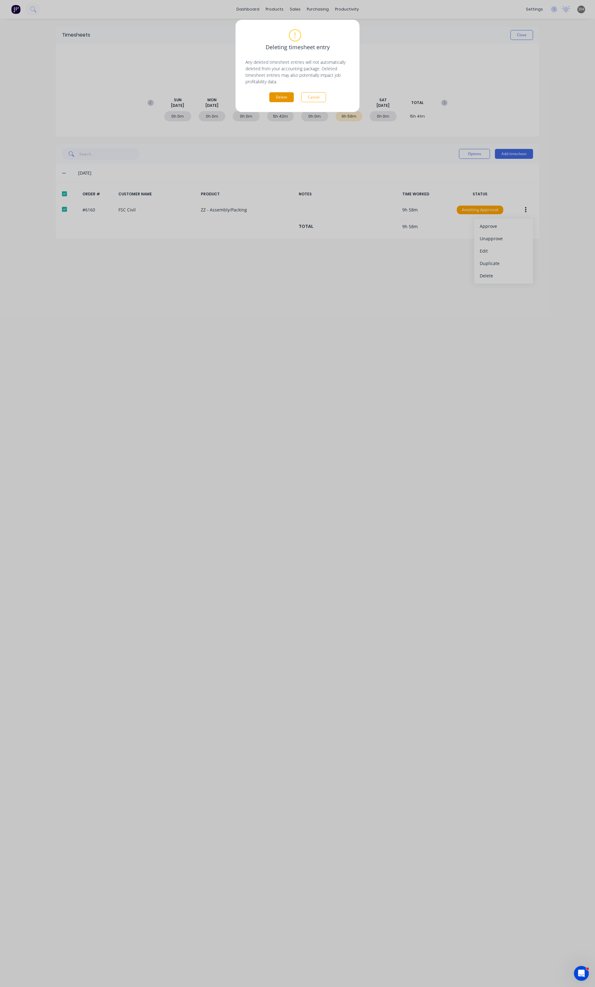
click at [274, 97] on button "Delete" at bounding box center [281, 97] width 24 height 10
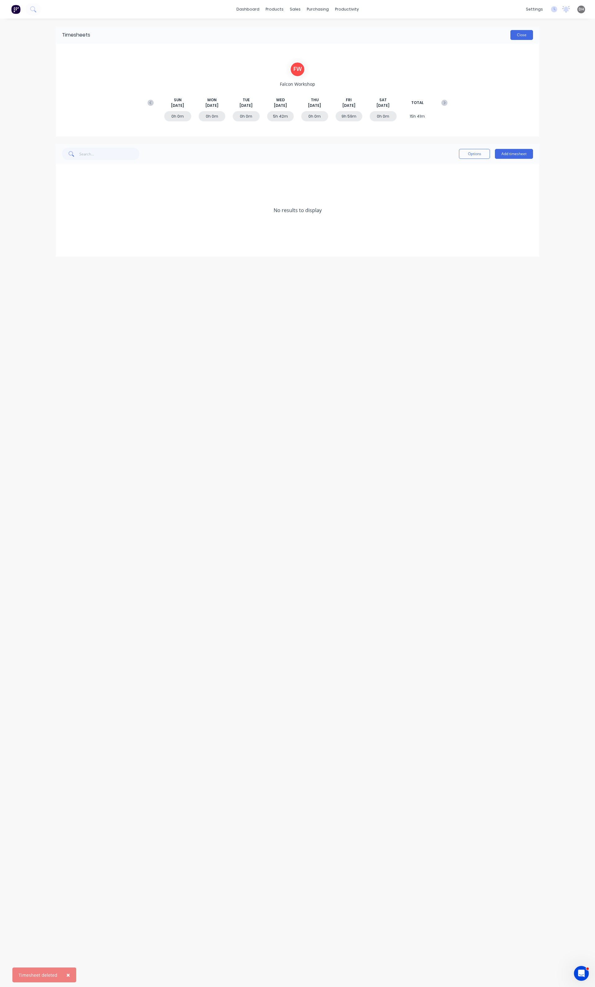
click at [519, 36] on button "Close" at bounding box center [521, 35] width 23 height 10
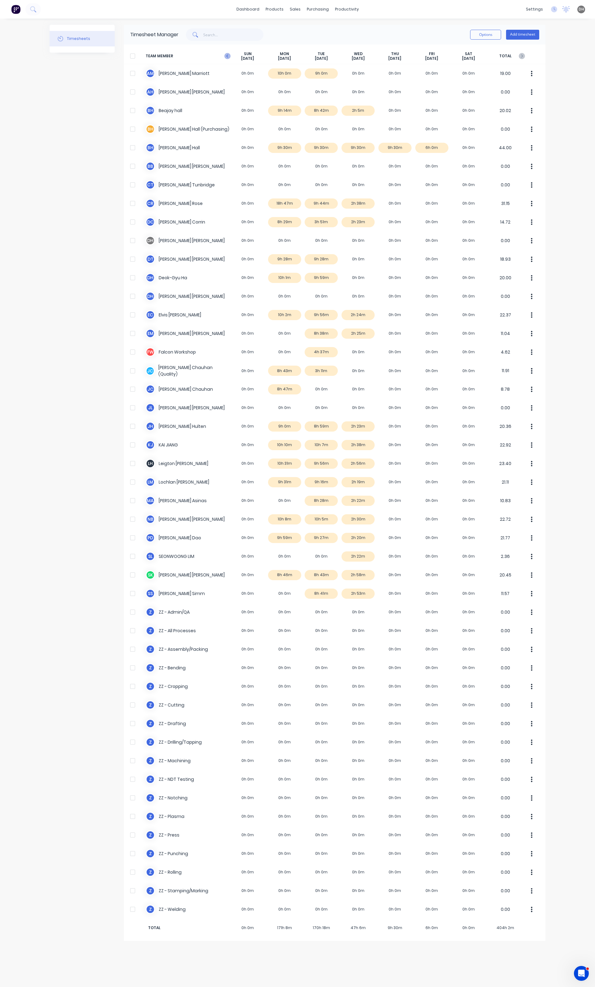
click at [226, 59] on icon at bounding box center [227, 56] width 6 height 6
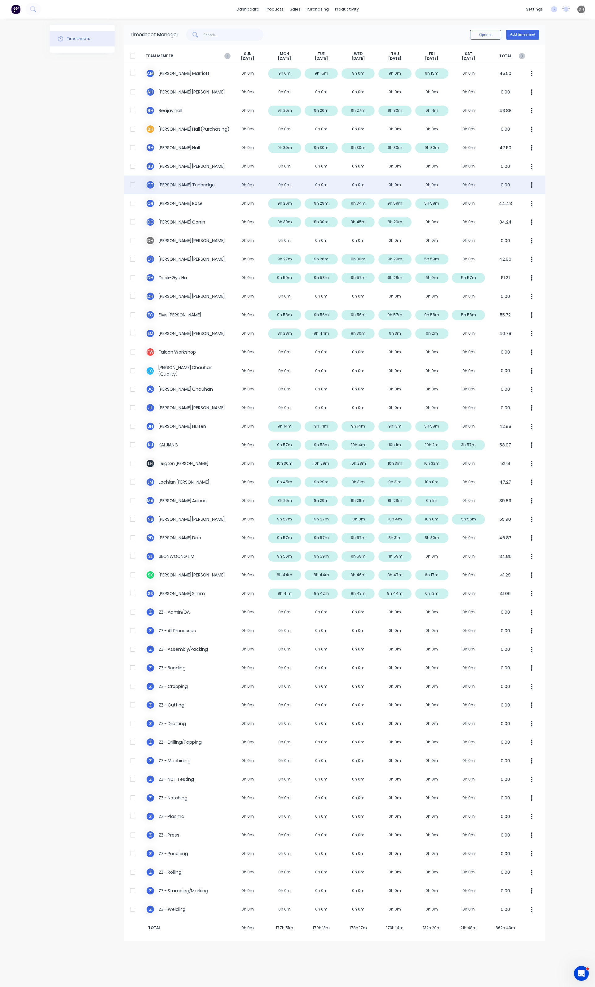
click at [533, 186] on button "button" at bounding box center [531, 185] width 13 height 12
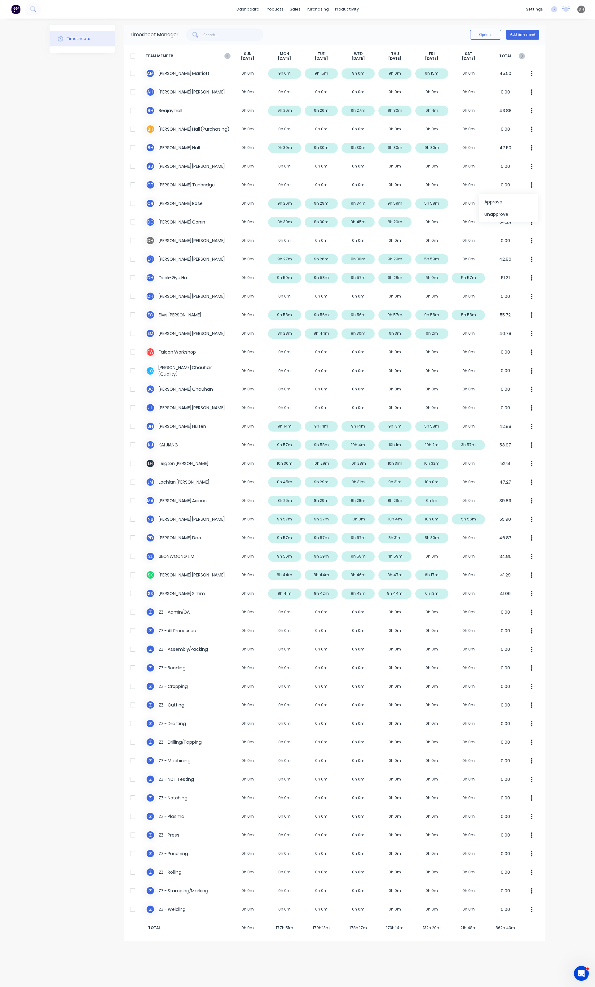
click at [563, 154] on div "dashboard products sales purchasing productivity dashboard products Product Cat…" at bounding box center [297, 493] width 595 height 987
click at [519, 55] on icon at bounding box center [521, 56] width 6 height 6
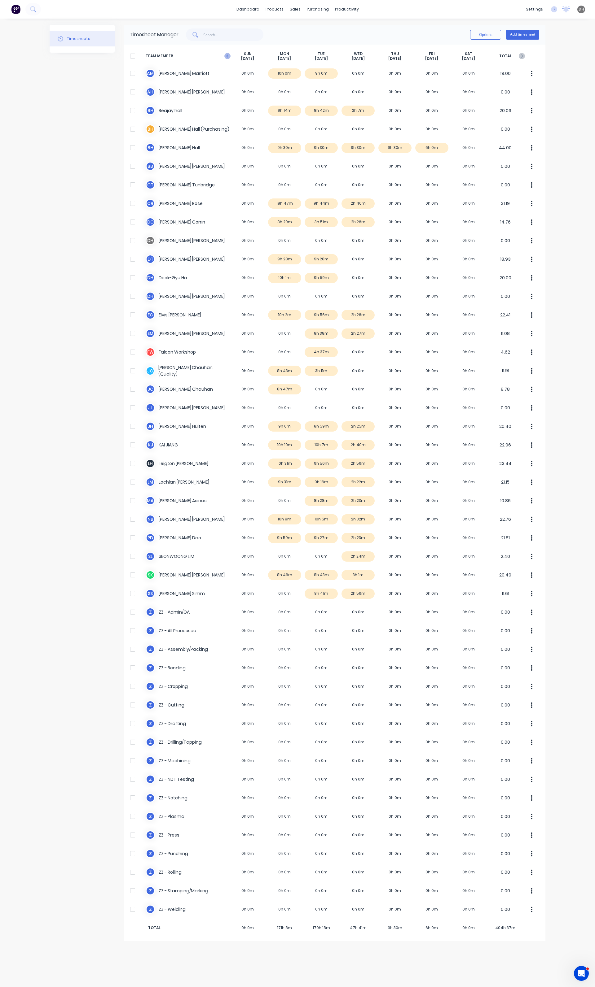
click at [228, 58] on icon at bounding box center [227, 56] width 6 height 6
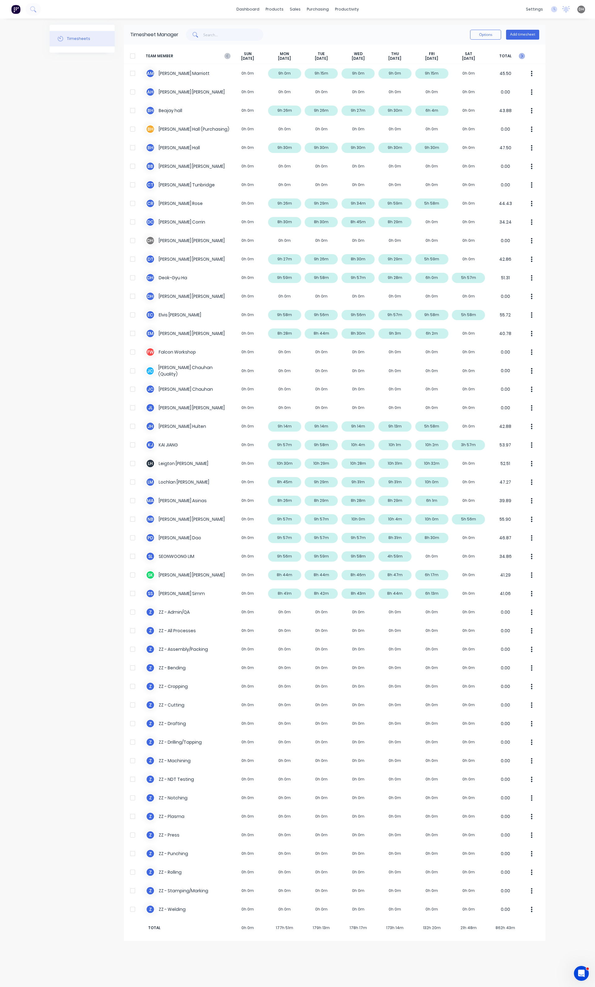
click at [518, 55] on icon at bounding box center [521, 56] width 6 height 6
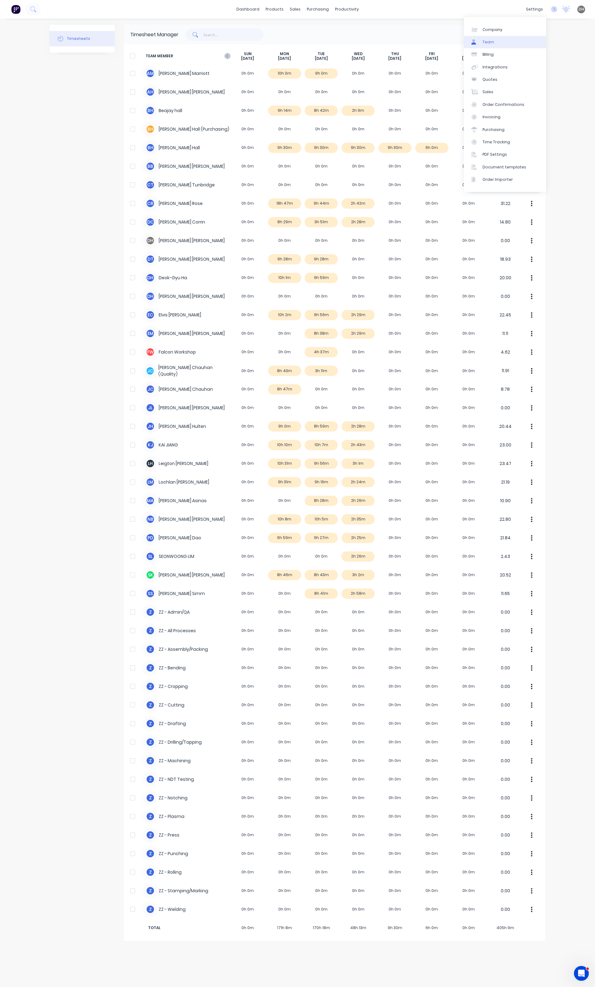
click at [499, 42] on link "Team" at bounding box center [505, 42] width 82 height 12
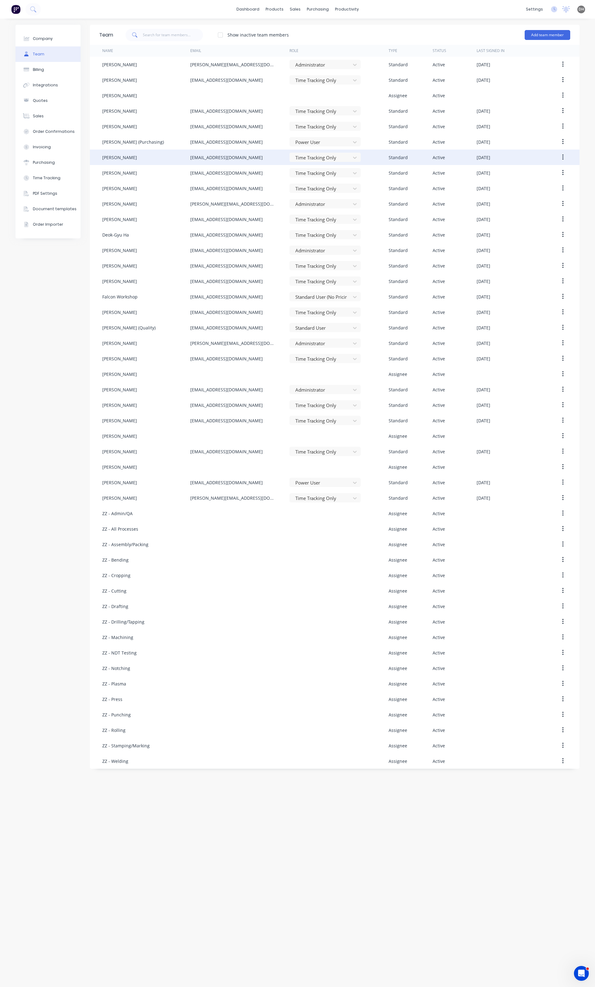
click at [562, 155] on icon "button" at bounding box center [562, 158] width 1 height 6
click at [544, 182] on div "Disable" at bounding box center [540, 185] width 48 height 9
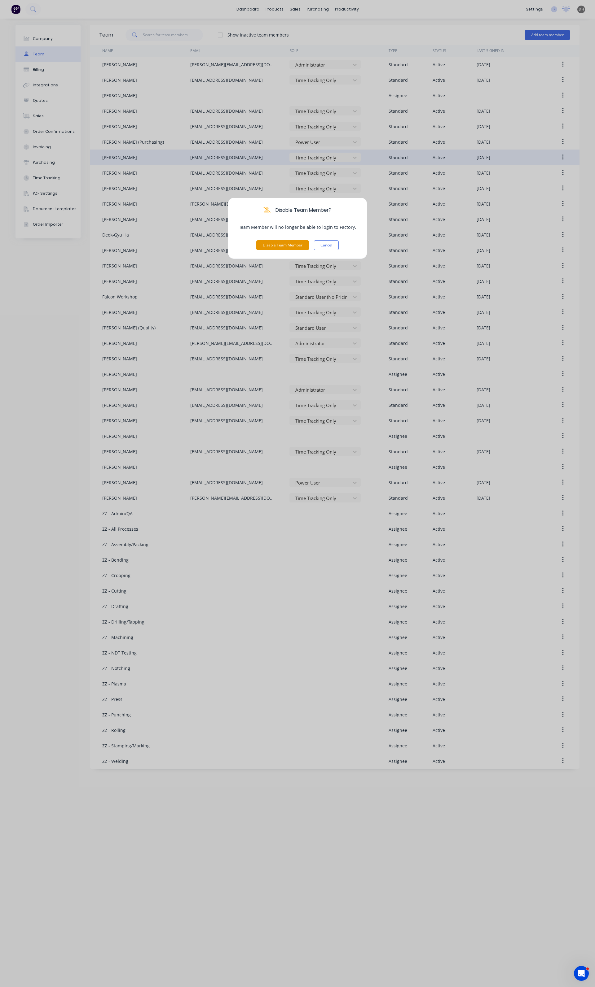
click at [292, 249] on button "Disable Team Member" at bounding box center [282, 245] width 53 height 10
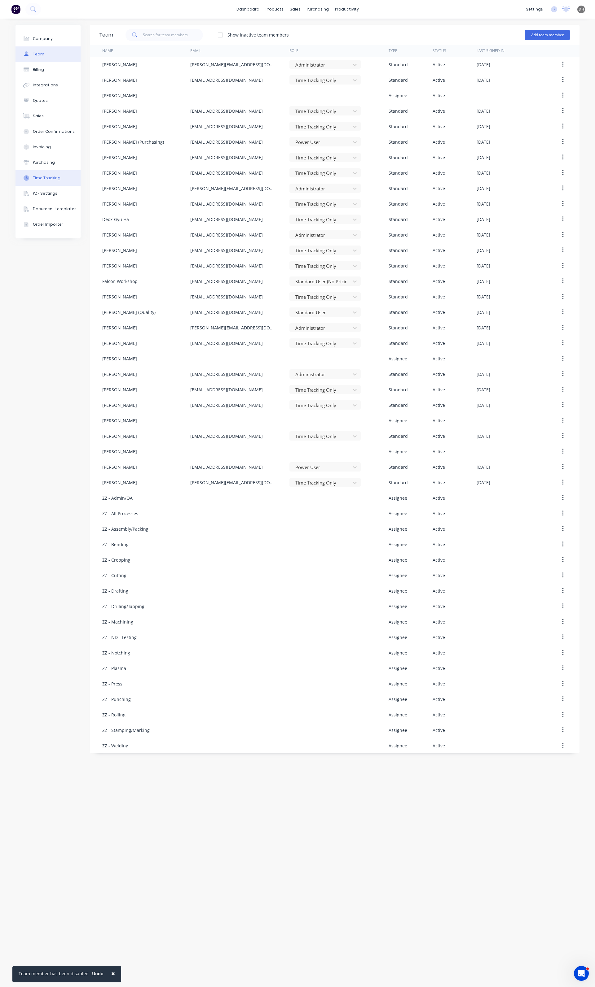
click at [46, 174] on button "Time Tracking" at bounding box center [47, 177] width 65 height 15
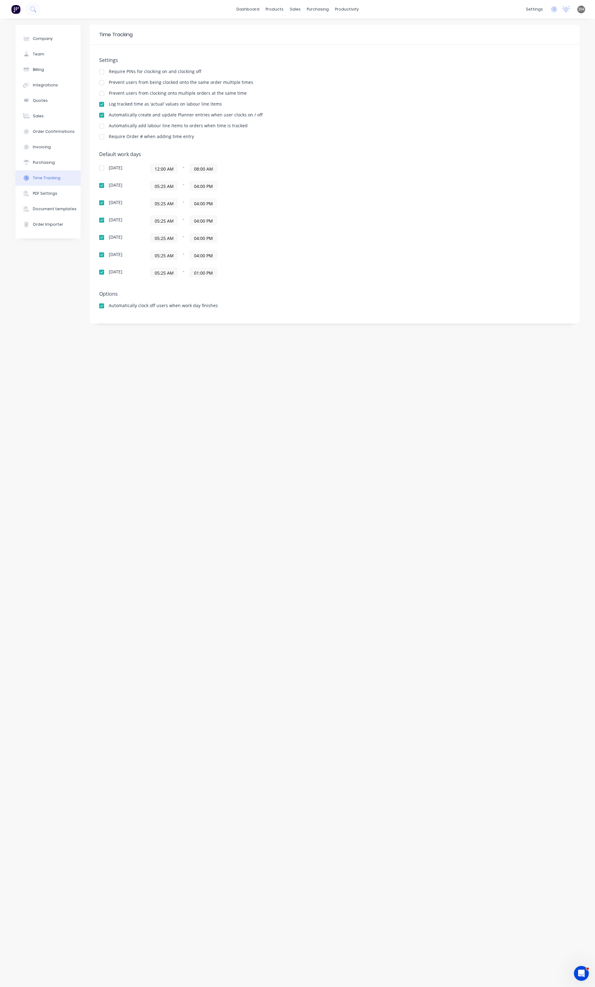
click at [103, 93] on div at bounding box center [101, 93] width 12 height 12
drag, startPoint x: 159, startPoint y: 85, endPoint x: 182, endPoint y: 85, distance: 23.5
click at [182, 85] on div "Prevent users from being clocked onto the same order multiple times" at bounding box center [181, 83] width 144 height 6
click at [173, 98] on div "Settings Require PINs for clocking on and clocking off Prevent users from being…" at bounding box center [334, 101] width 471 height 88
click at [359, 64] on div "Timesheets" at bounding box center [359, 67] width 23 height 6
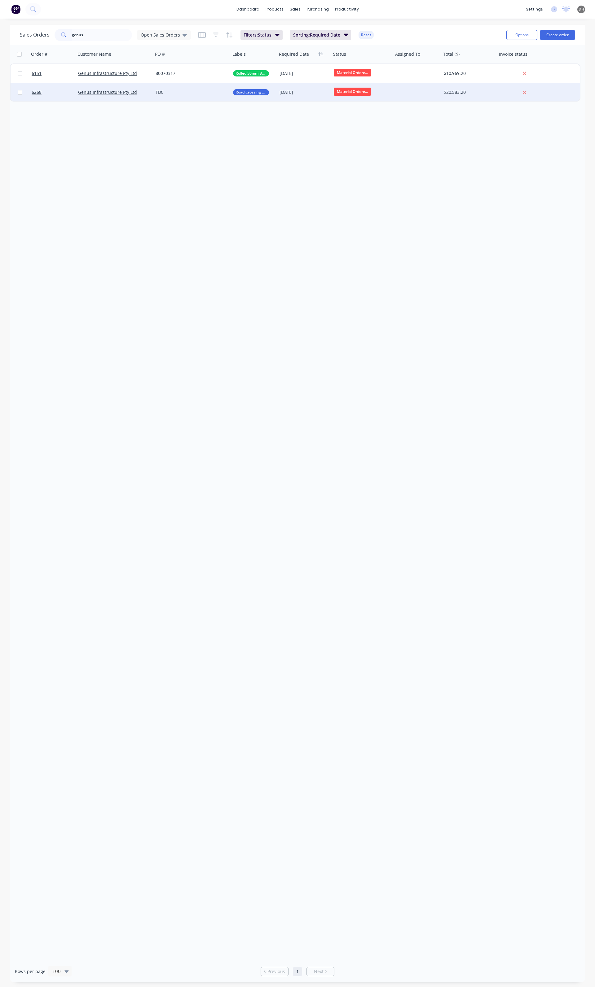
type input "genus"
click at [205, 89] on div "TBC" at bounding box center [189, 92] width 69 height 6
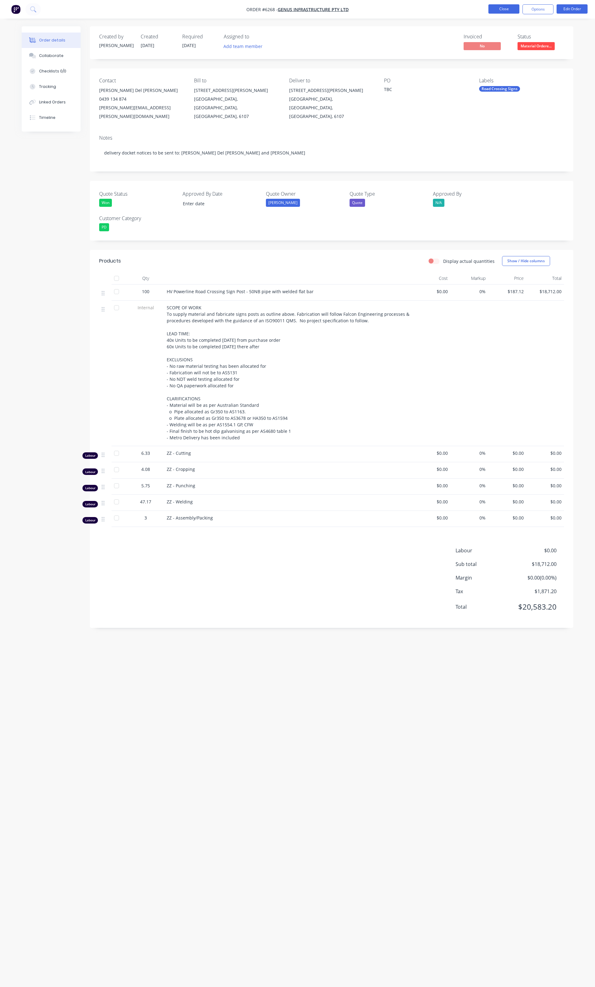
click at [492, 10] on button "Close" at bounding box center [503, 8] width 31 height 9
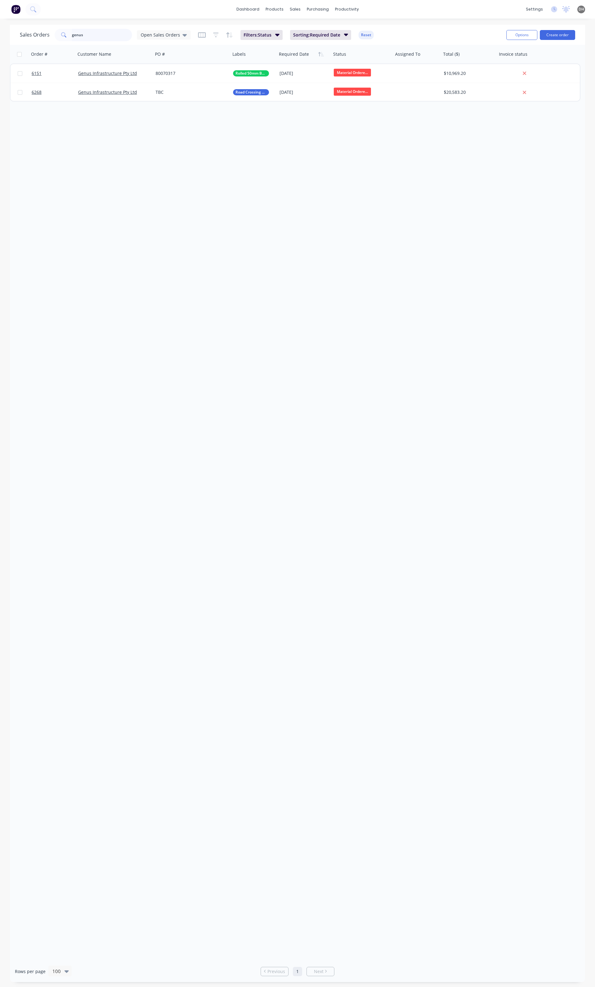
click at [96, 30] on input "genus" at bounding box center [102, 35] width 60 height 12
click at [95, 33] on input "genus" at bounding box center [102, 35] width 60 height 12
type input "6269"
click at [196, 82] on div "6269 Engineering Supplies (WA) Pty Ltd 340098 Aluminium Adaptor Plates 04 Sep 2…" at bounding box center [295, 72] width 570 height 19
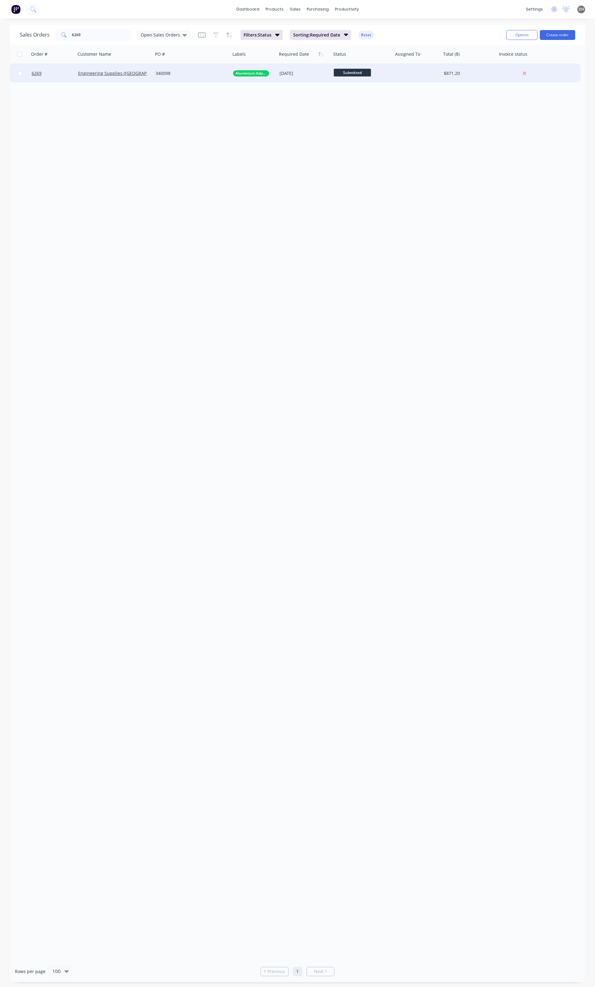
click at [196, 75] on div "340098" at bounding box center [189, 73] width 69 height 6
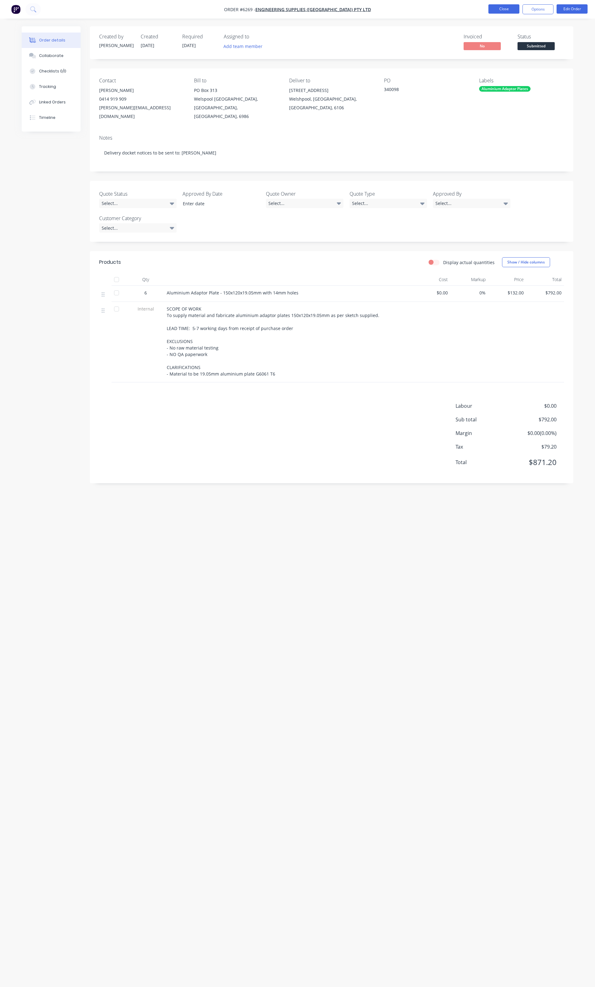
click at [493, 6] on button "Close" at bounding box center [503, 8] width 31 height 9
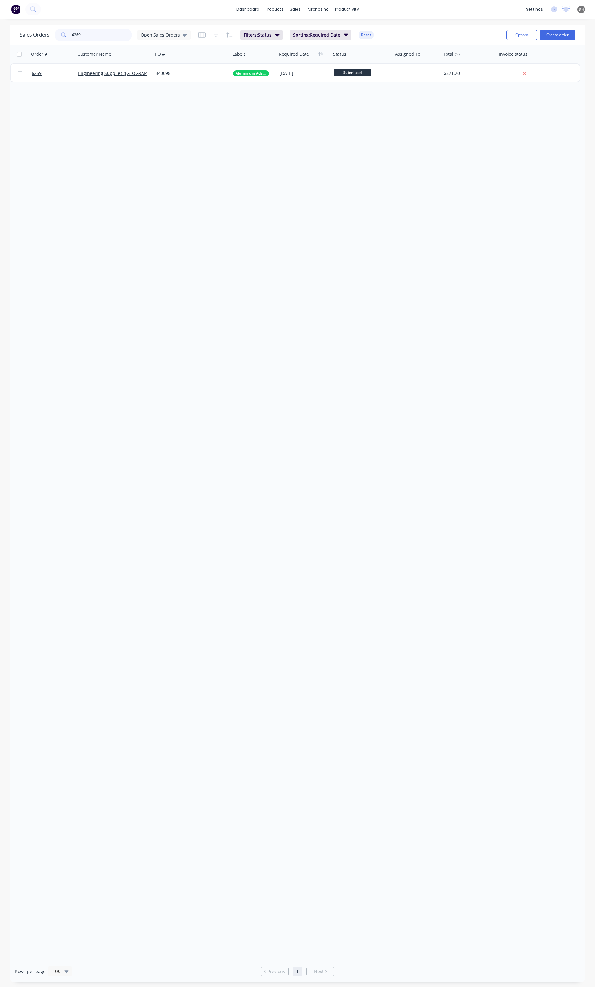
click at [104, 40] on input "6269" at bounding box center [102, 35] width 60 height 12
click at [109, 38] on input "rsgx" at bounding box center [102, 35] width 60 height 12
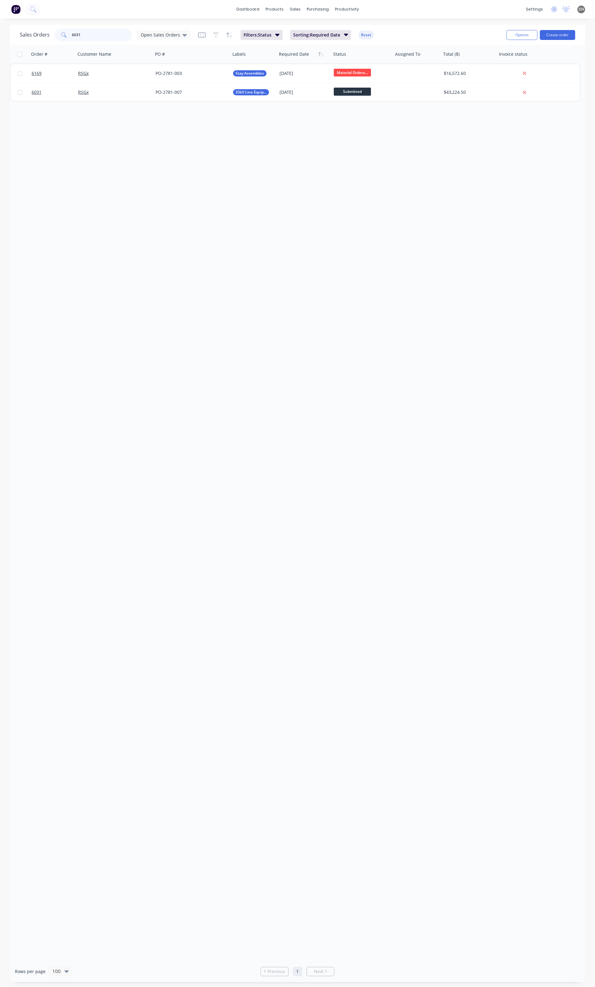
type input "6031"
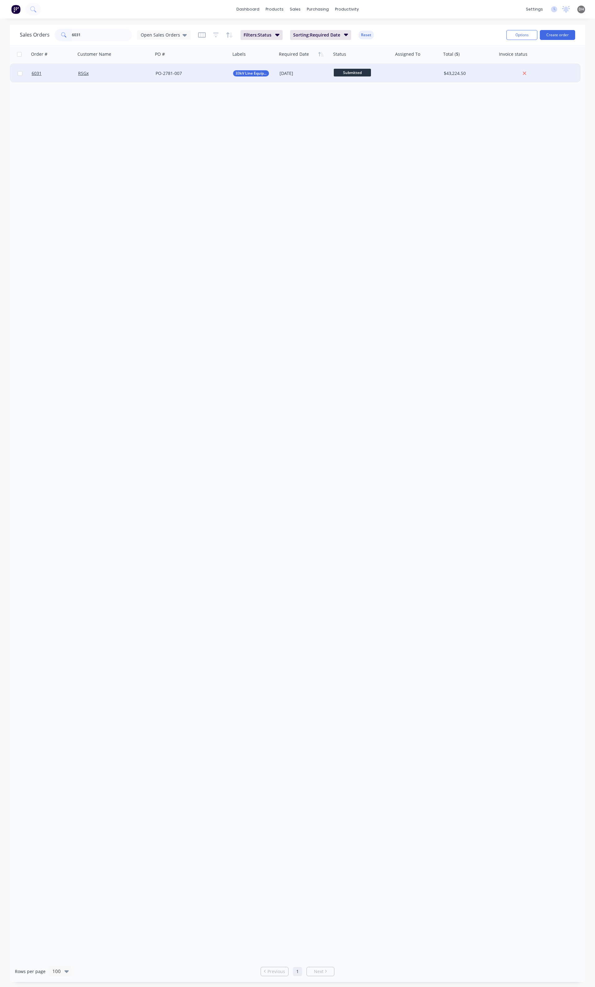
click at [217, 71] on div "PO-2781-007" at bounding box center [189, 73] width 69 height 6
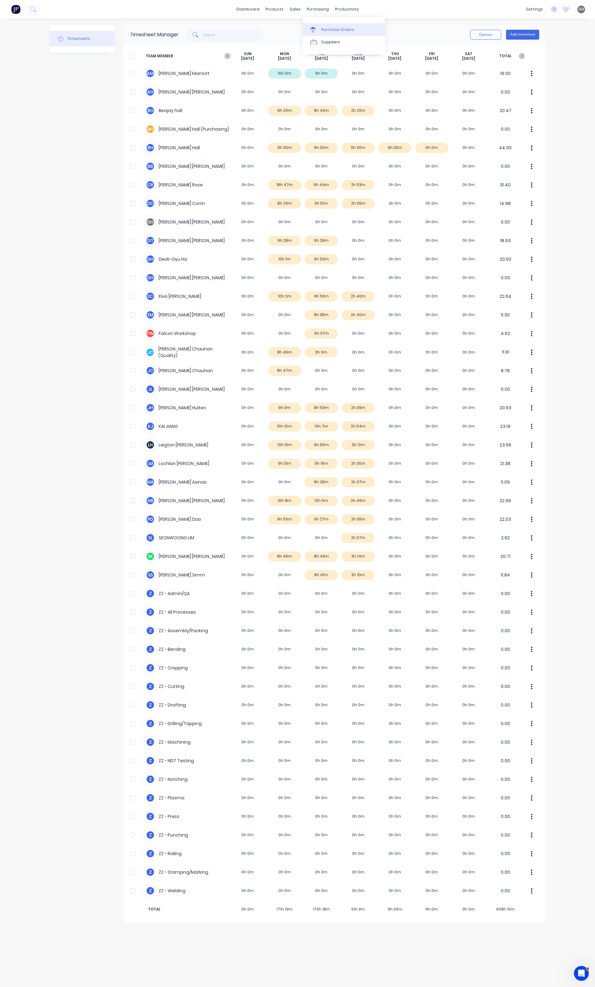
click at [322, 27] on div "Purchase Orders" at bounding box center [337, 30] width 33 height 6
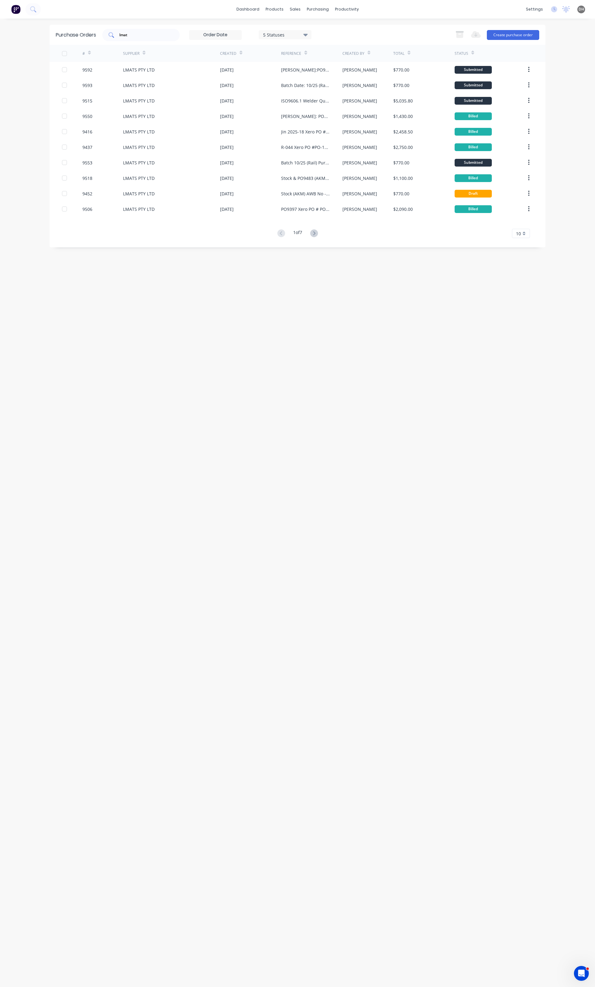
click at [133, 30] on div "lmat" at bounding box center [140, 35] width 77 height 12
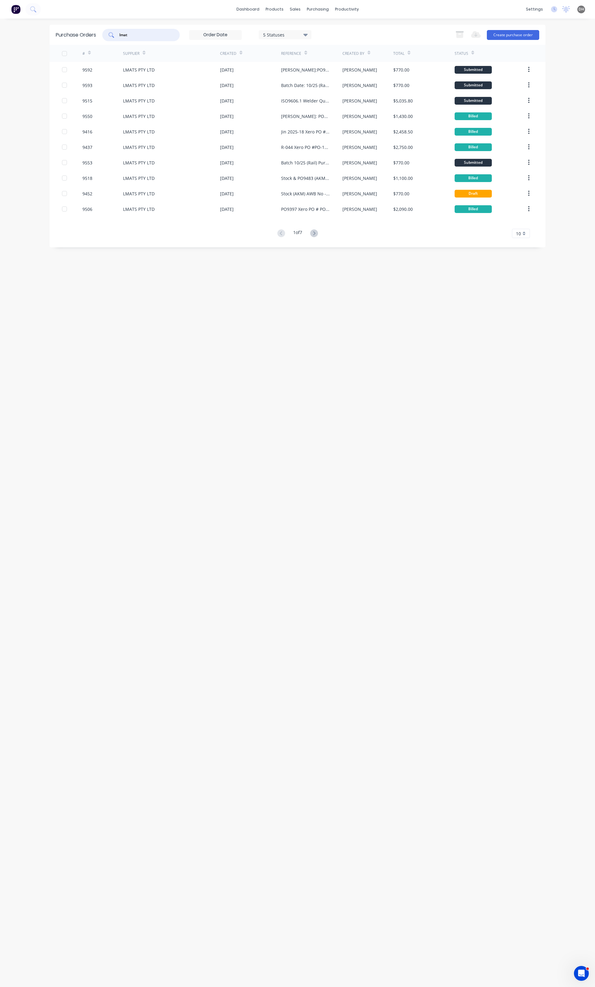
click at [133, 34] on input "lmat" at bounding box center [144, 35] width 51 height 6
type input "v"
type input "boc"
click at [316, 235] on icon at bounding box center [314, 233] width 8 height 8
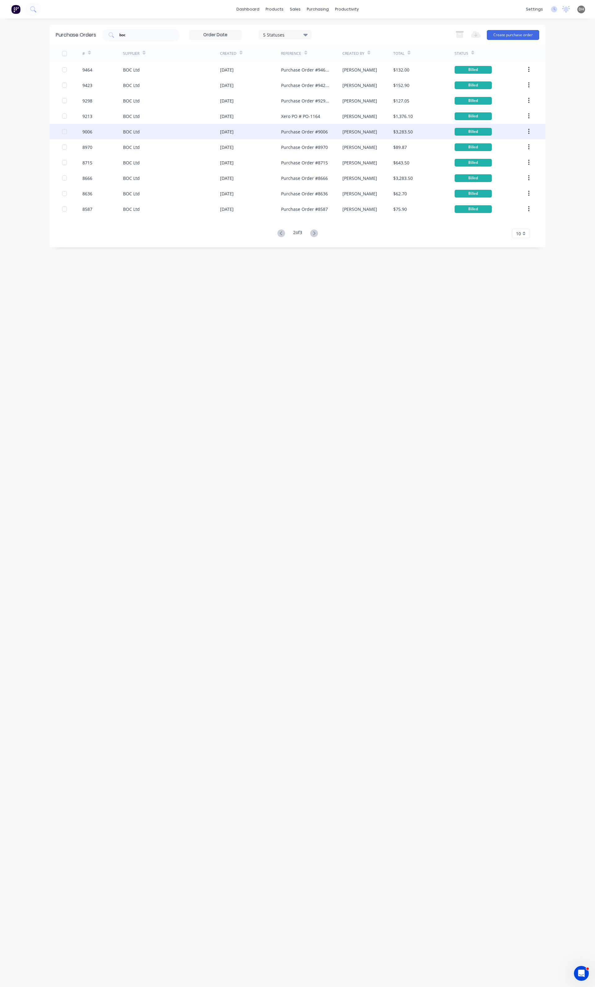
click at [349, 135] on div "[PERSON_NAME]" at bounding box center [367, 131] width 51 height 15
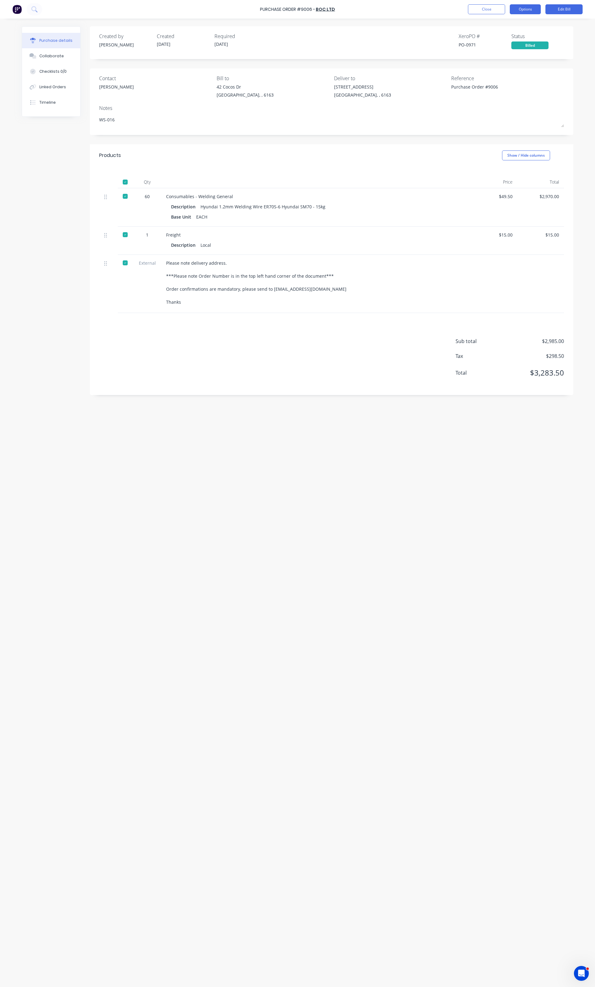
click at [520, 10] on button "Options" at bounding box center [524, 9] width 31 height 10
click at [502, 67] on div "Duplicate" at bounding box center [511, 65] width 48 height 9
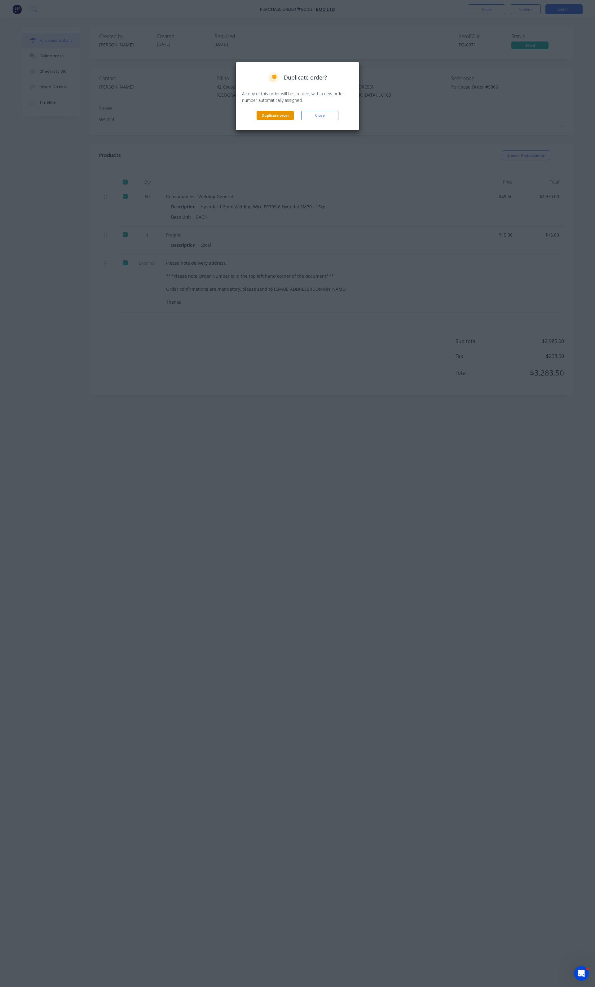
click at [265, 116] on button "Duplicate order" at bounding box center [274, 115] width 37 height 9
type textarea "x"
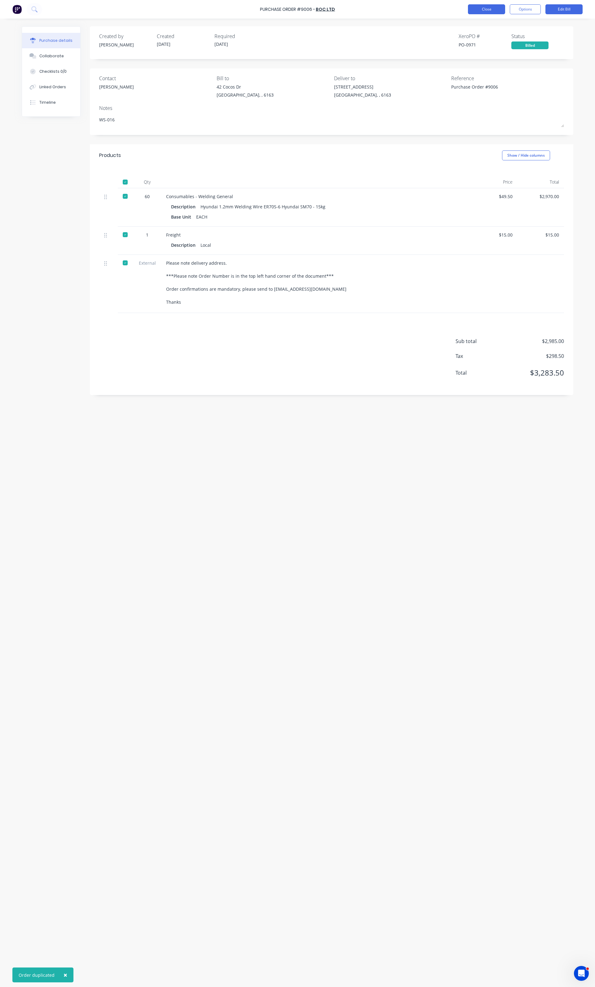
click at [491, 13] on button "Close" at bounding box center [486, 9] width 37 height 10
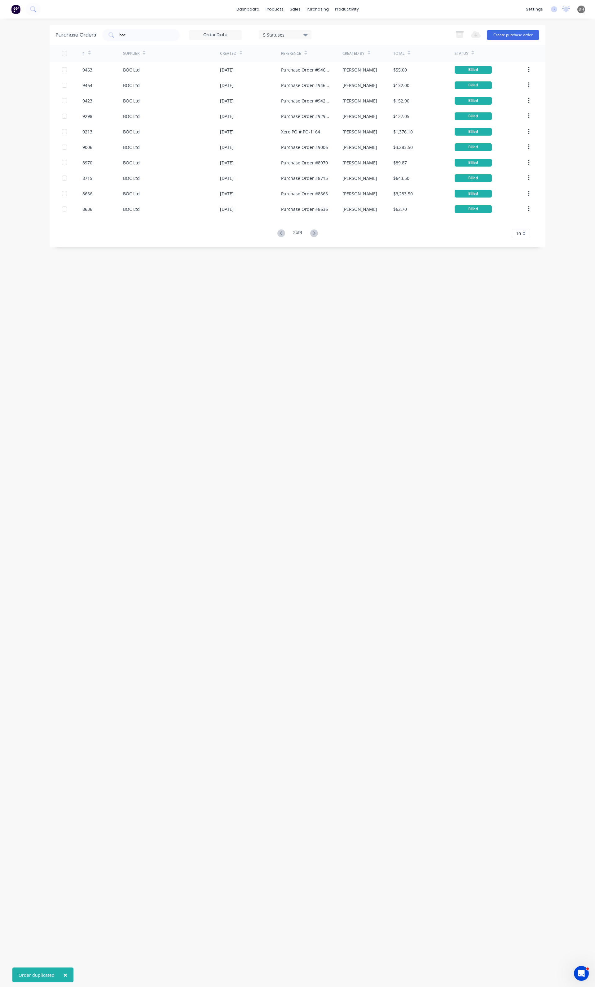
click at [285, 232] on div "2 of 3" at bounding box center [297, 233] width 44 height 9
click at [281, 238] on button at bounding box center [280, 233] width 11 height 9
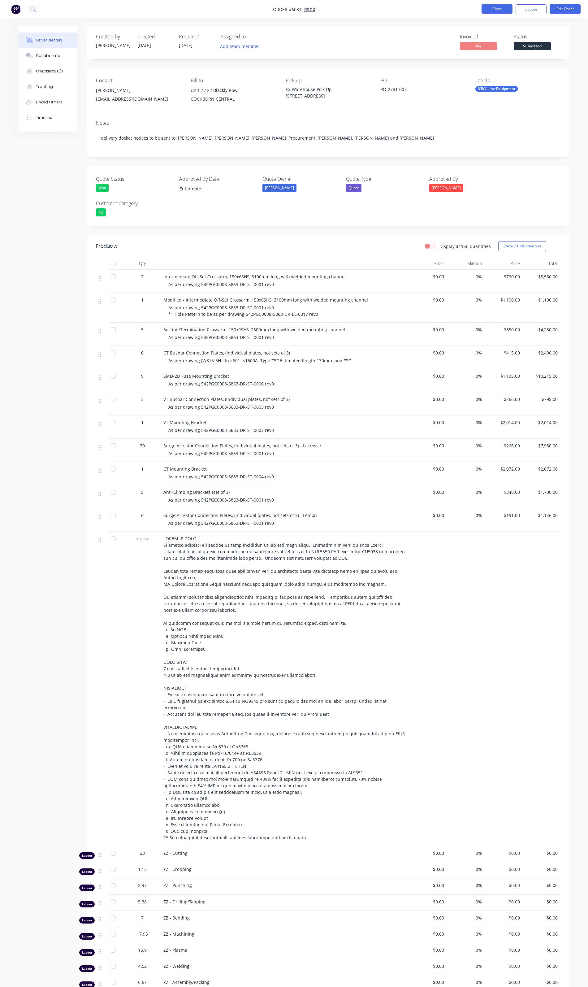
click at [488, 7] on button "Close" at bounding box center [497, 8] width 31 height 9
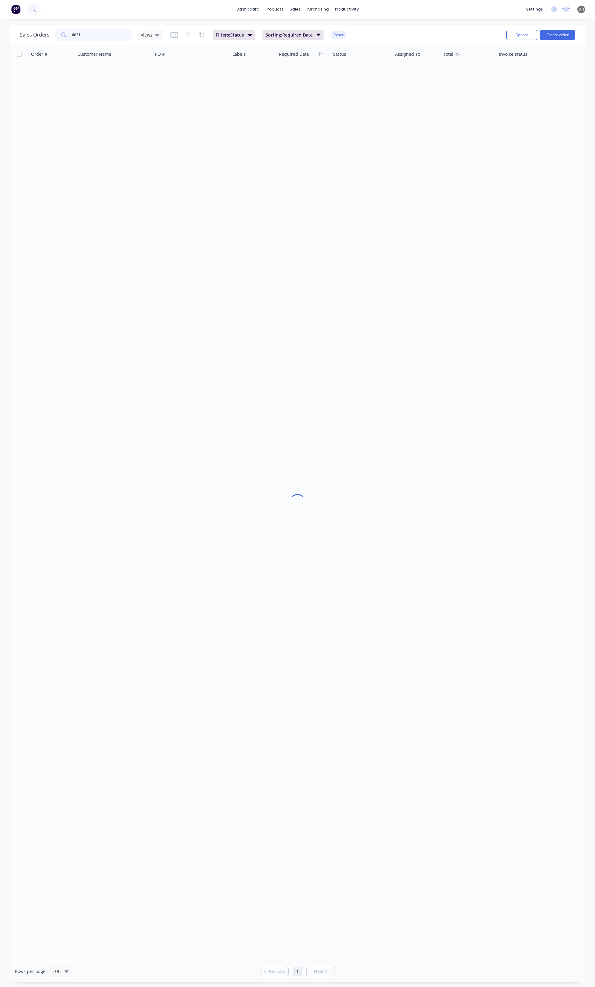
click at [90, 34] on input "6031" at bounding box center [102, 35] width 60 height 12
type input "6270"
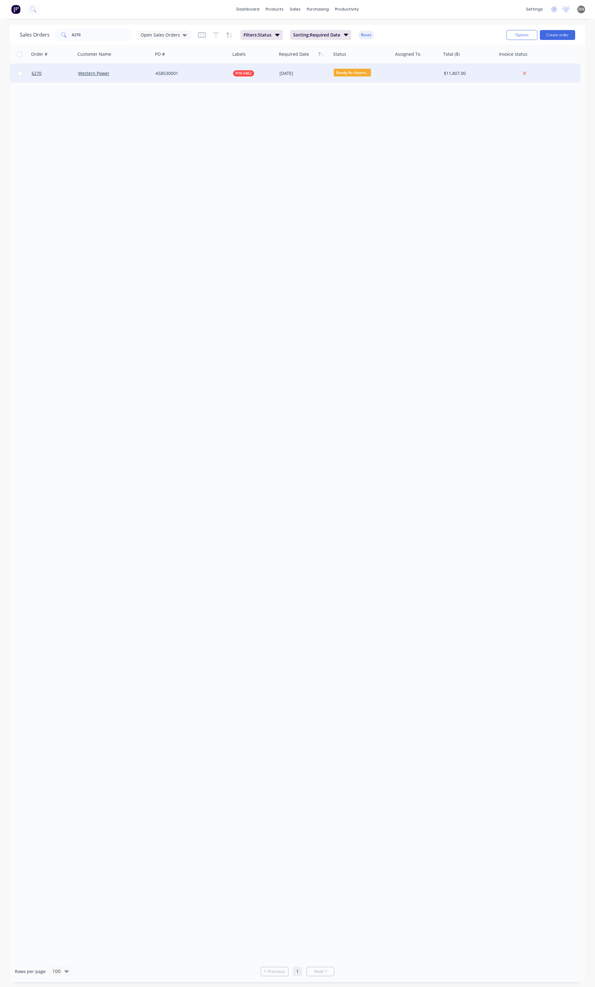
click at [206, 68] on div "A58530001" at bounding box center [191, 73] width 77 height 19
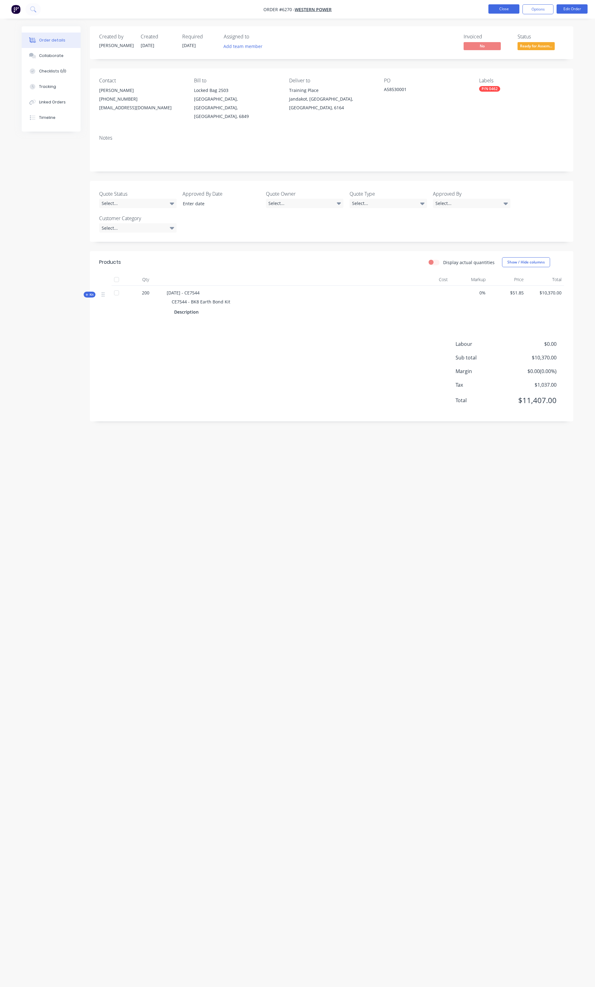
click at [496, 5] on button "Close" at bounding box center [503, 8] width 31 height 9
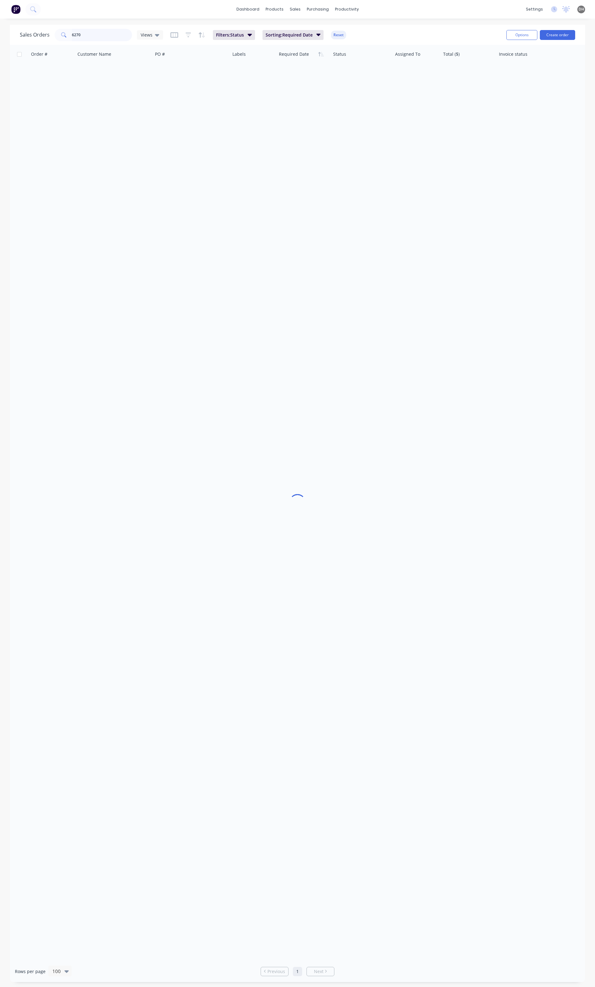
click at [98, 33] on input "6270" at bounding box center [102, 35] width 60 height 12
type input "0462"
